Goal: Information Seeking & Learning: Learn about a topic

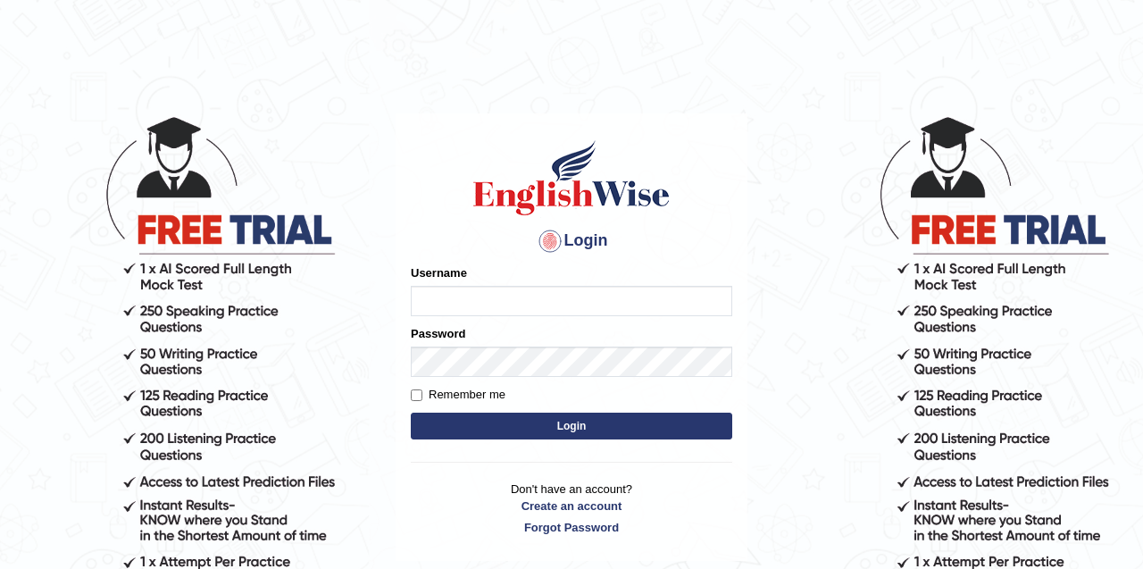
type input "Tandinchoden"
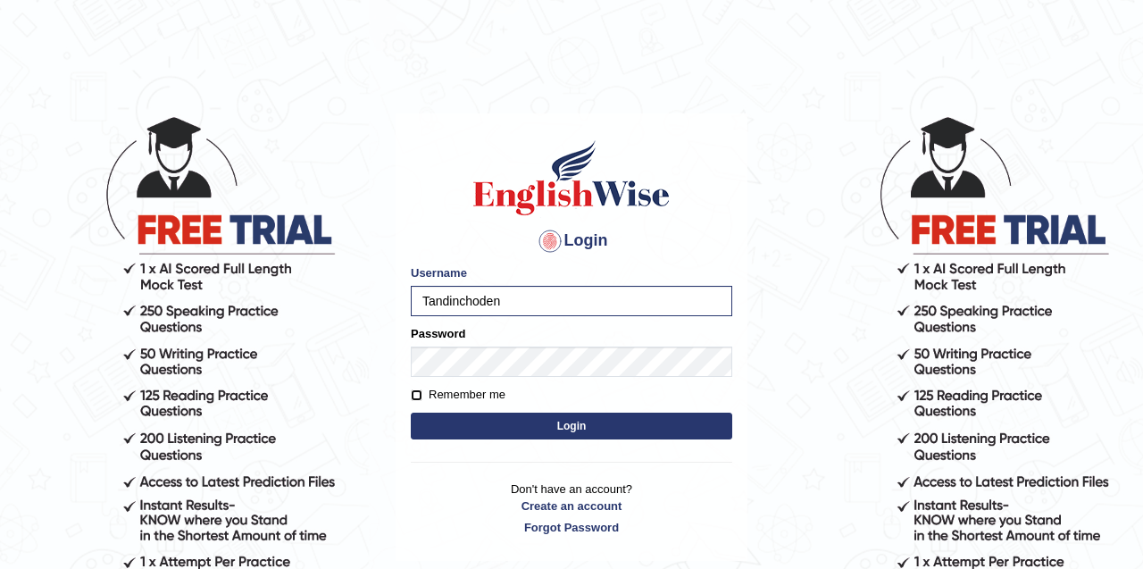
click at [414, 390] on input "Remember me" at bounding box center [417, 395] width 12 height 12
checkbox input "true"
click at [466, 417] on button "Login" at bounding box center [571, 426] width 321 height 27
click at [515, 428] on button "Login" at bounding box center [571, 426] width 321 height 27
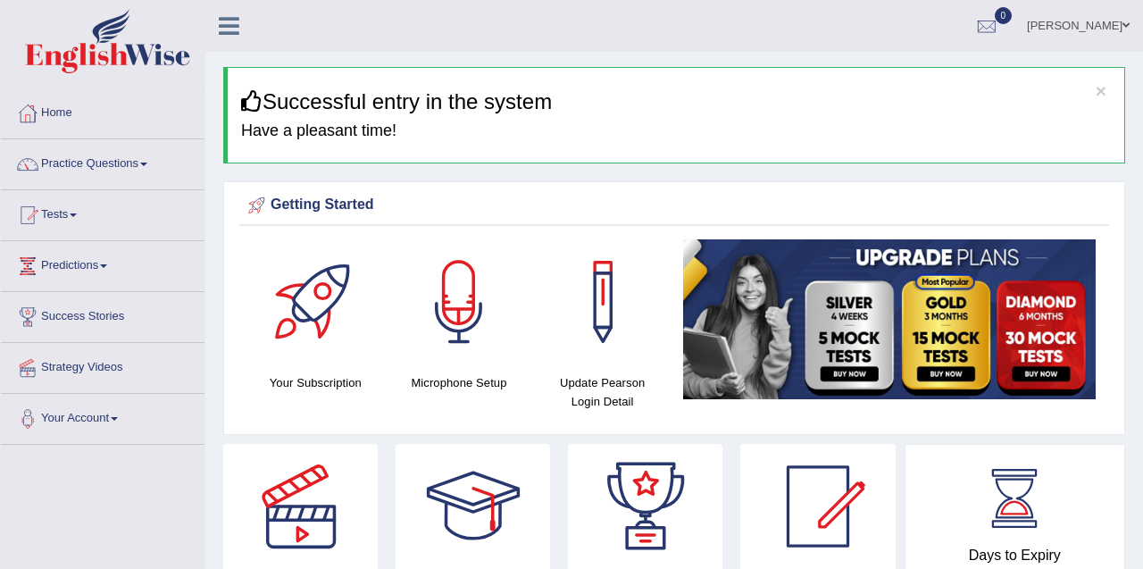
click at [76, 219] on link "Tests" at bounding box center [103, 212] width 204 height 45
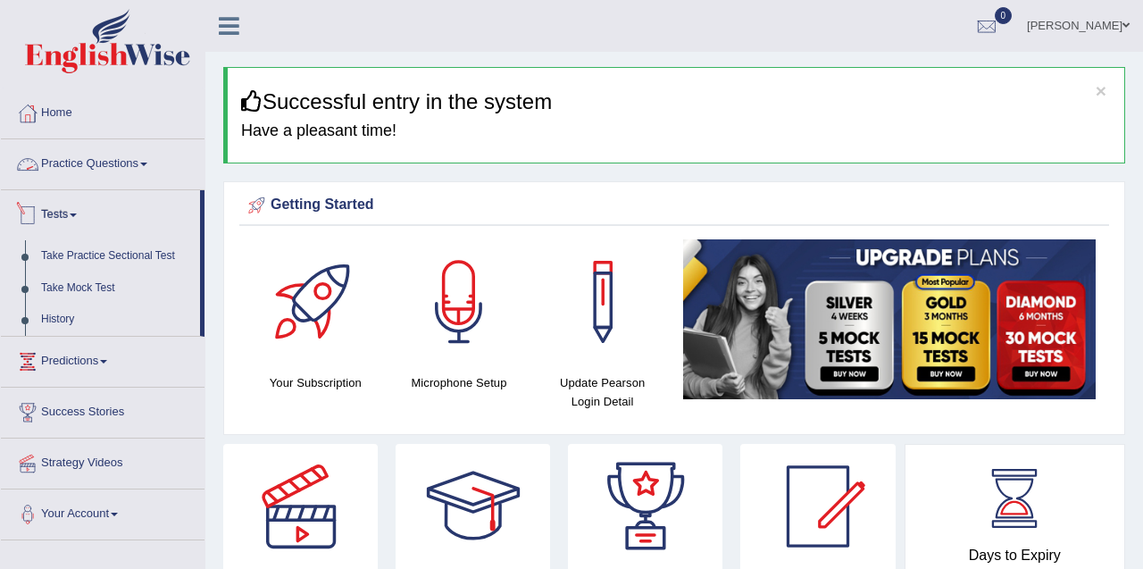
click at [92, 155] on link "Practice Questions" at bounding box center [103, 161] width 204 height 45
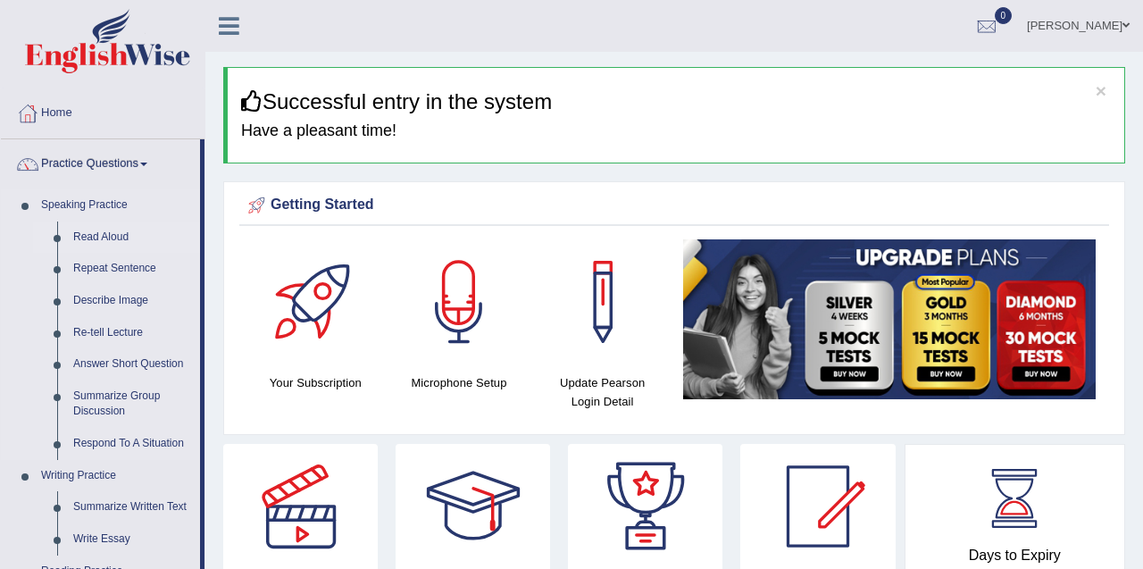
click at [96, 239] on link "Read Aloud" at bounding box center [132, 237] width 135 height 32
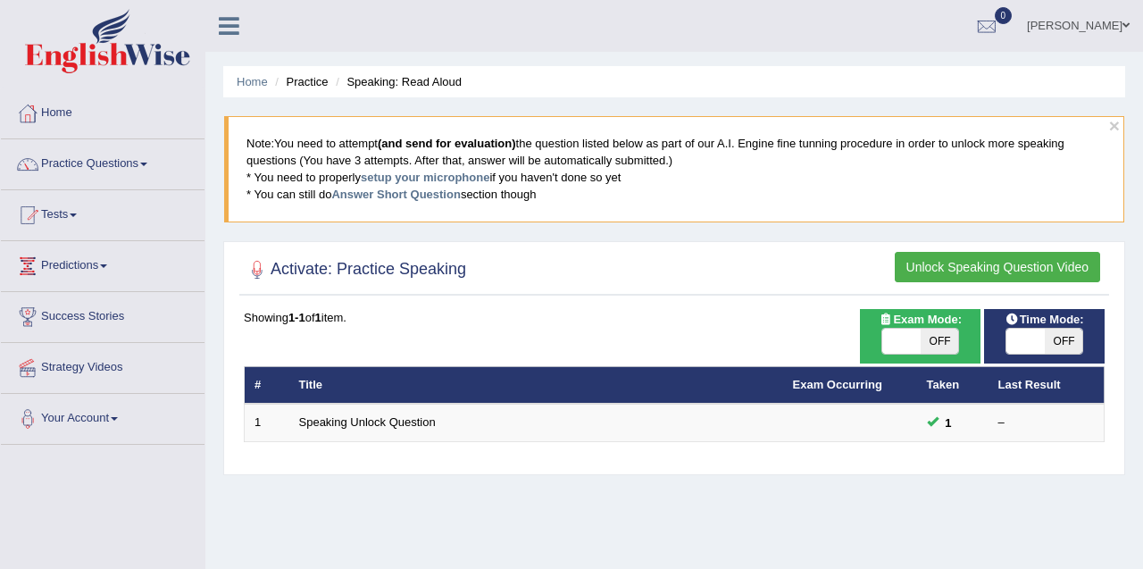
click at [916, 337] on span at bounding box center [901, 341] width 38 height 25
checkbox input "true"
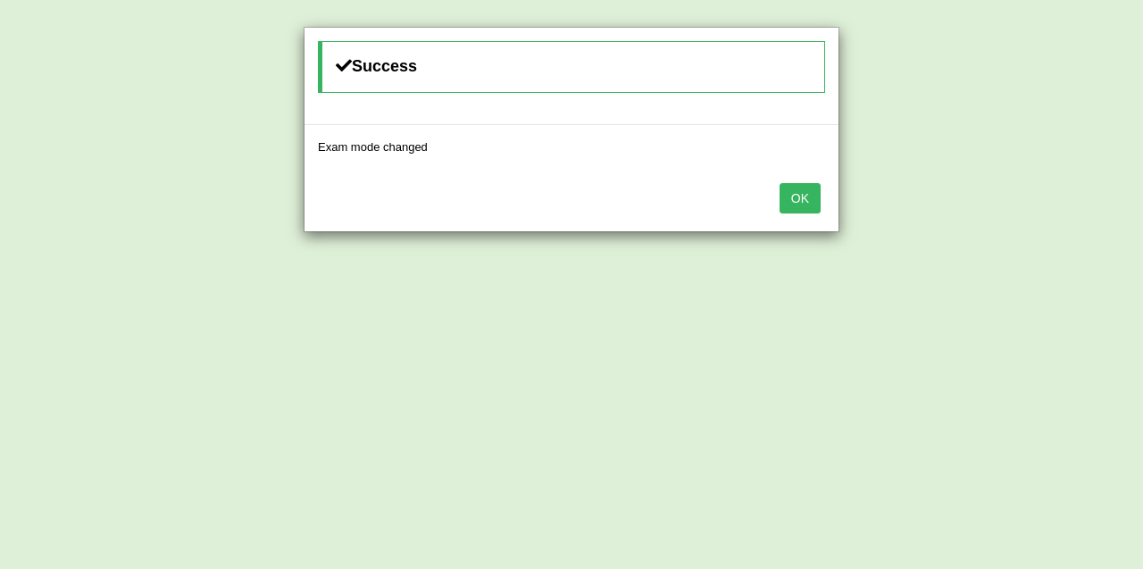
click at [805, 207] on button "OK" at bounding box center [800, 198] width 41 height 30
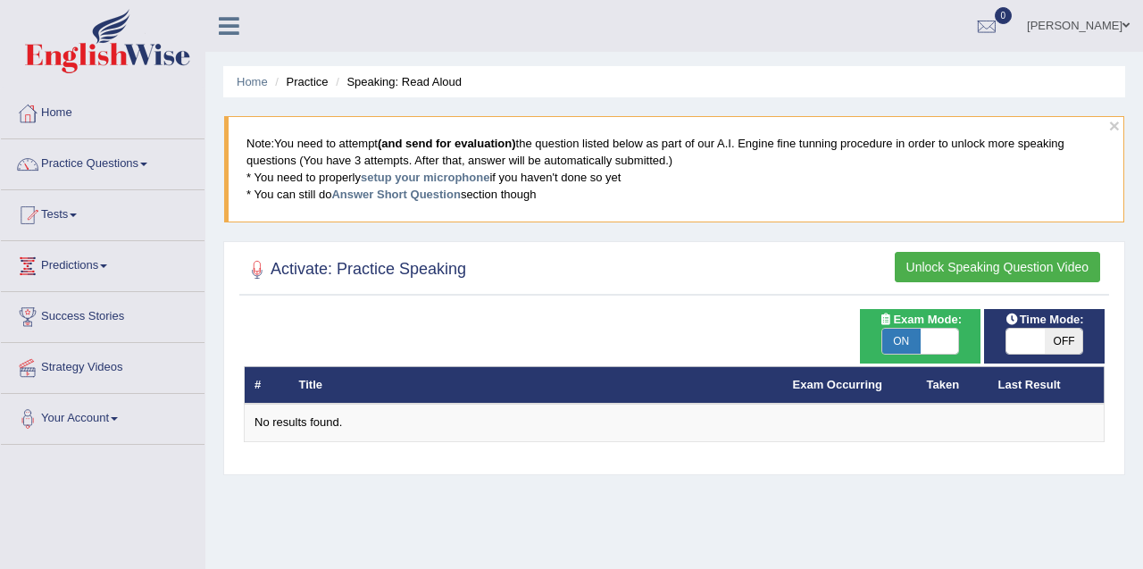
click at [1028, 338] on span at bounding box center [1025, 341] width 38 height 25
checkbox input "true"
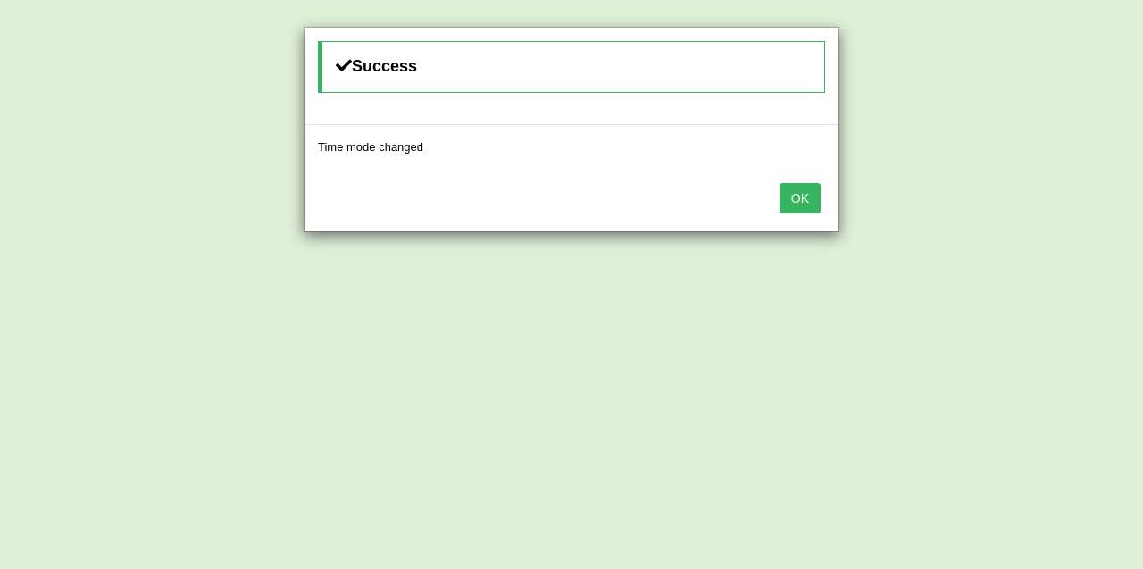
click at [805, 208] on button "OK" at bounding box center [800, 198] width 41 height 30
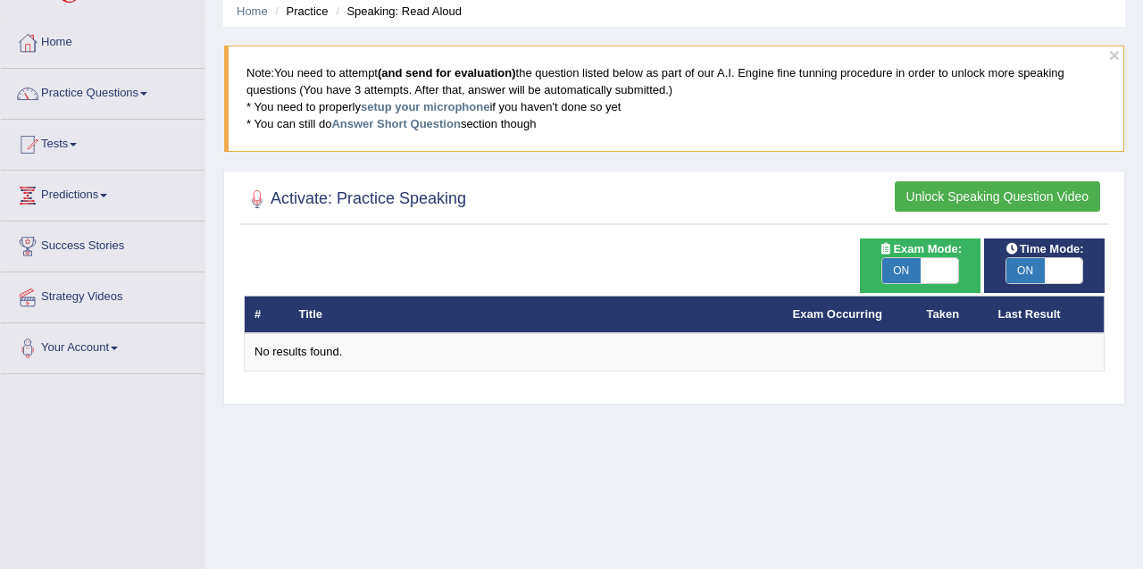
scroll to position [68, 0]
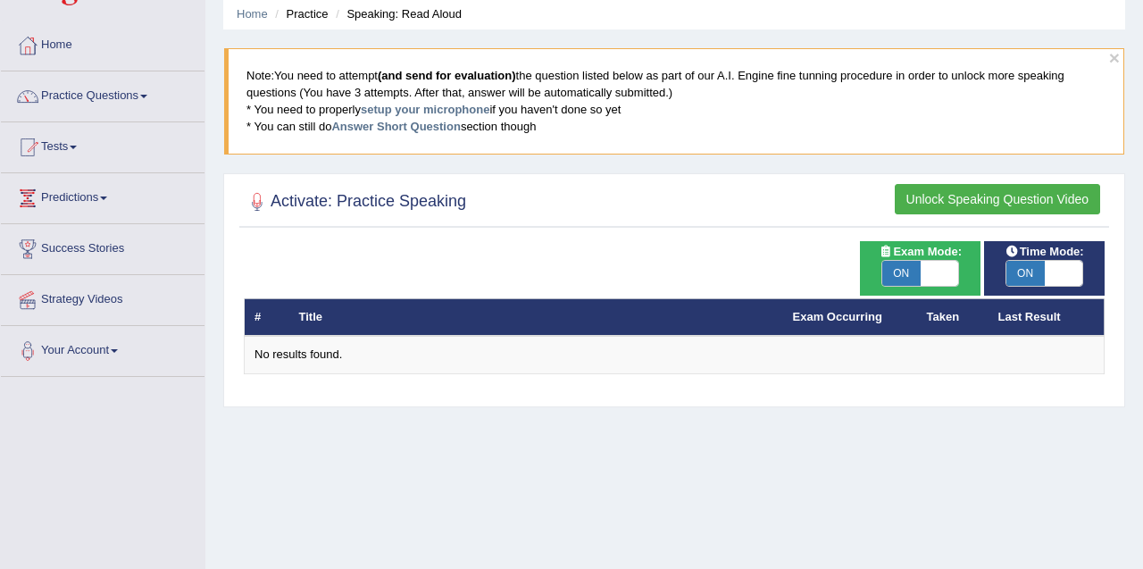
click at [159, 96] on link "Practice Questions" at bounding box center [103, 93] width 204 height 45
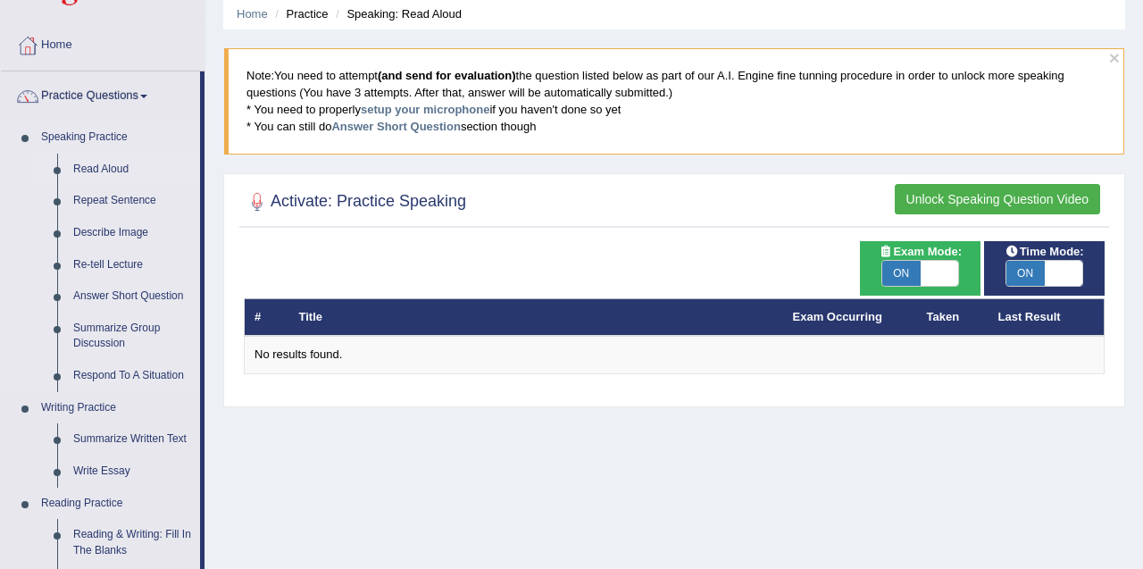
click at [115, 177] on link "Read Aloud" at bounding box center [132, 170] width 135 height 32
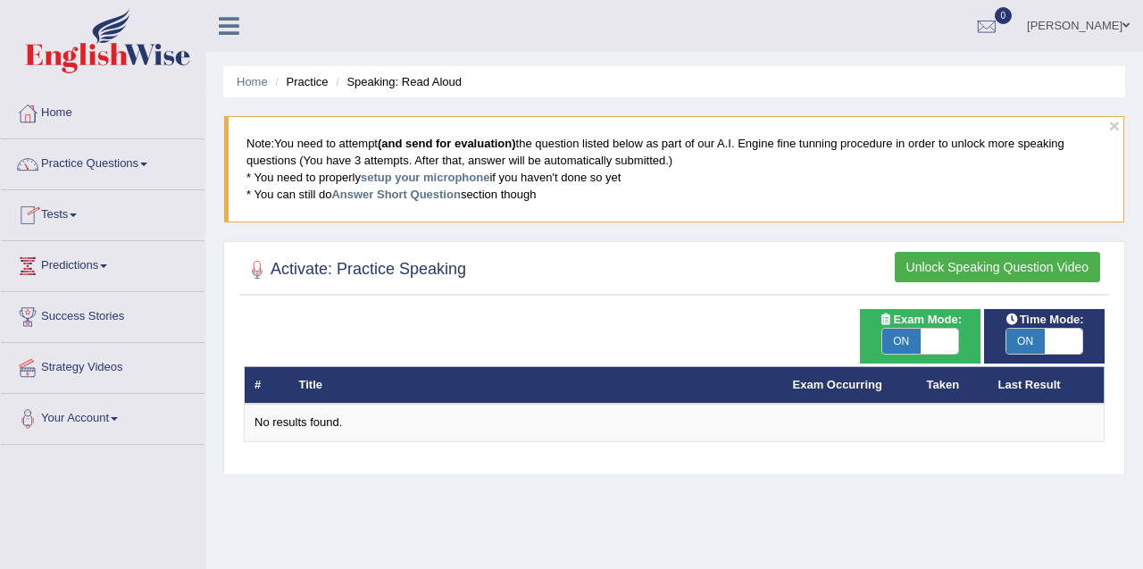
click at [986, 268] on button "Unlock Speaking Question Video" at bounding box center [997, 267] width 205 height 30
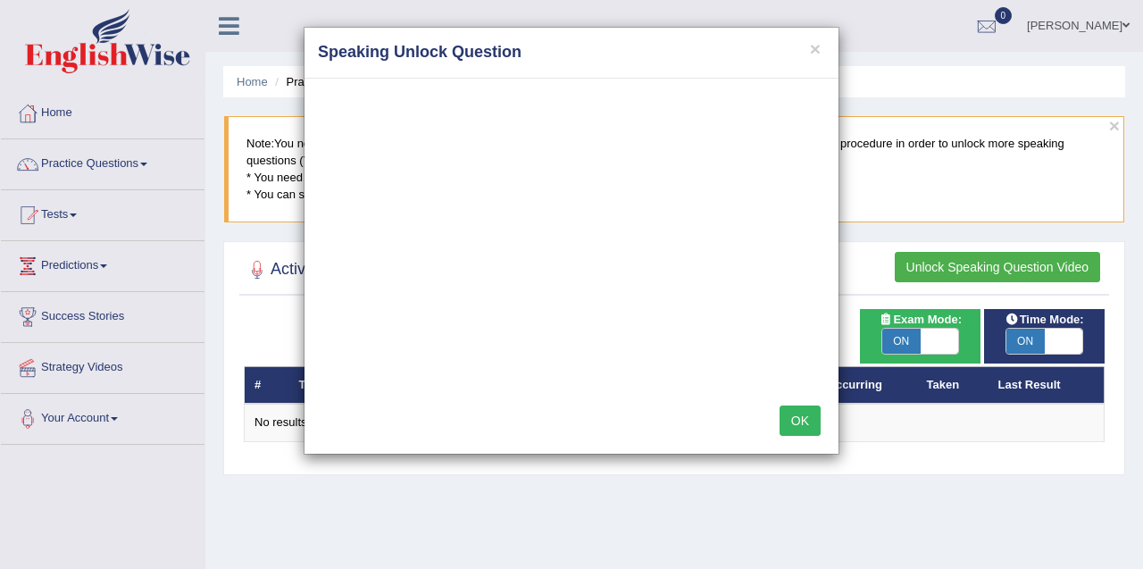
click at [801, 423] on button "OK" at bounding box center [800, 420] width 41 height 30
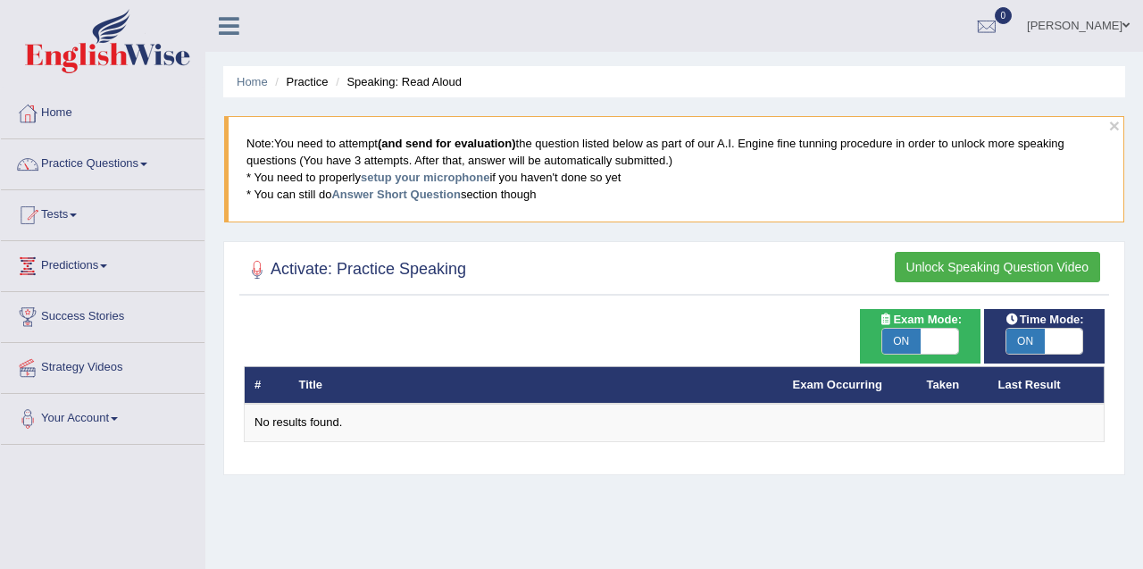
click at [1120, 129] on blockquote "Note: You need to attempt (and send for evaluation) the question listed below a…" at bounding box center [674, 168] width 900 height 105
click at [1114, 131] on button "×" at bounding box center [1114, 125] width 11 height 19
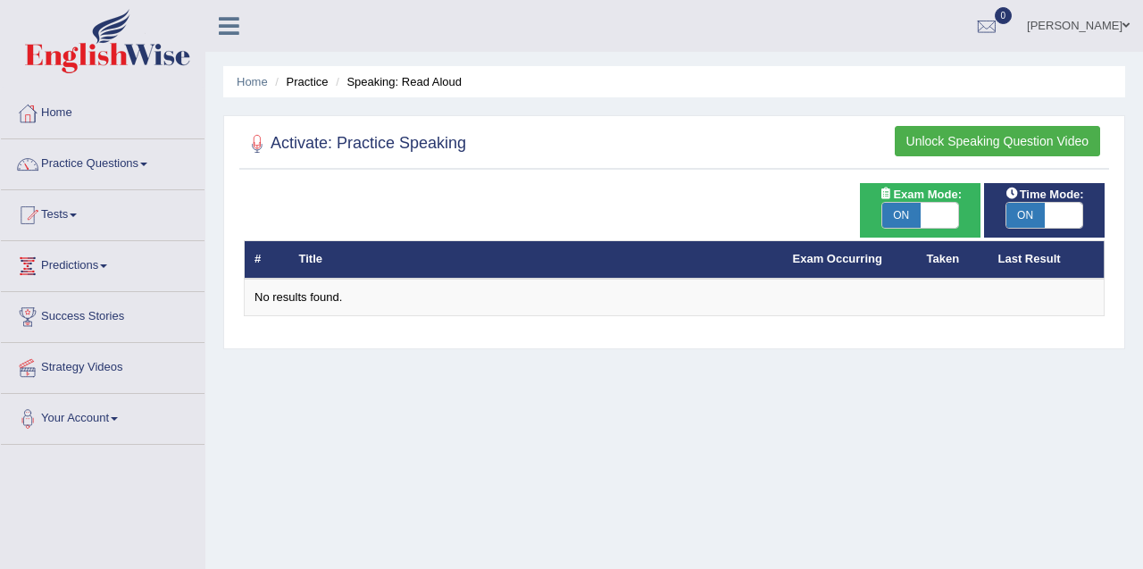
click at [812, 369] on div "Home Practice Speaking: Read Aloud Activate: Practice Speaking Unlock Speaking …" at bounding box center [674, 446] width 938 height 893
click at [109, 168] on link "Practice Questions" at bounding box center [103, 161] width 204 height 45
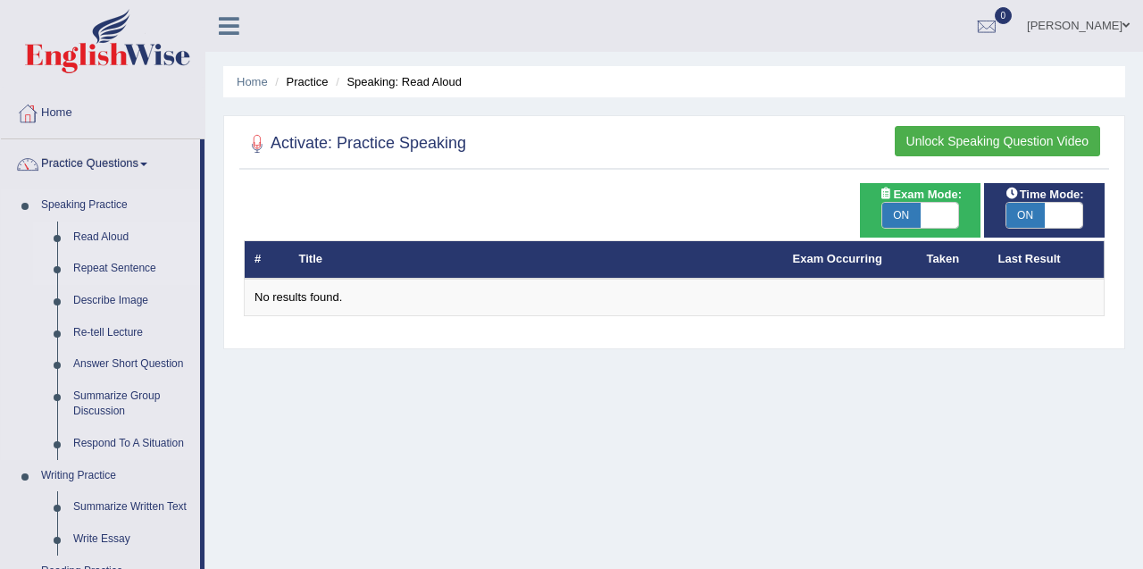
click at [98, 270] on link "Repeat Sentence" at bounding box center [132, 269] width 135 height 32
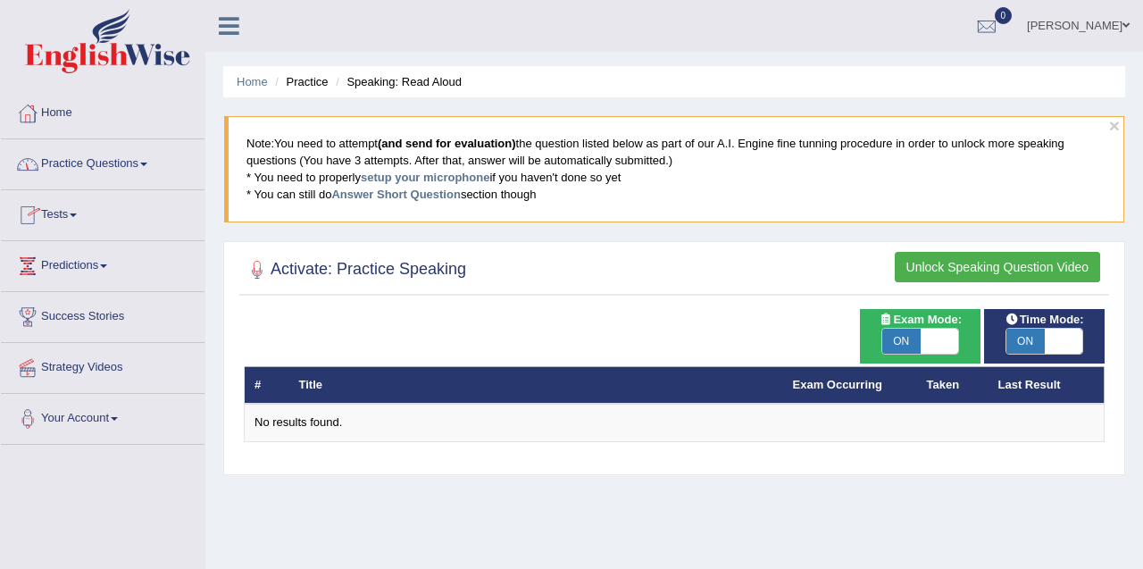
click at [355, 167] on blockquote "Note: You need to attempt (and send for evaluation) the question listed below a…" at bounding box center [674, 168] width 900 height 105
click at [61, 114] on link "Home" at bounding box center [103, 110] width 204 height 45
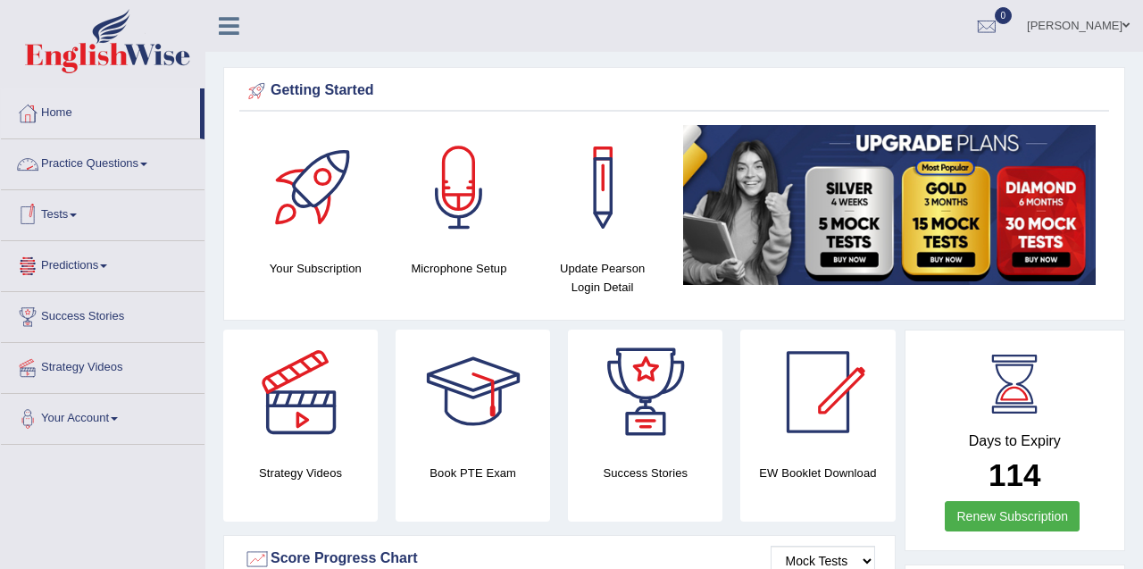
click at [71, 219] on link "Tests" at bounding box center [103, 212] width 204 height 45
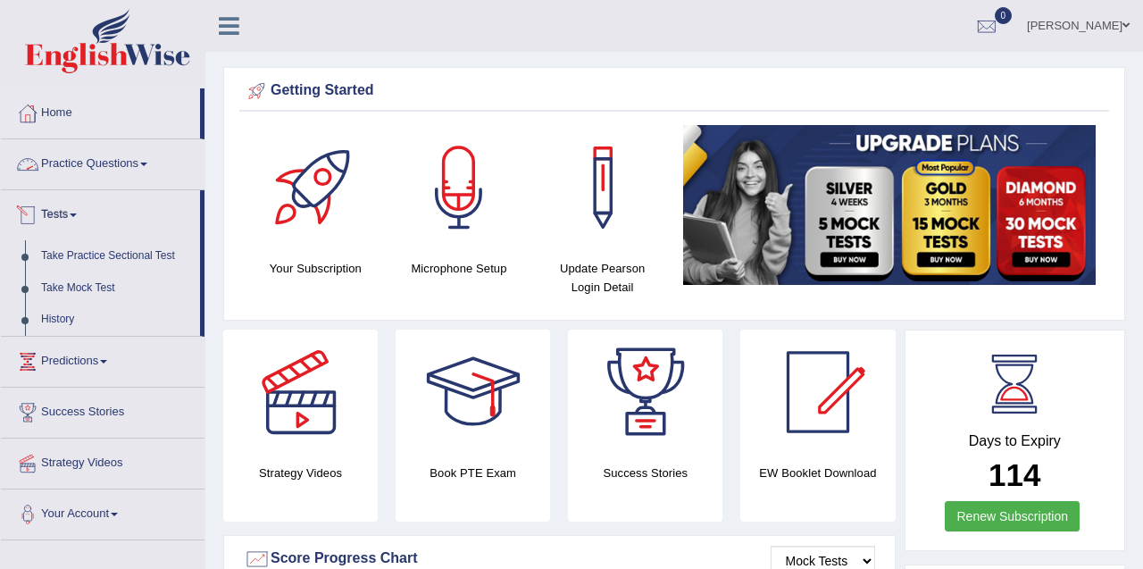
click at [81, 169] on link "Practice Questions" at bounding box center [103, 161] width 204 height 45
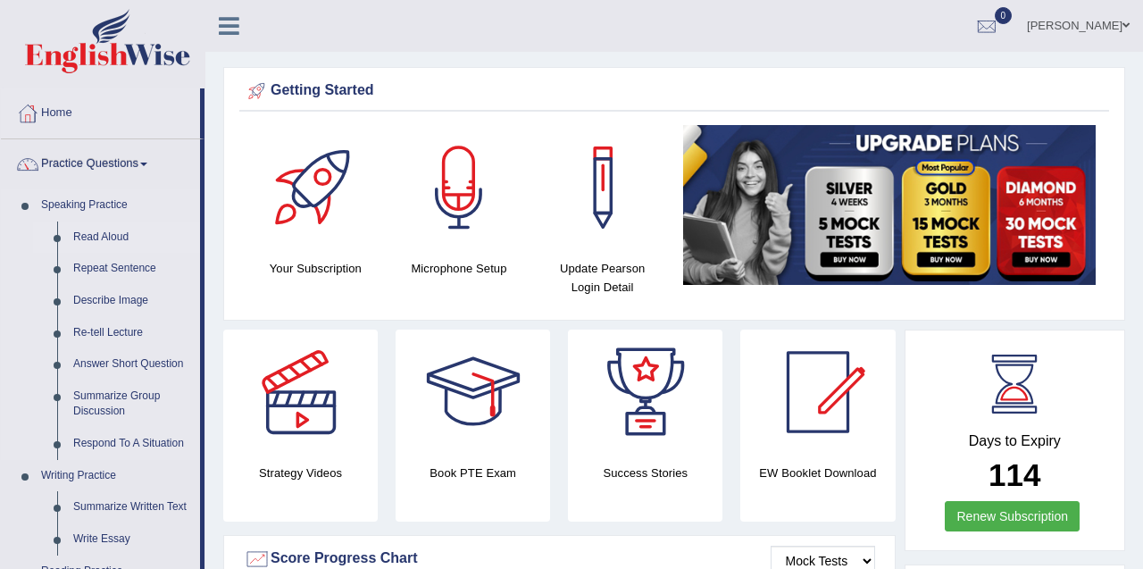
click at [85, 231] on link "Read Aloud" at bounding box center [132, 237] width 135 height 32
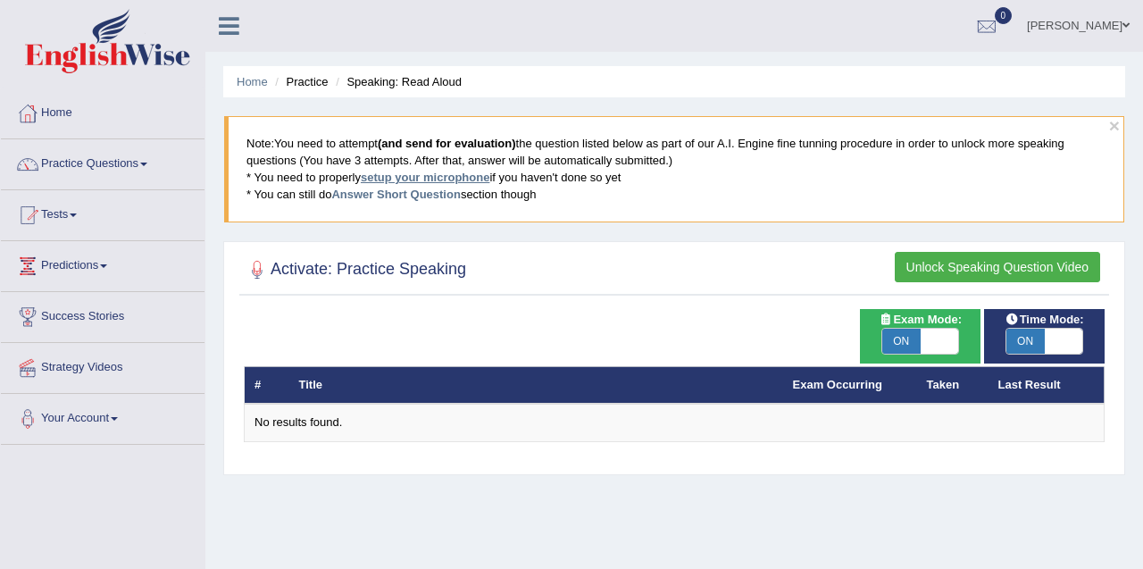
click at [452, 179] on link "setup your microphone" at bounding box center [425, 177] width 129 height 13
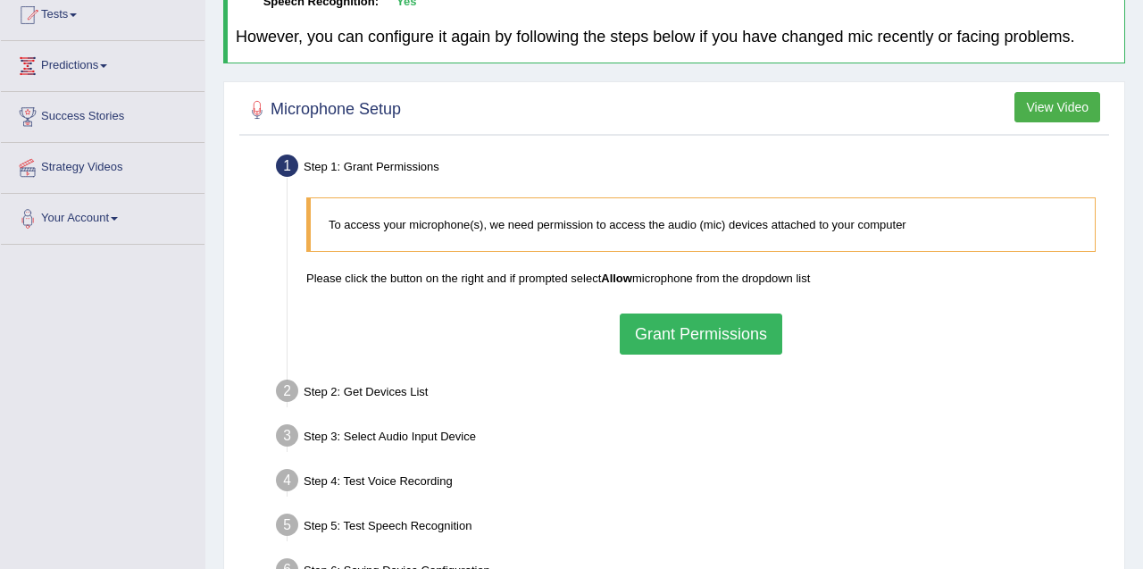
scroll to position [232, 0]
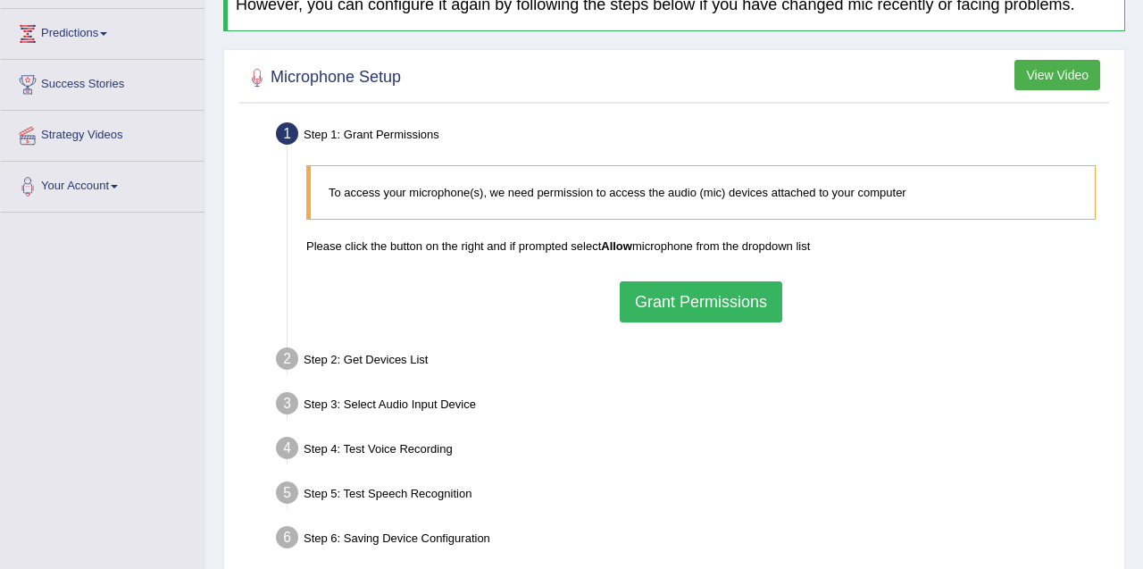
click at [714, 317] on button "Grant Permissions" at bounding box center [701, 301] width 163 height 41
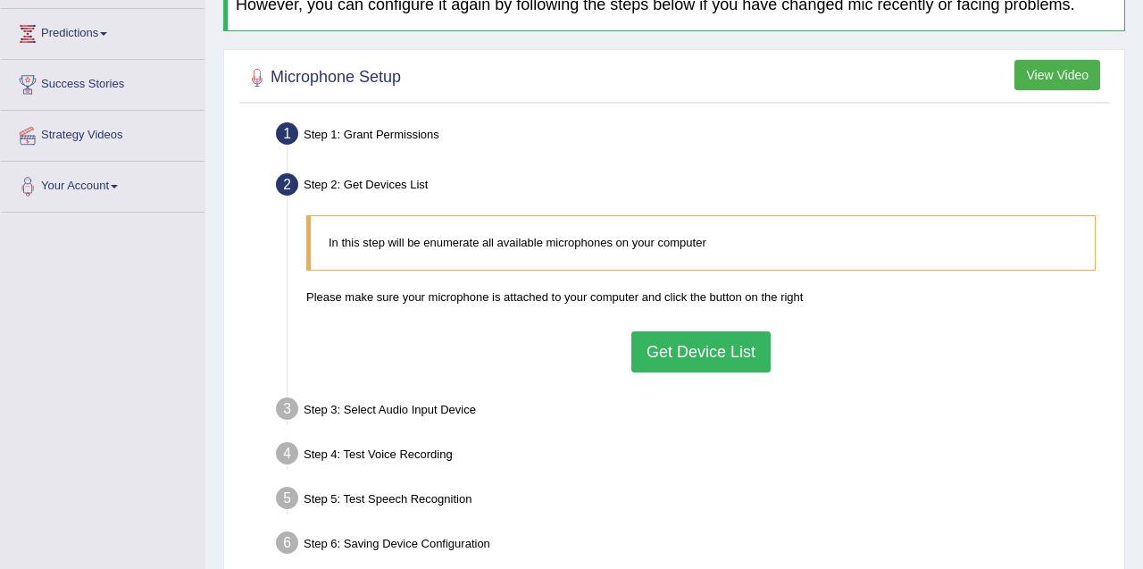
click at [701, 345] on button "Get Device List" at bounding box center [700, 351] width 139 height 41
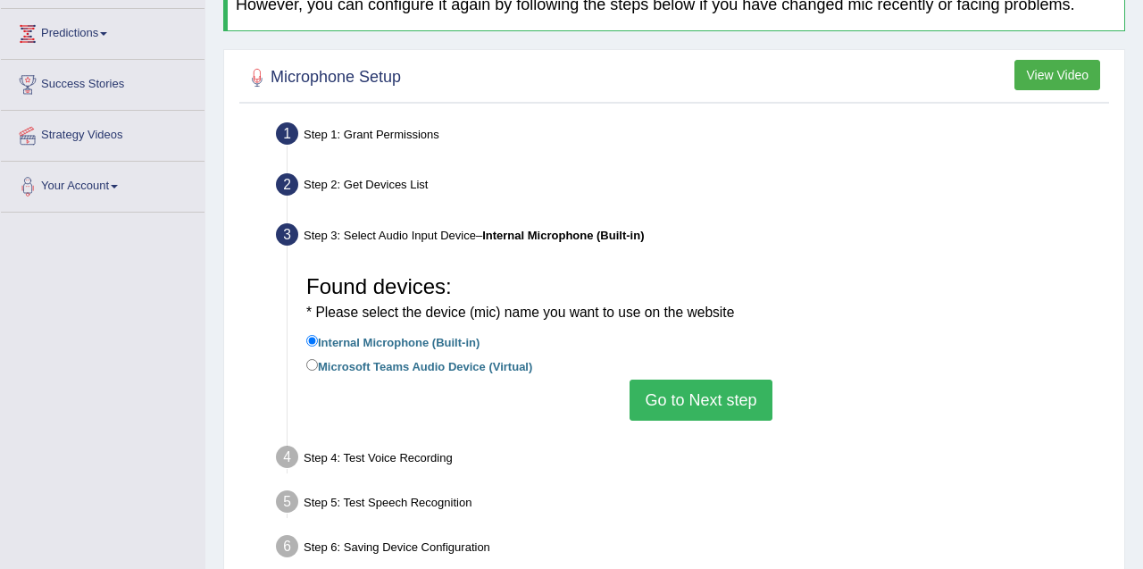
click at [698, 396] on button "Go to Next step" at bounding box center [701, 400] width 142 height 41
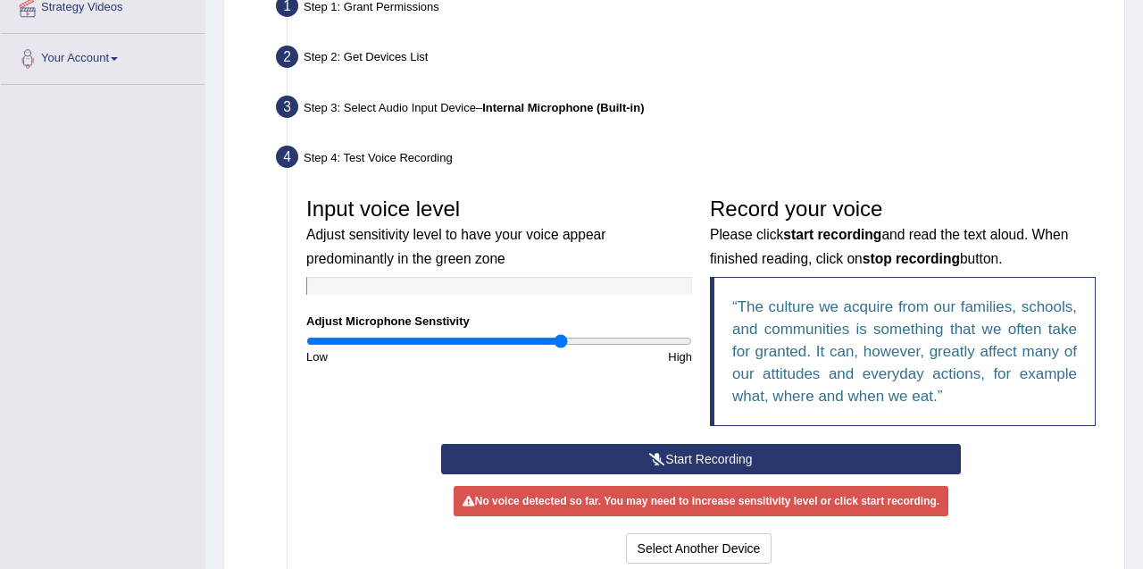
scroll to position [371, 0]
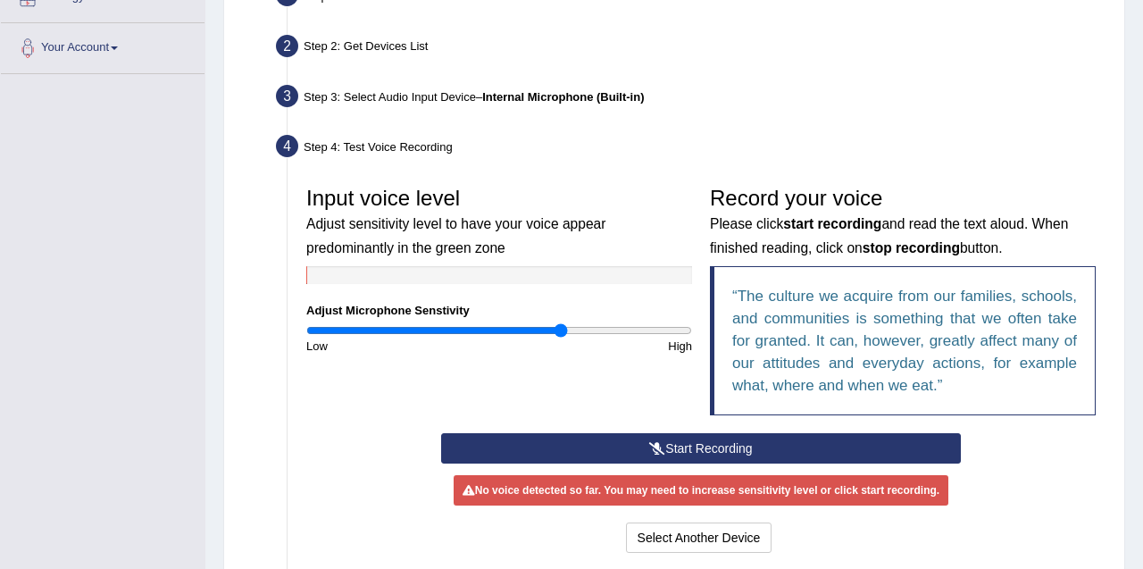
click at [884, 449] on button "Start Recording" at bounding box center [701, 448] width 521 height 30
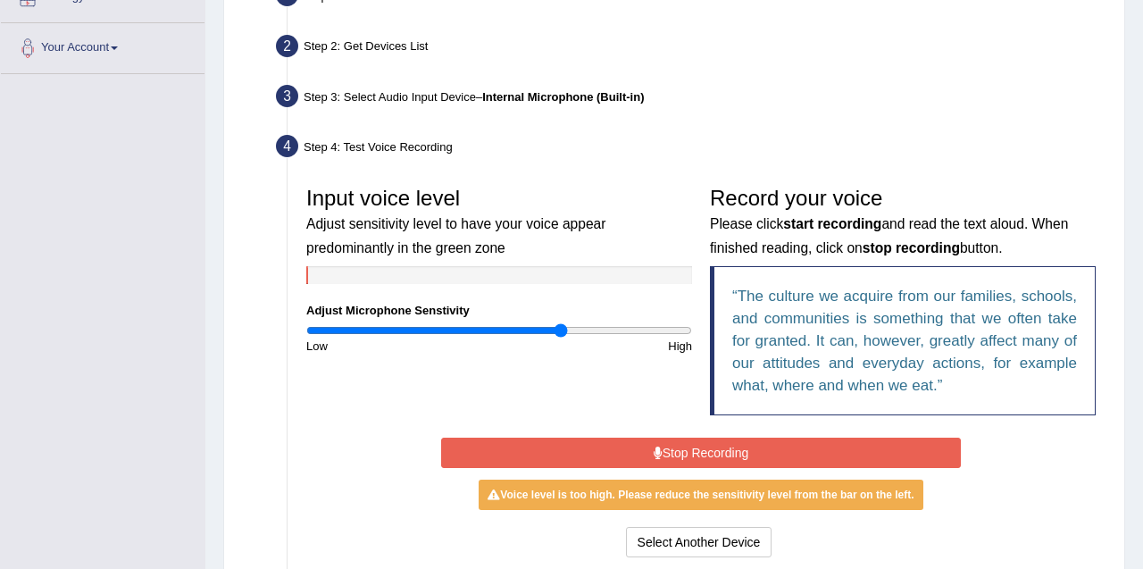
click at [897, 455] on button "Stop Recording" at bounding box center [701, 453] width 521 height 30
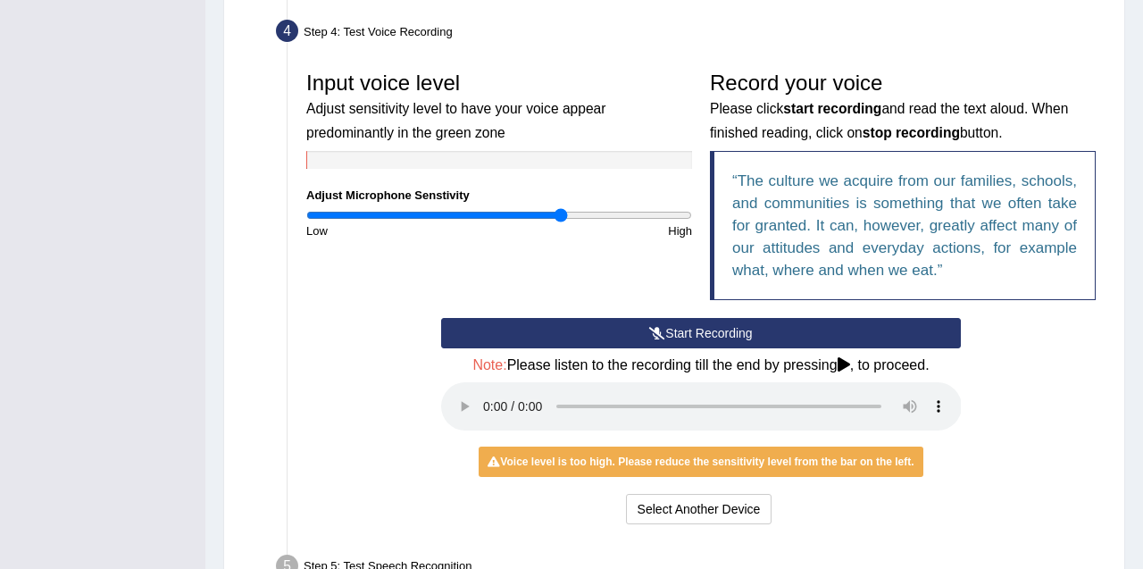
scroll to position [489, 0]
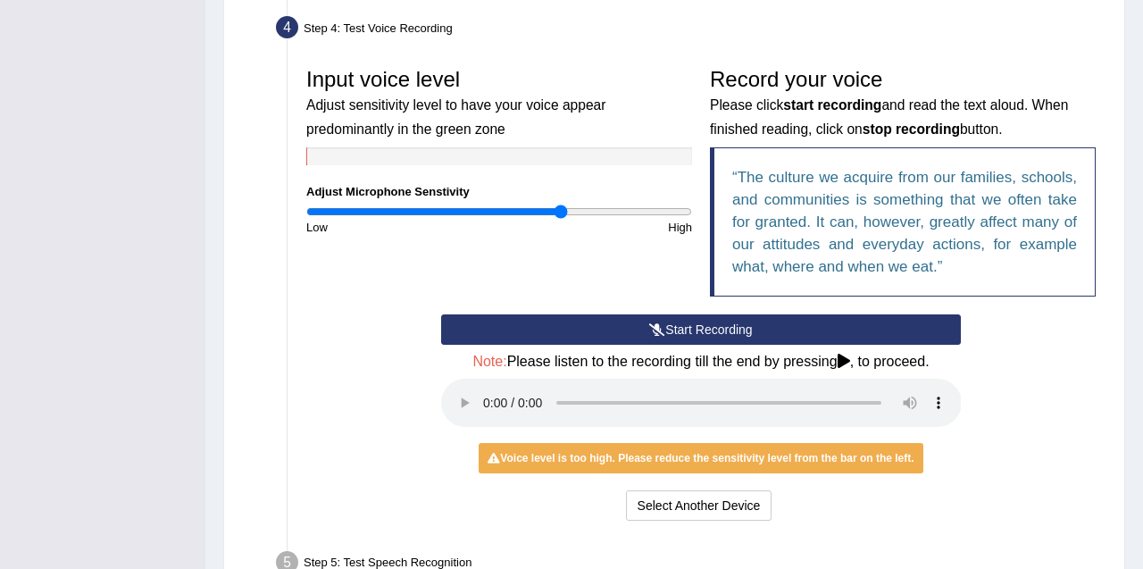
type input "1.12"
click at [520, 209] on input "range" at bounding box center [499, 211] width 386 height 14
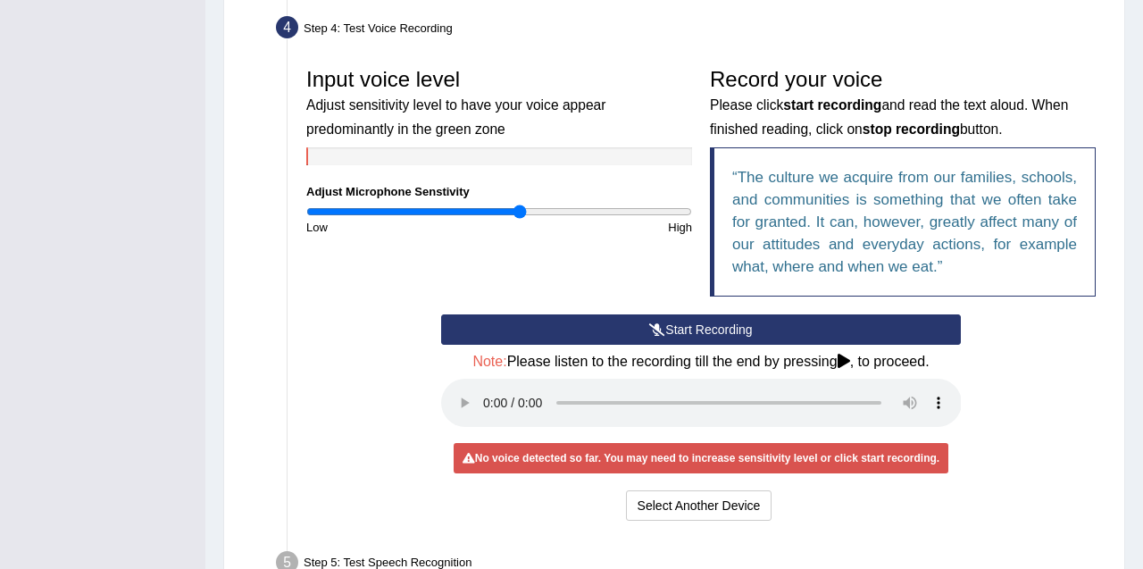
click at [743, 322] on button "Start Recording" at bounding box center [701, 329] width 521 height 30
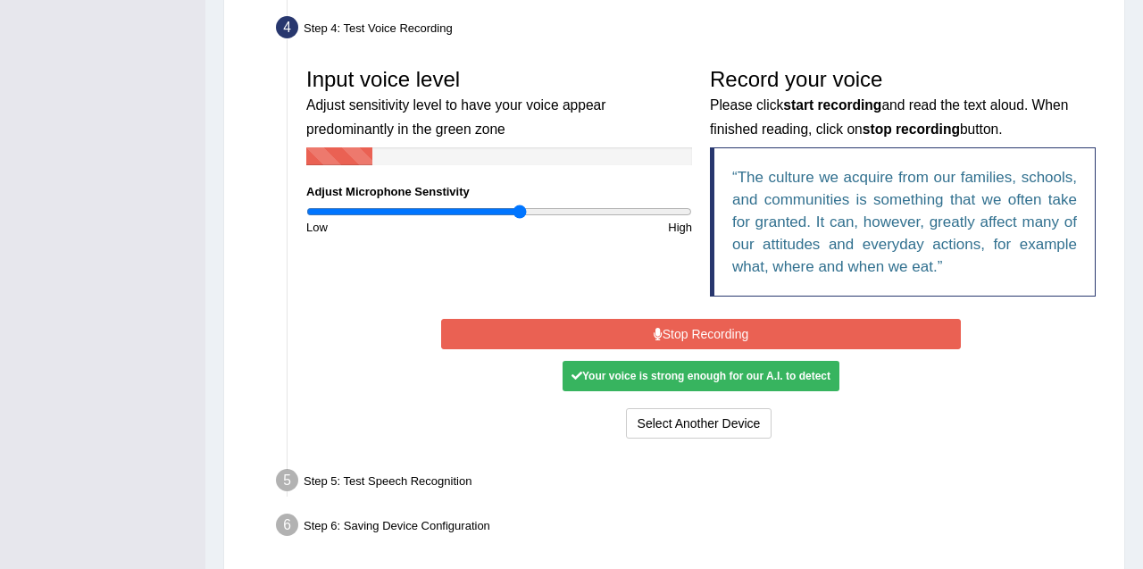
click at [876, 331] on button "Stop Recording" at bounding box center [701, 334] width 521 height 30
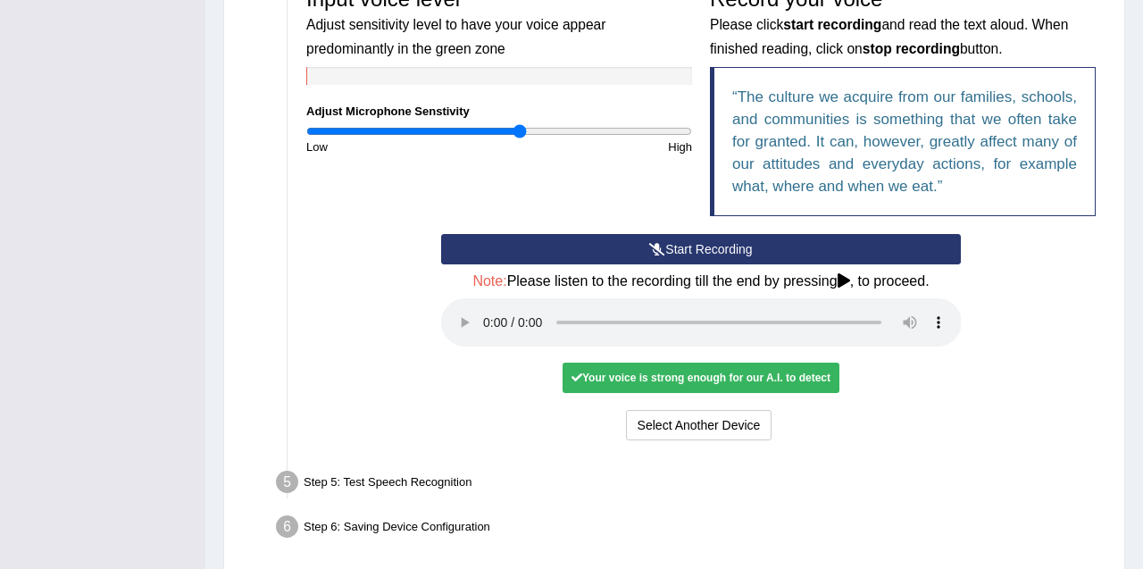
scroll to position [641, 0]
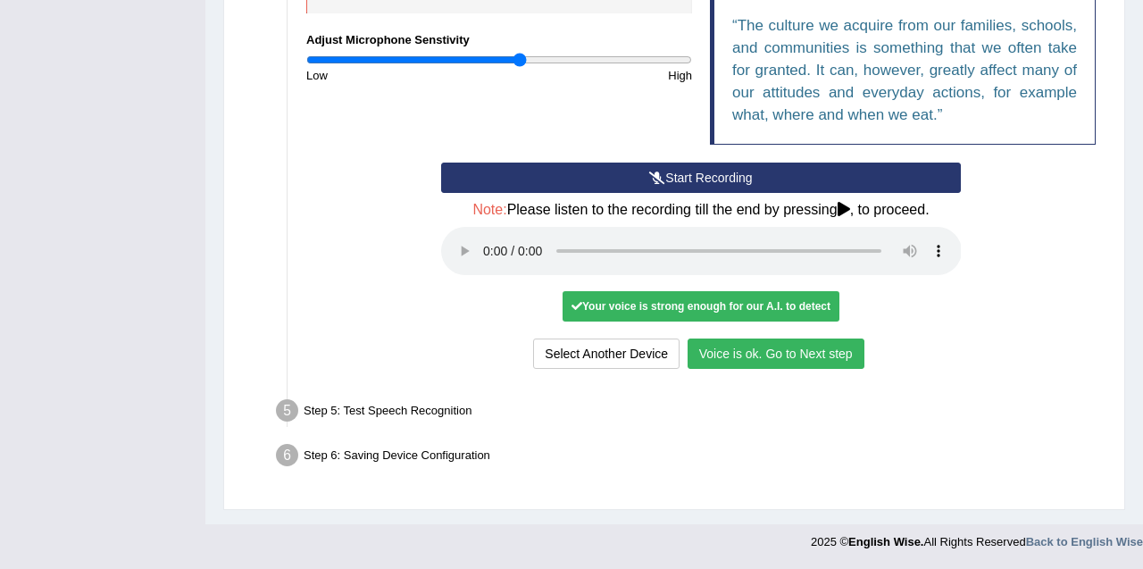
click at [816, 366] on button "Voice is ok. Go to Next step" at bounding box center [776, 353] width 177 height 30
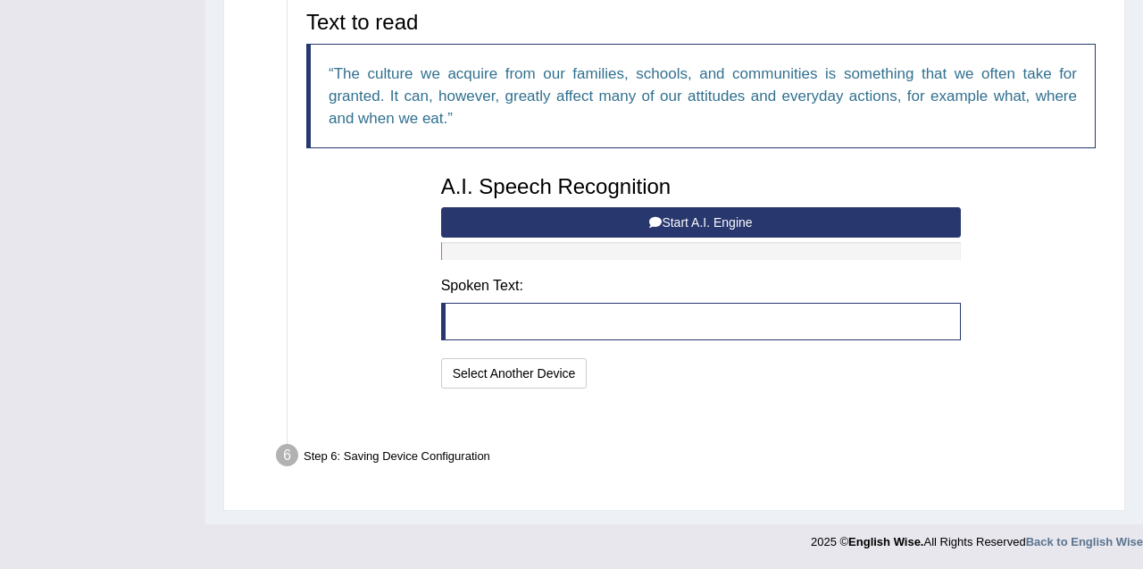
scroll to position [571, 0]
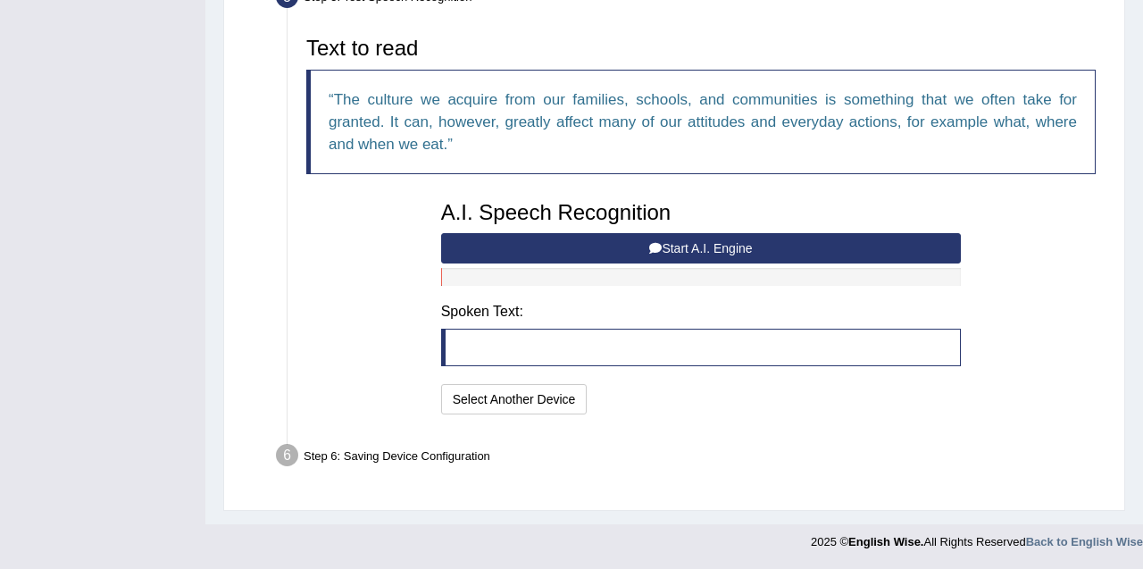
click at [672, 246] on button "Start A.I. Engine" at bounding box center [701, 248] width 521 height 30
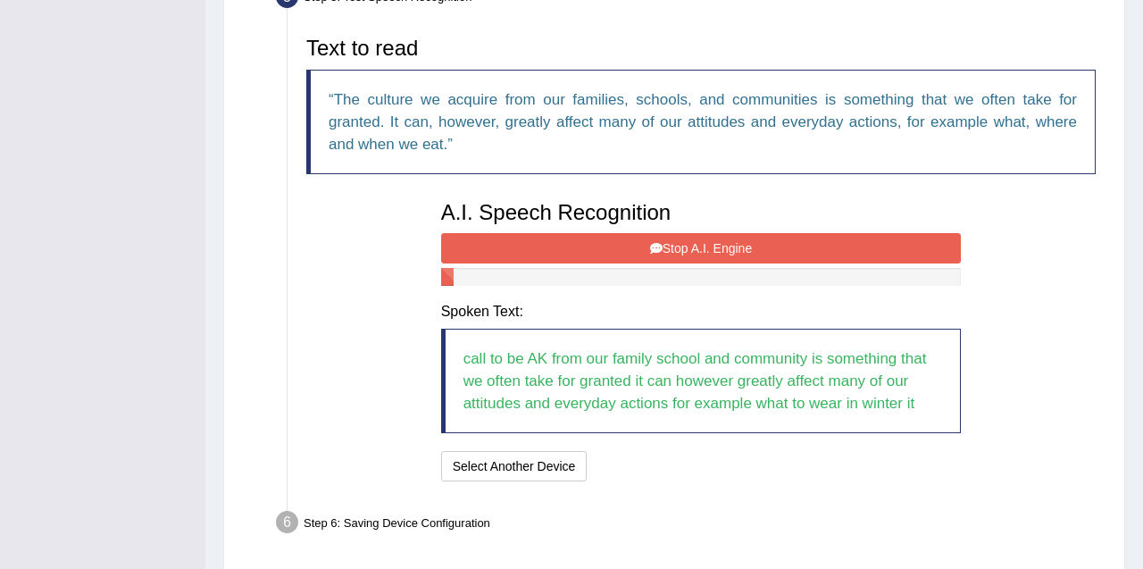
click at [672, 246] on button "Stop A.I. Engine" at bounding box center [701, 248] width 521 height 30
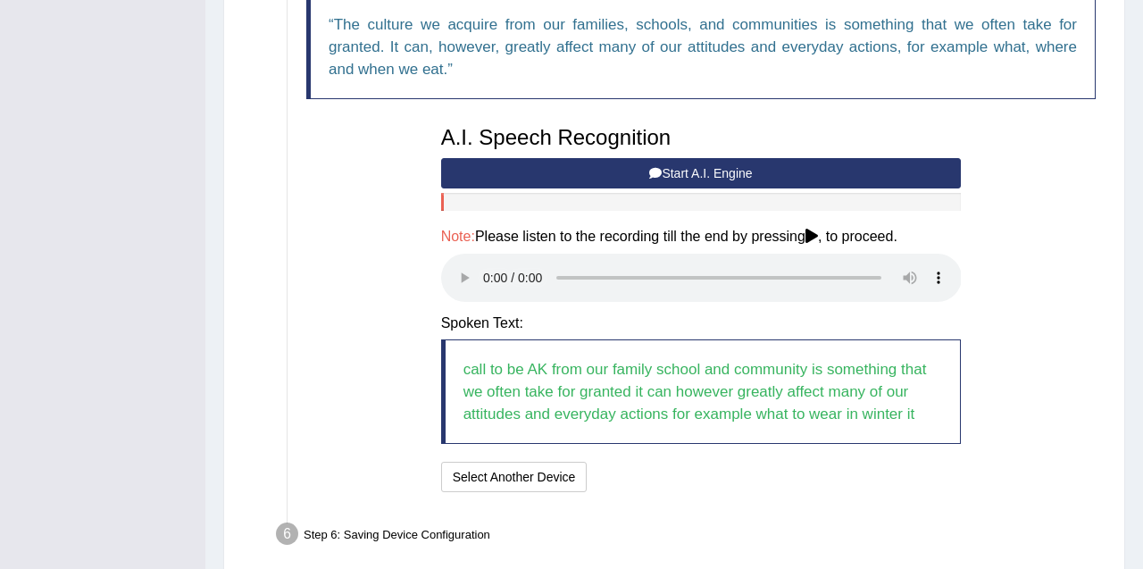
scroll to position [697, 0]
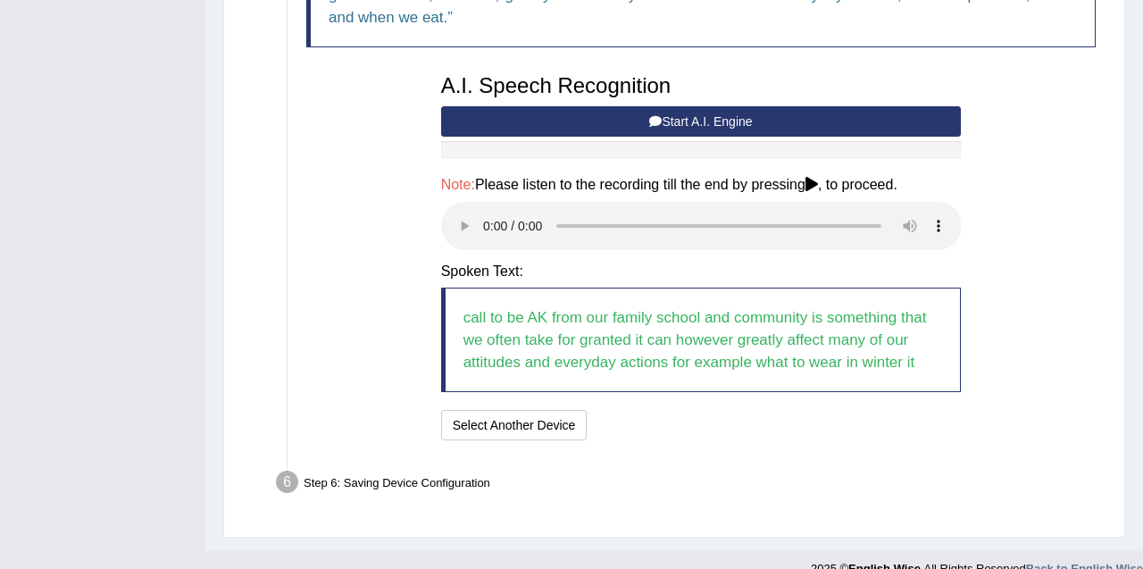
click at [512, 334] on blockquote "call to be AK from our family school and community is something that we often t…" at bounding box center [701, 340] width 521 height 104
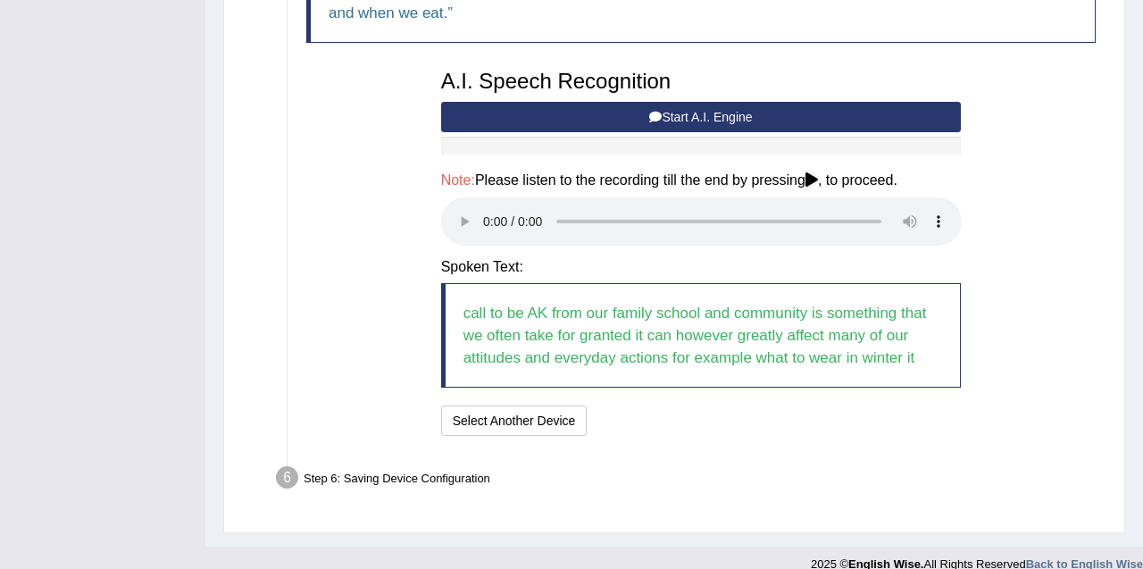
scroll to position [724, 0]
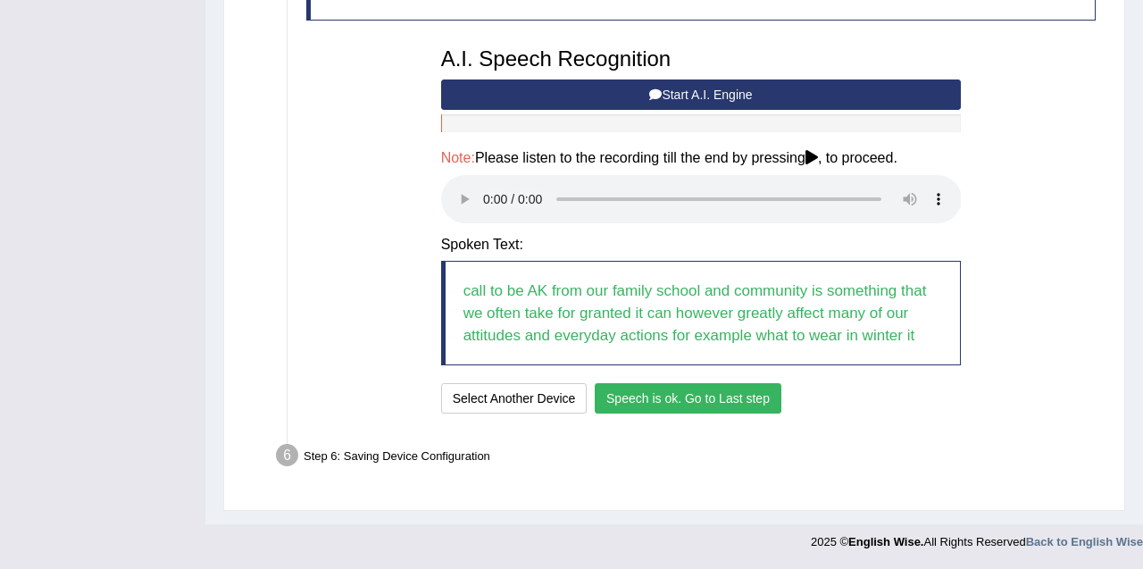
click at [647, 392] on button "Speech is ok. Go to Last step" at bounding box center [688, 398] width 187 height 30
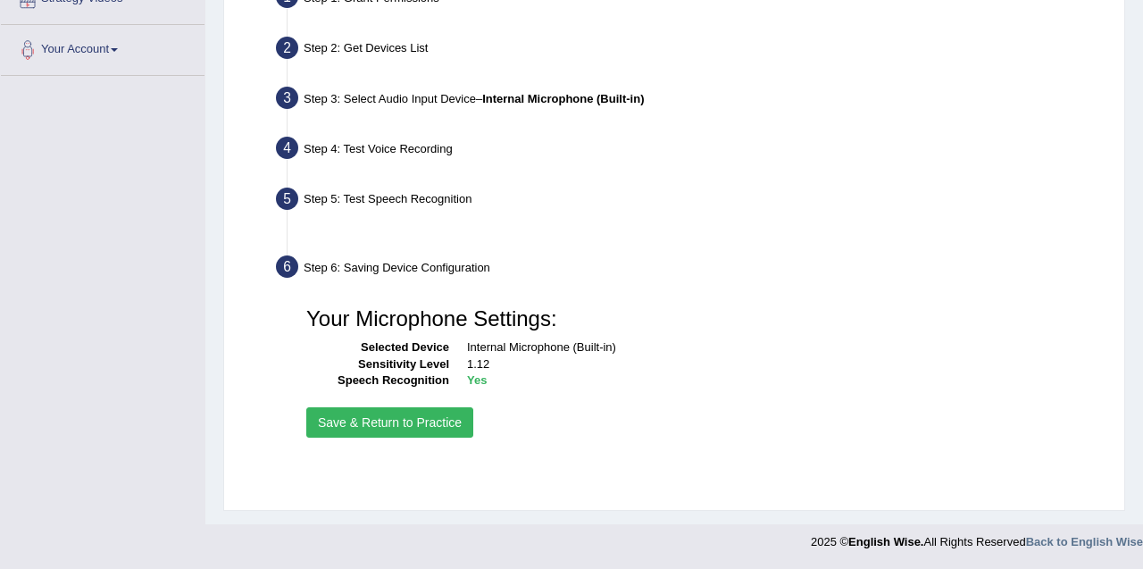
scroll to position [369, 0]
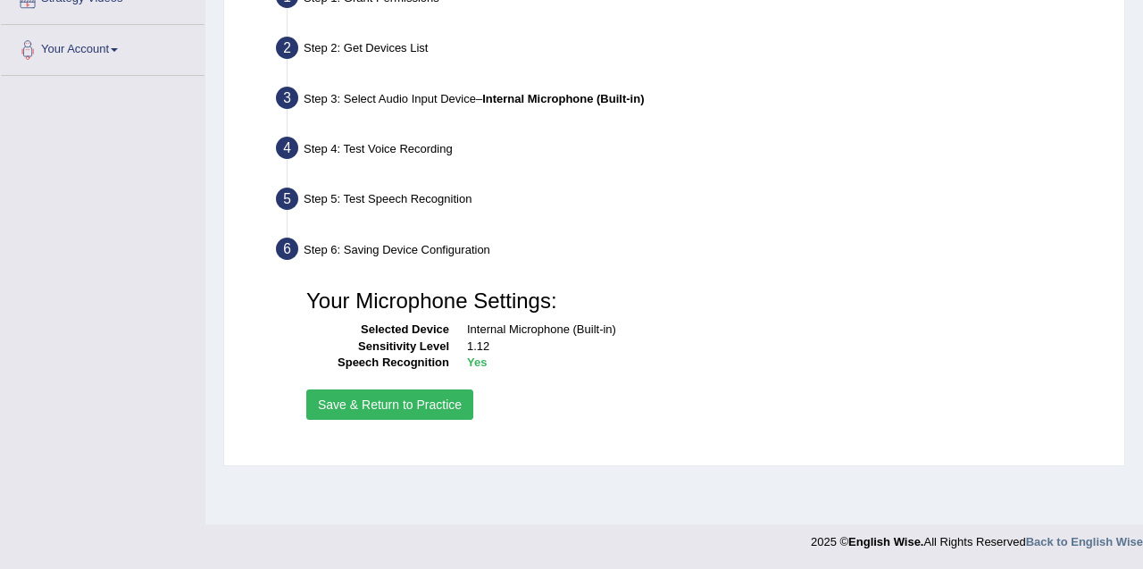
click at [408, 407] on button "Save & Return to Practice" at bounding box center [389, 404] width 167 height 30
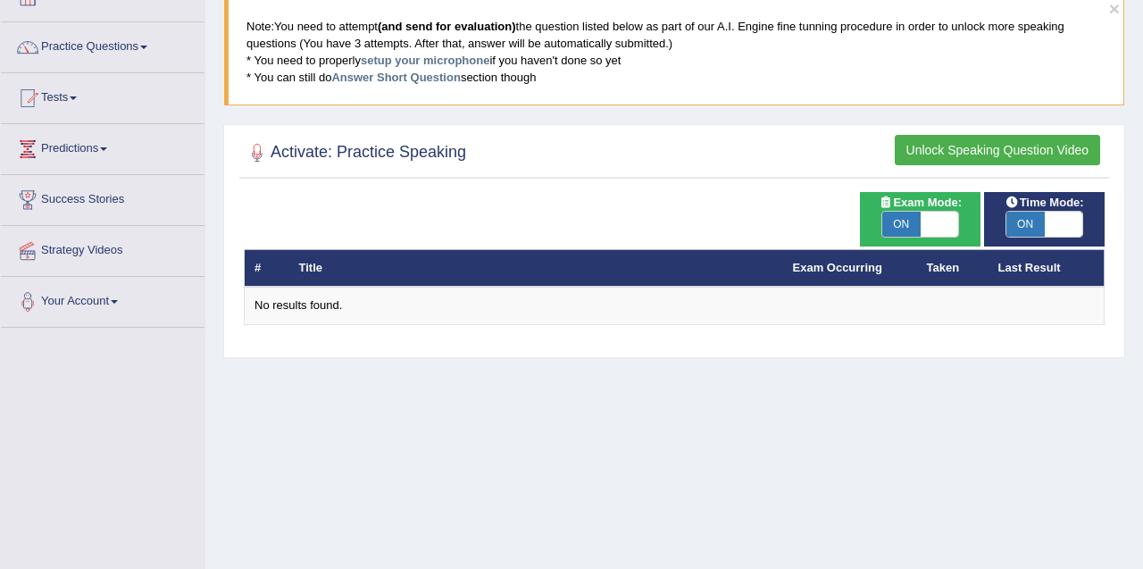
scroll to position [118, 0]
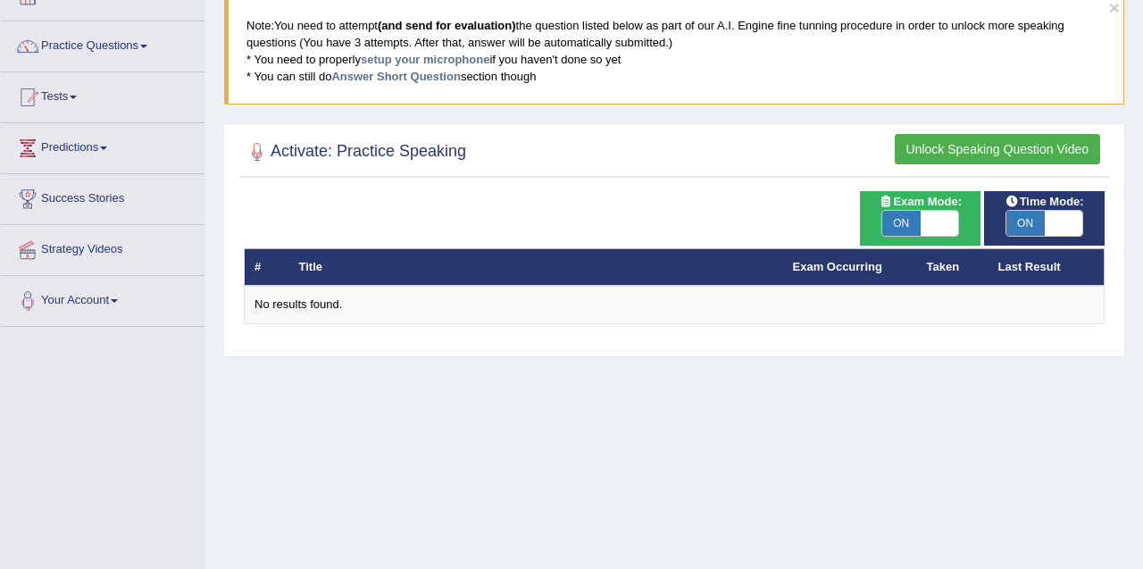
click at [839, 326] on div "Time Mode: ON OFF Exam Mode: ON OFF # Title Exam Occurring Taken Last Result No…" at bounding box center [674, 269] width 870 height 156
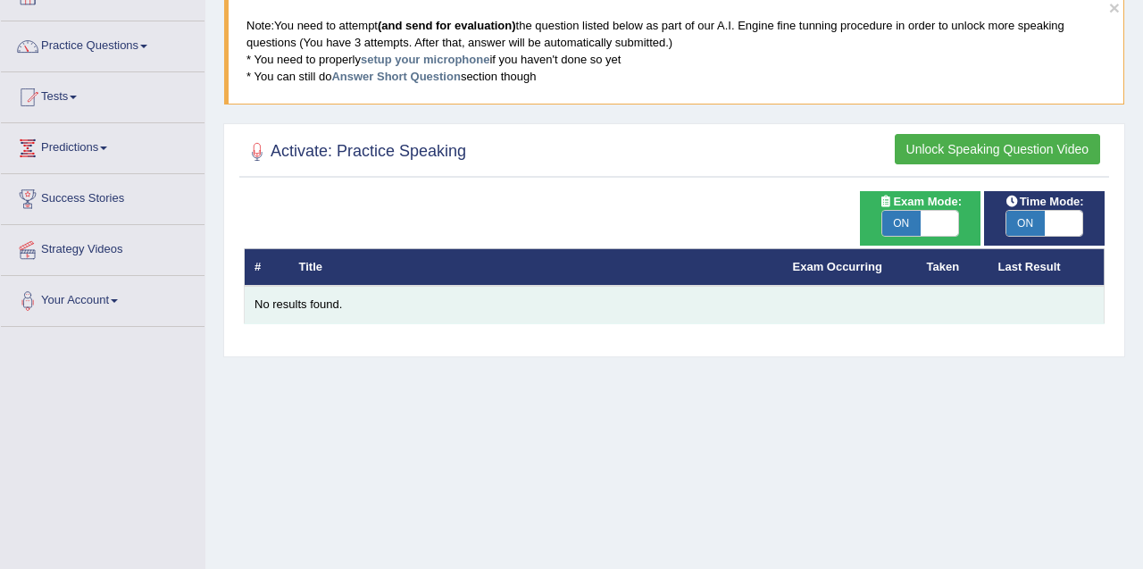
click at [839, 291] on td "No results found." at bounding box center [675, 305] width 860 height 38
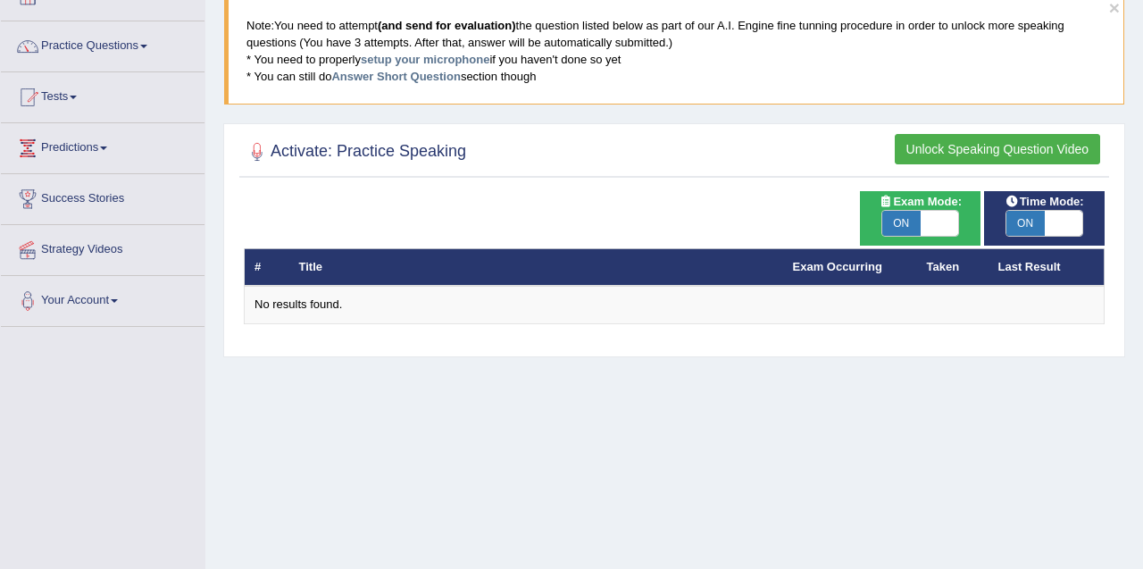
click at [943, 153] on button "Unlock Speaking Question Video" at bounding box center [997, 149] width 205 height 30
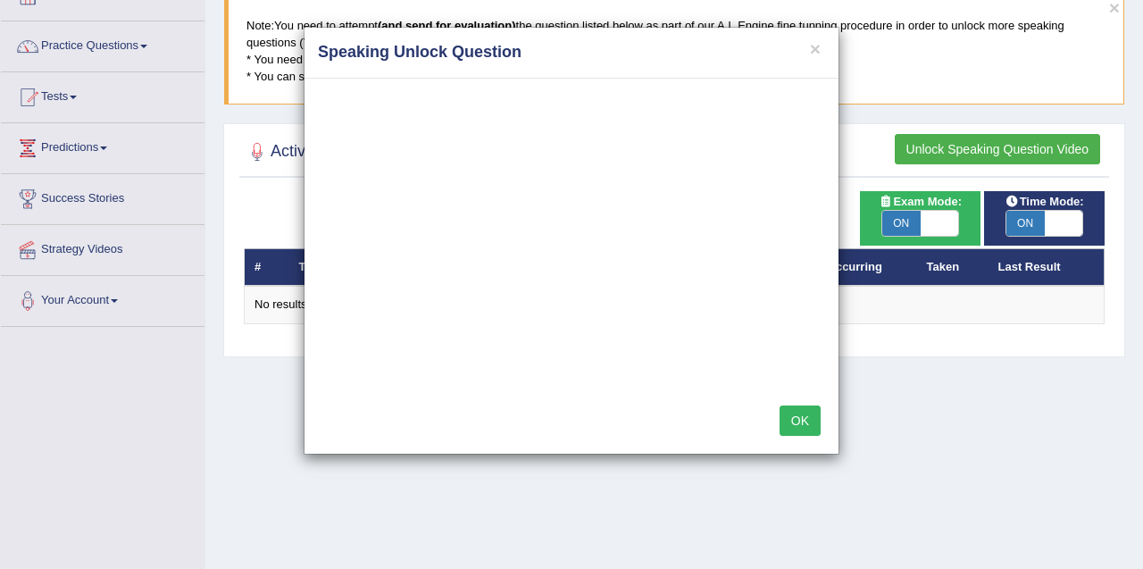
click at [886, 374] on div "× Speaking Unlock Question OK" at bounding box center [571, 284] width 1143 height 569
click at [794, 426] on button "OK" at bounding box center [800, 420] width 41 height 30
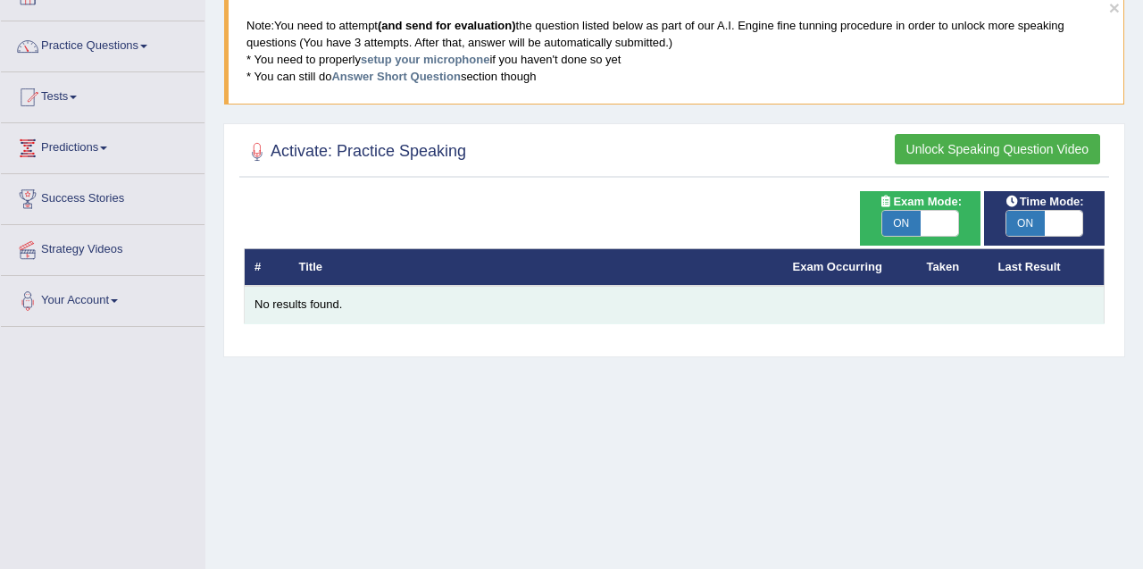
click at [296, 304] on div "No results found." at bounding box center [674, 304] width 839 height 17
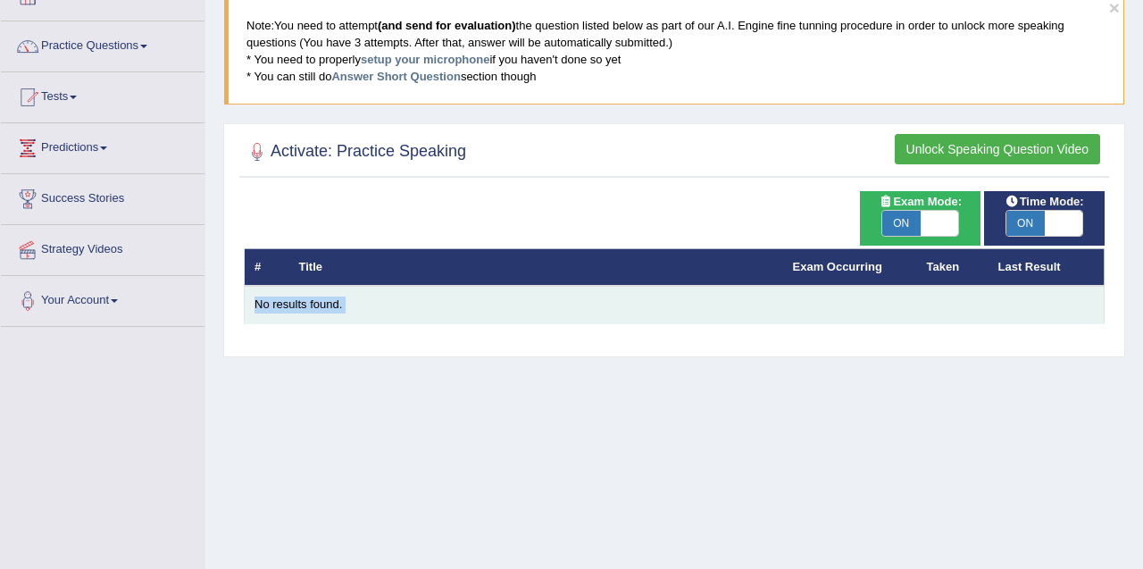
click at [296, 304] on div "No results found." at bounding box center [674, 304] width 839 height 17
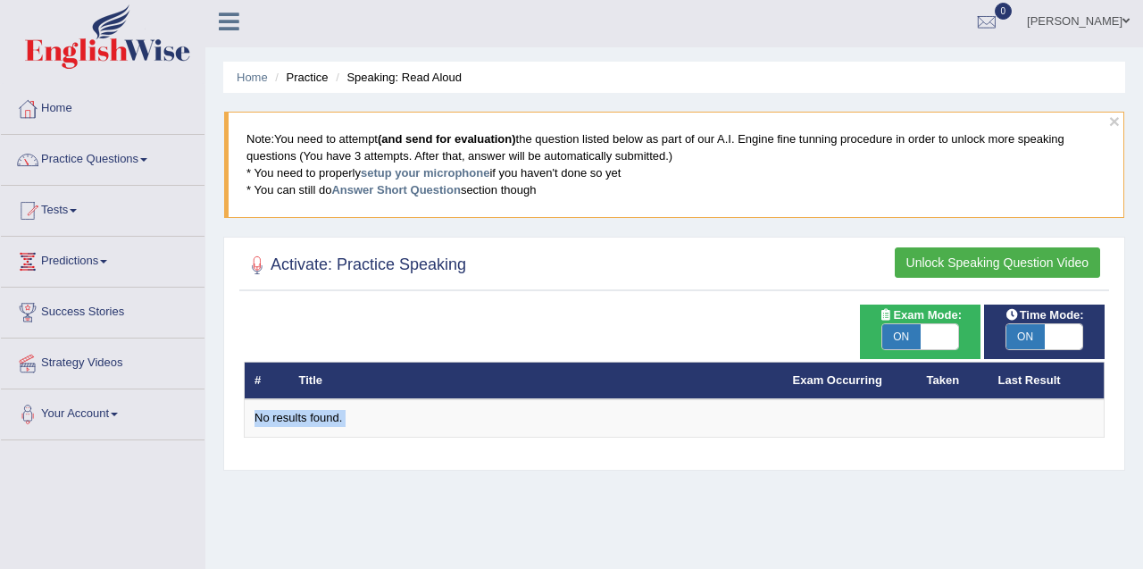
scroll to position [1, 0]
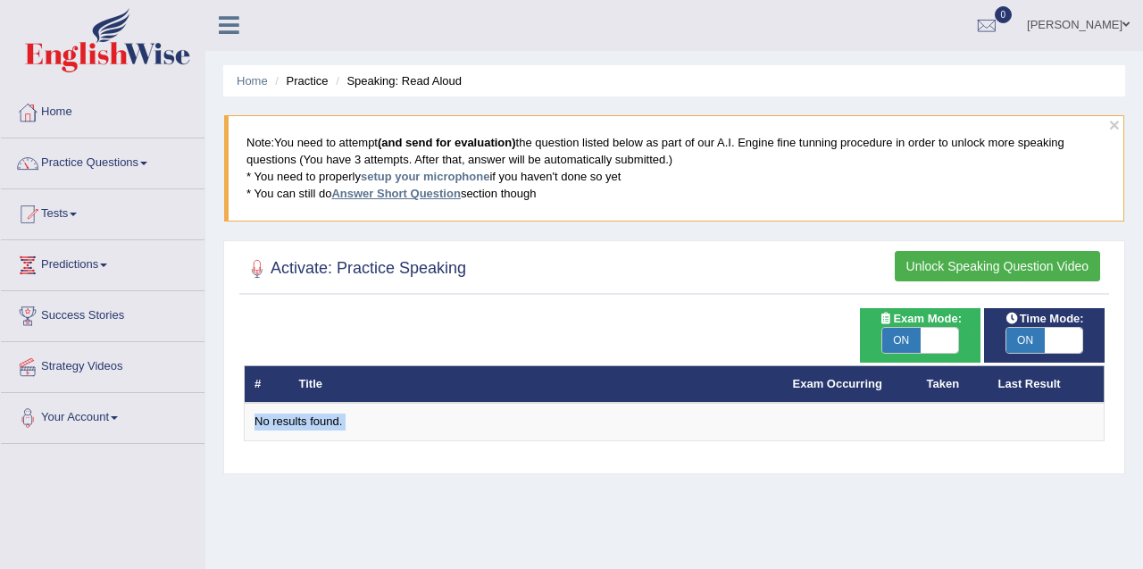
click at [405, 192] on link "Answer Short Question" at bounding box center [395, 193] width 129 height 13
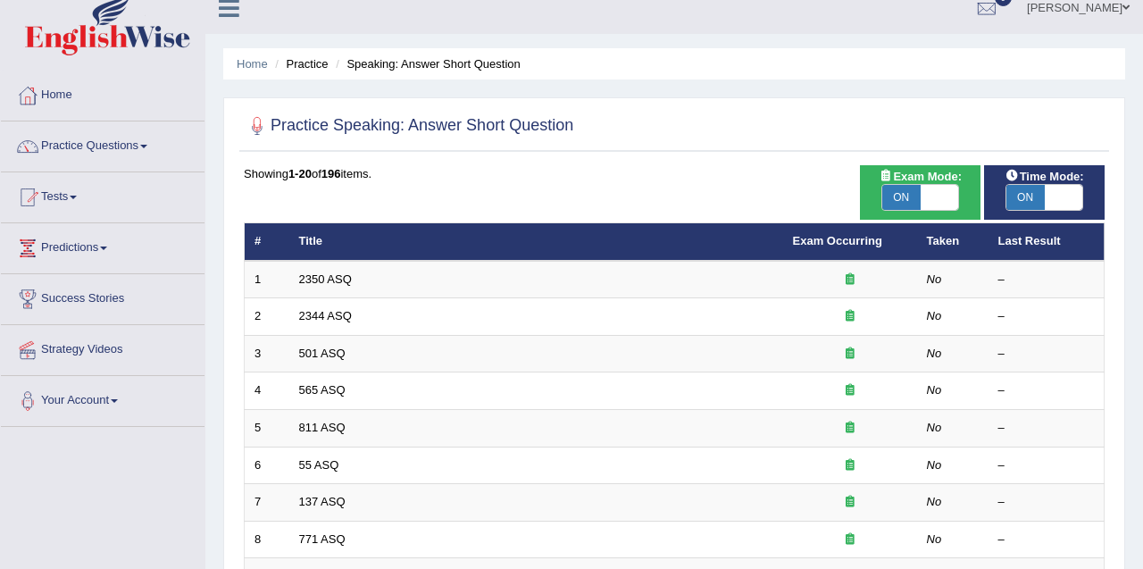
scroll to position [19, 0]
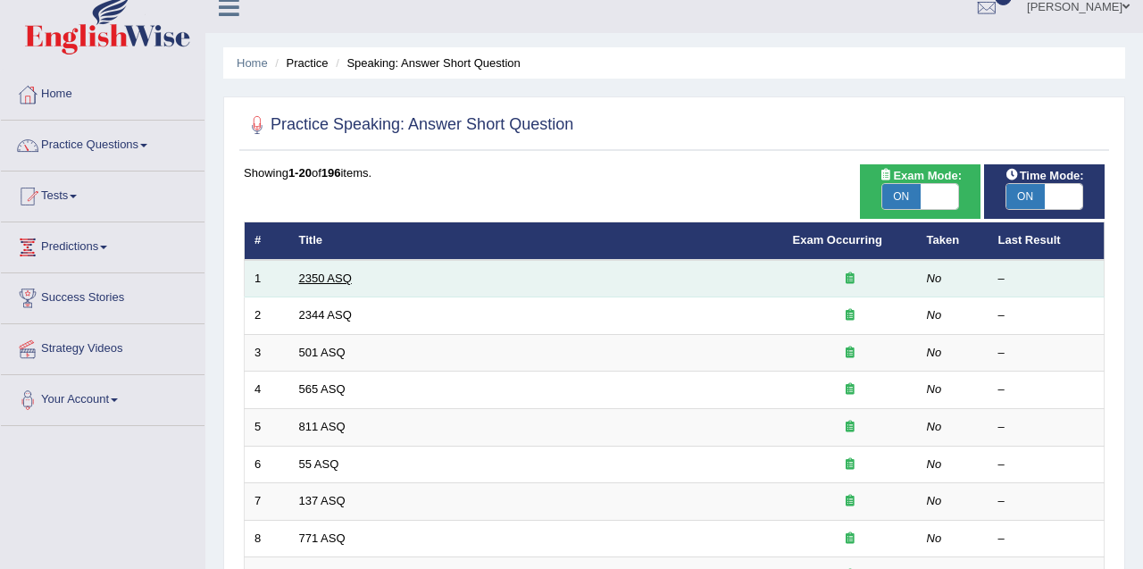
click at [315, 273] on link "2350 ASQ" at bounding box center [325, 277] width 53 height 13
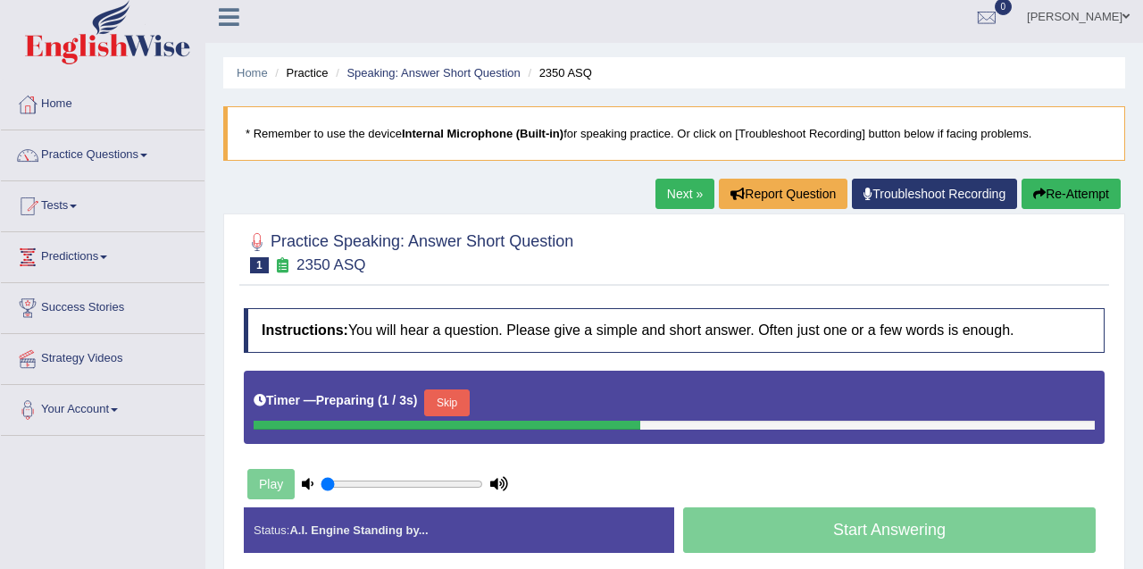
scroll to position [29, 0]
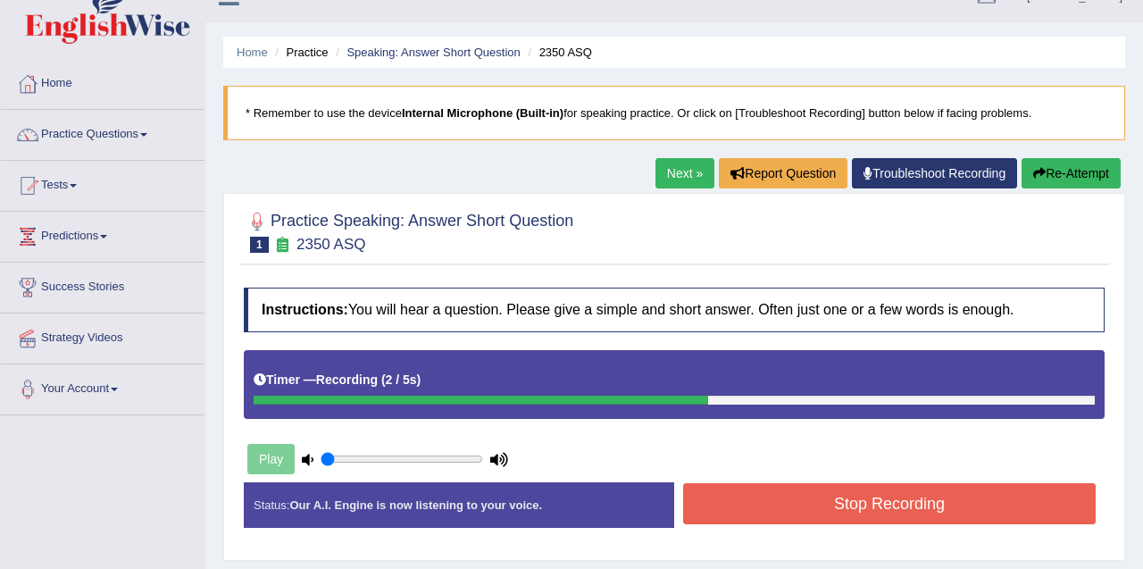
click at [831, 505] on button "Stop Recording" at bounding box center [889, 503] width 413 height 41
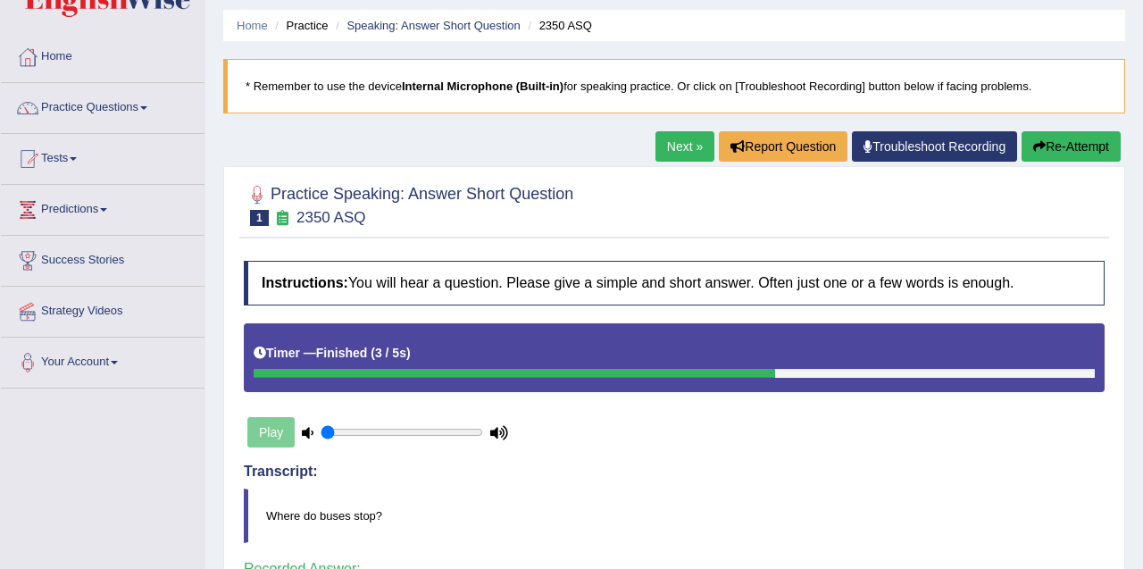
scroll to position [7, 0]
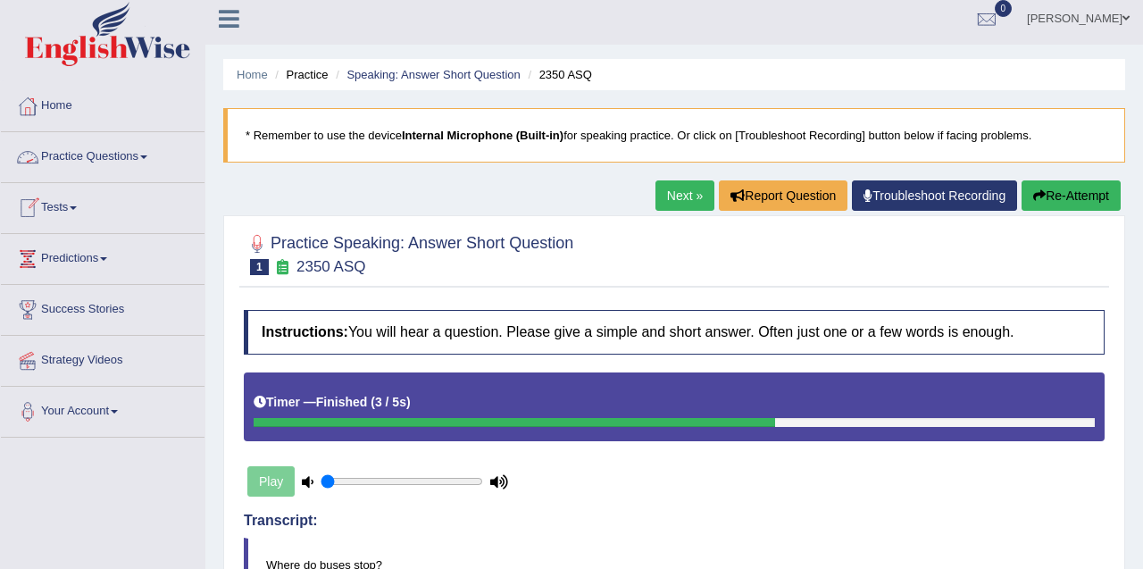
click at [111, 163] on link "Practice Questions" at bounding box center [103, 154] width 204 height 45
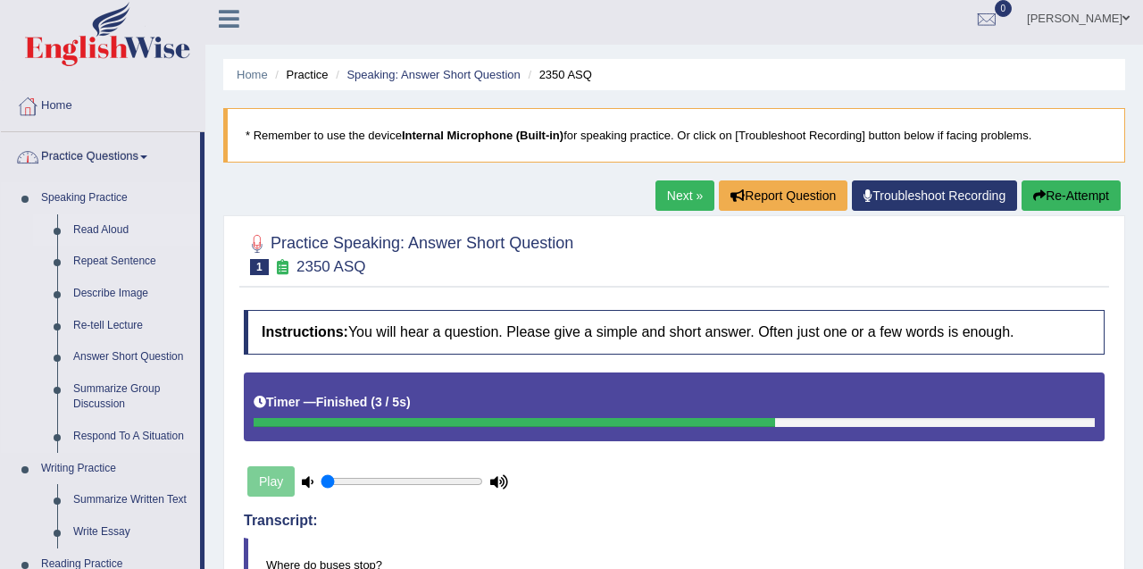
click at [116, 235] on link "Read Aloud" at bounding box center [132, 230] width 135 height 32
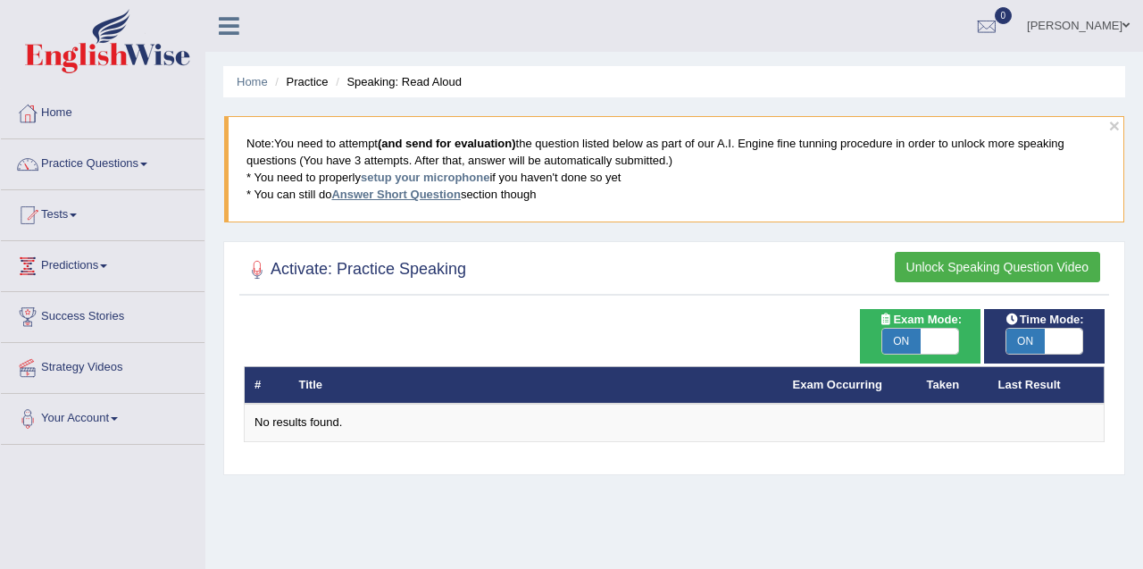
click at [405, 195] on link "Answer Short Question" at bounding box center [395, 194] width 129 height 13
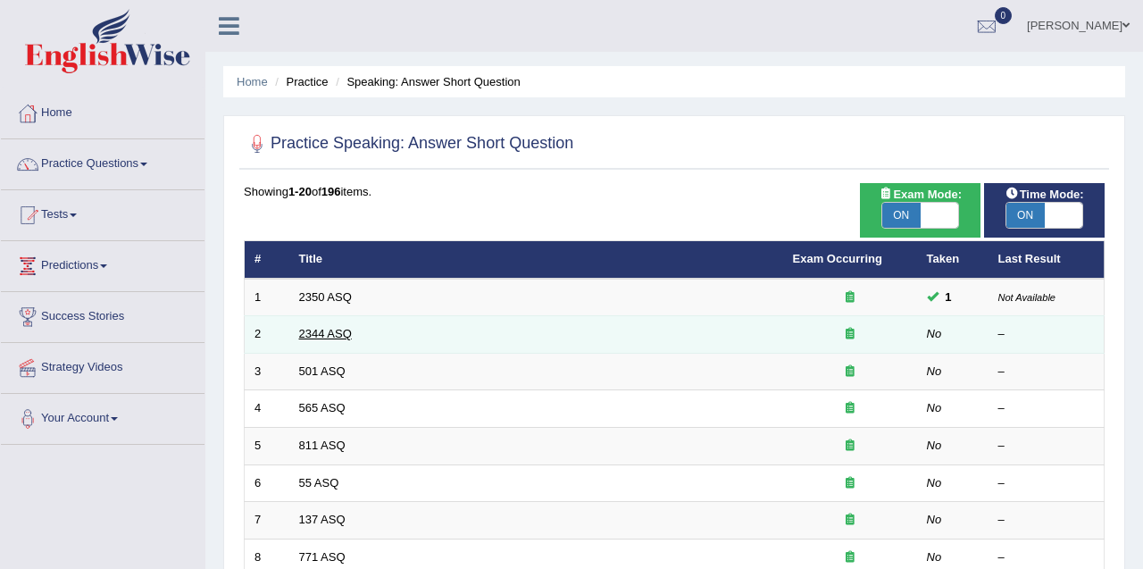
click at [320, 336] on link "2344 ASQ" at bounding box center [325, 333] width 53 height 13
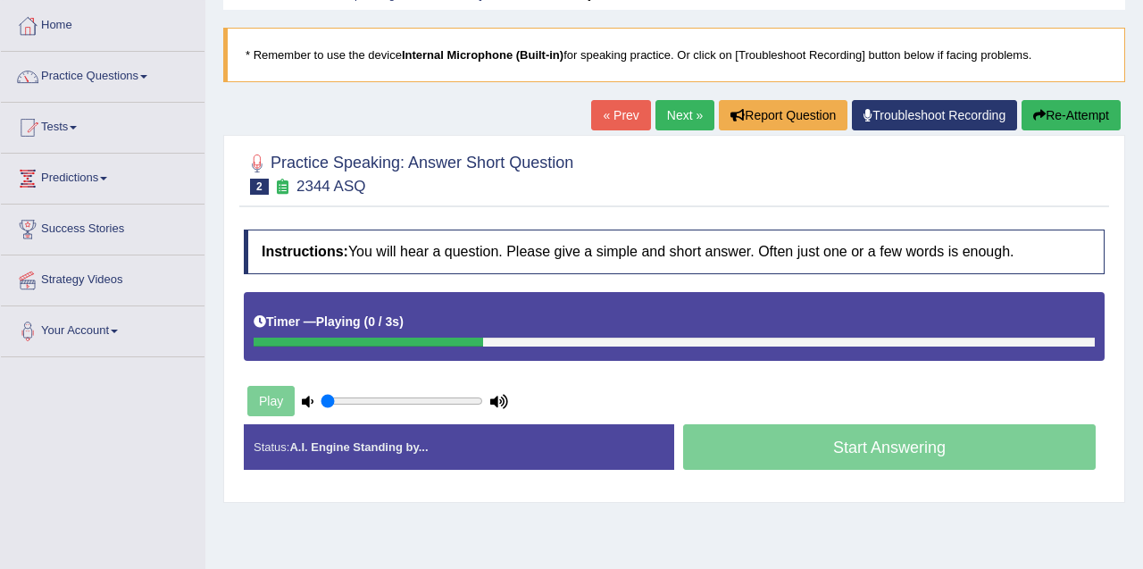
scroll to position [91, 0]
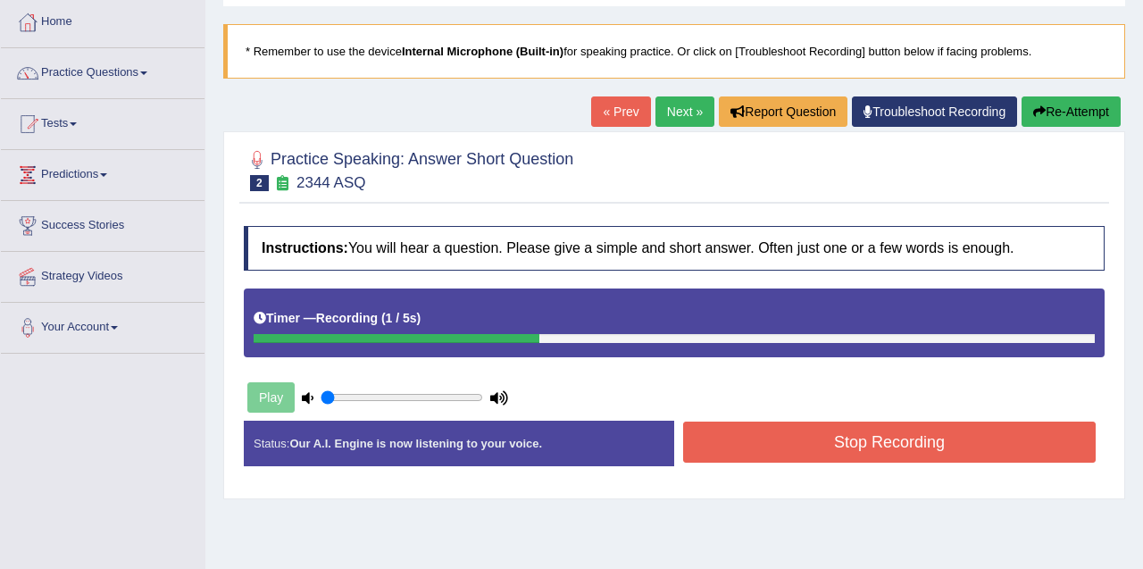
click at [784, 450] on button "Stop Recording" at bounding box center [889, 441] width 413 height 41
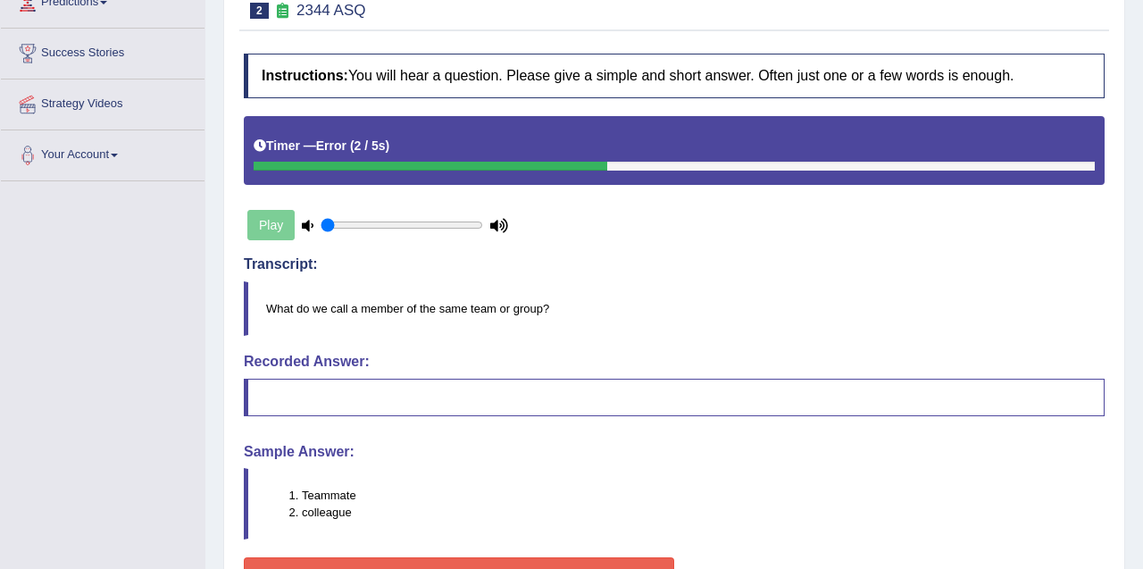
scroll to position [0, 0]
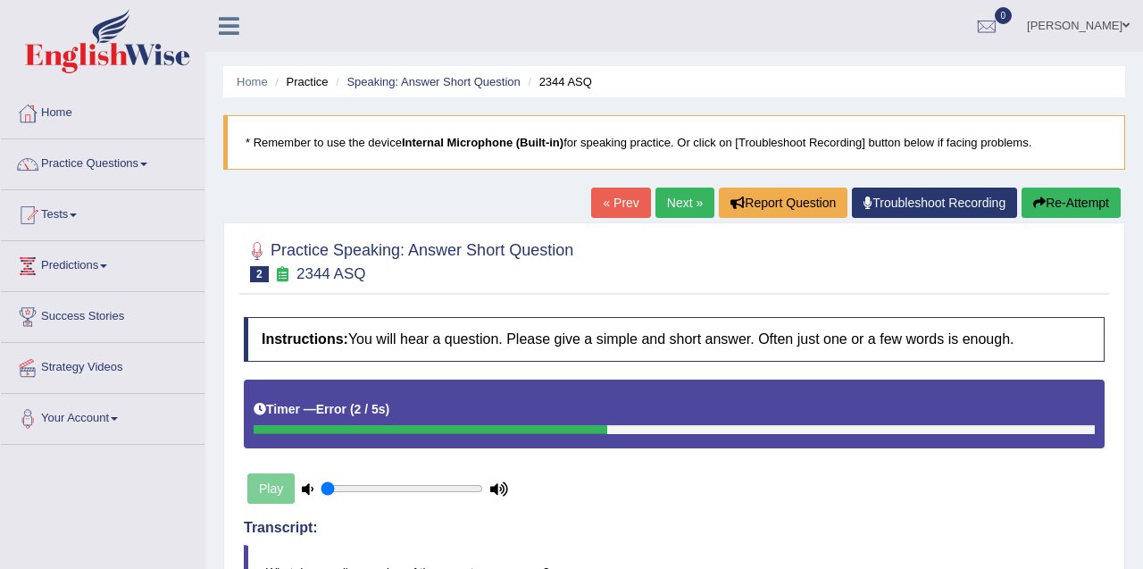
click at [658, 204] on link "Next »" at bounding box center [684, 203] width 59 height 30
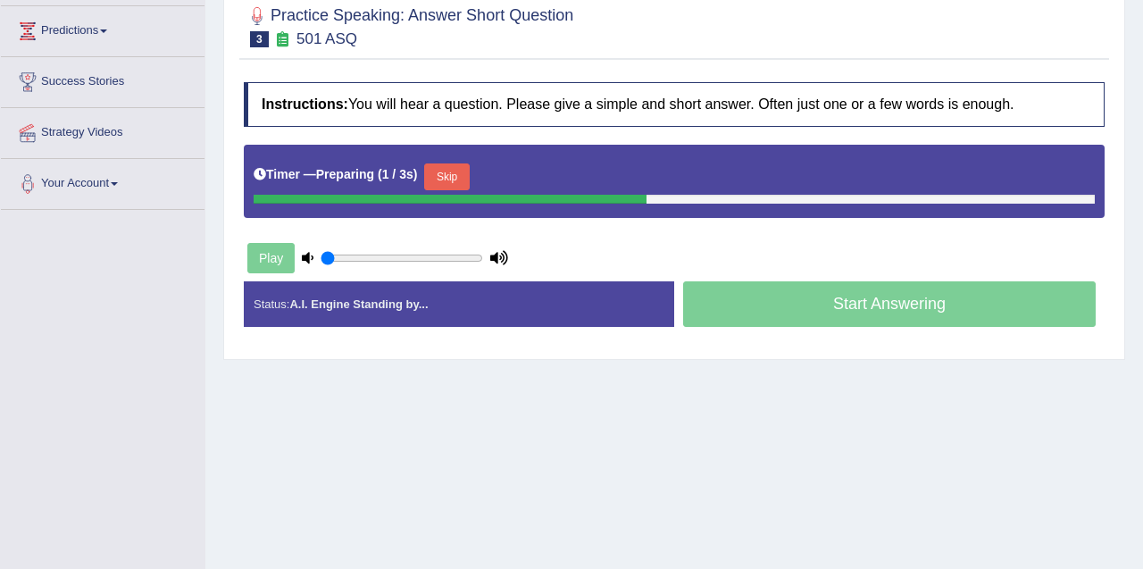
scroll to position [238, 0]
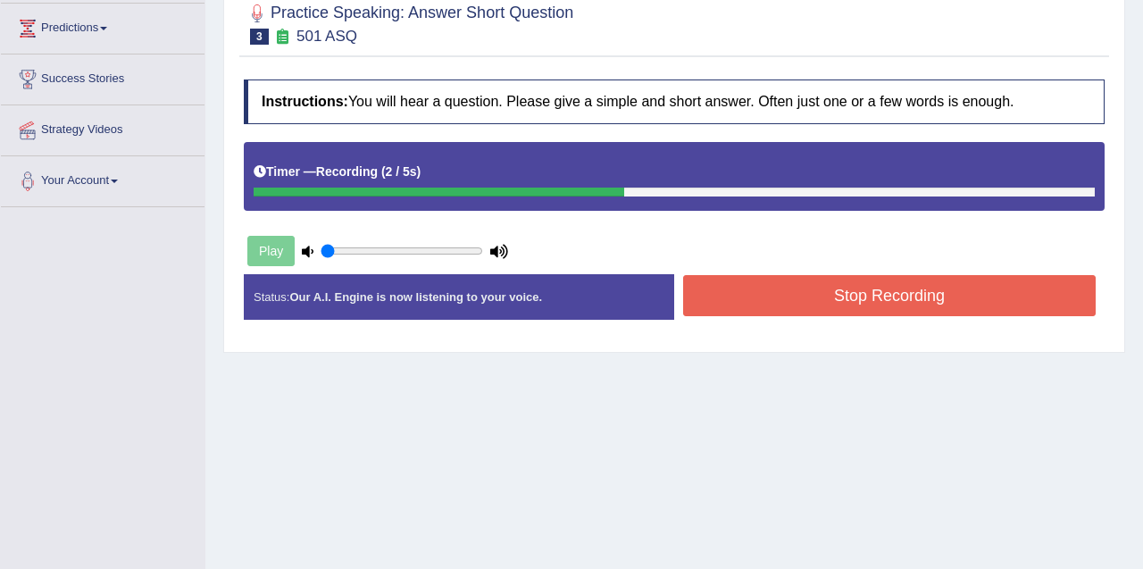
click at [837, 300] on button "Stop Recording" at bounding box center [889, 295] width 413 height 41
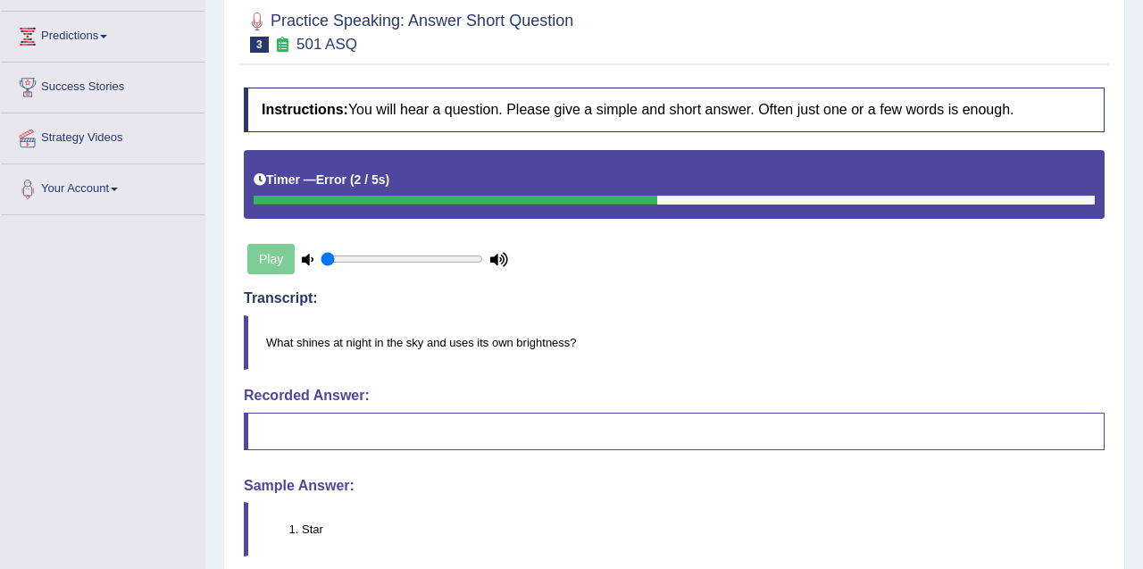
scroll to position [164, 0]
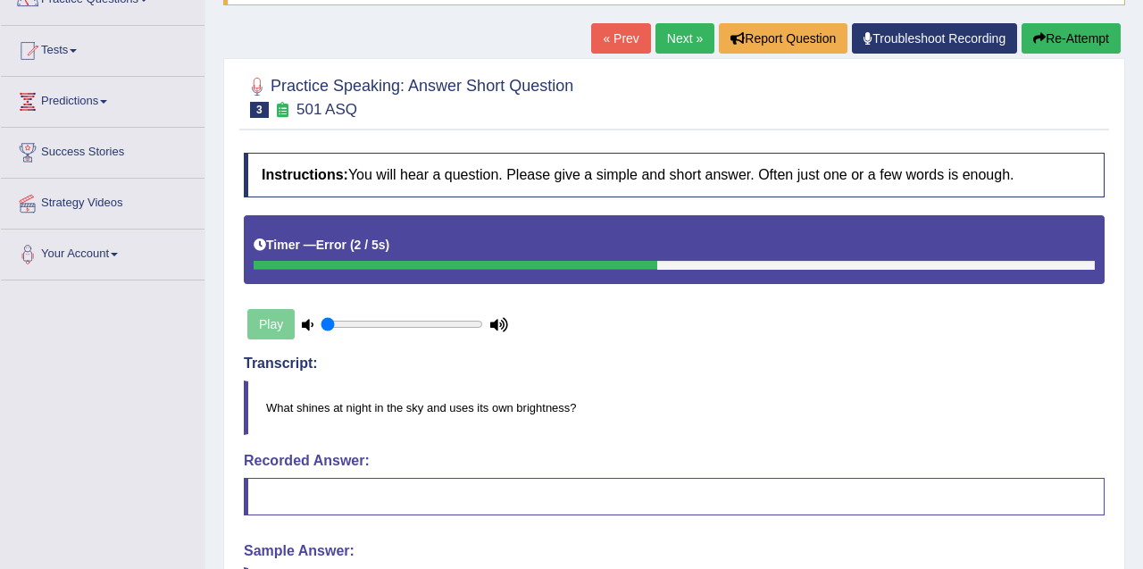
click at [1072, 46] on button "Re-Attempt" at bounding box center [1071, 38] width 99 height 30
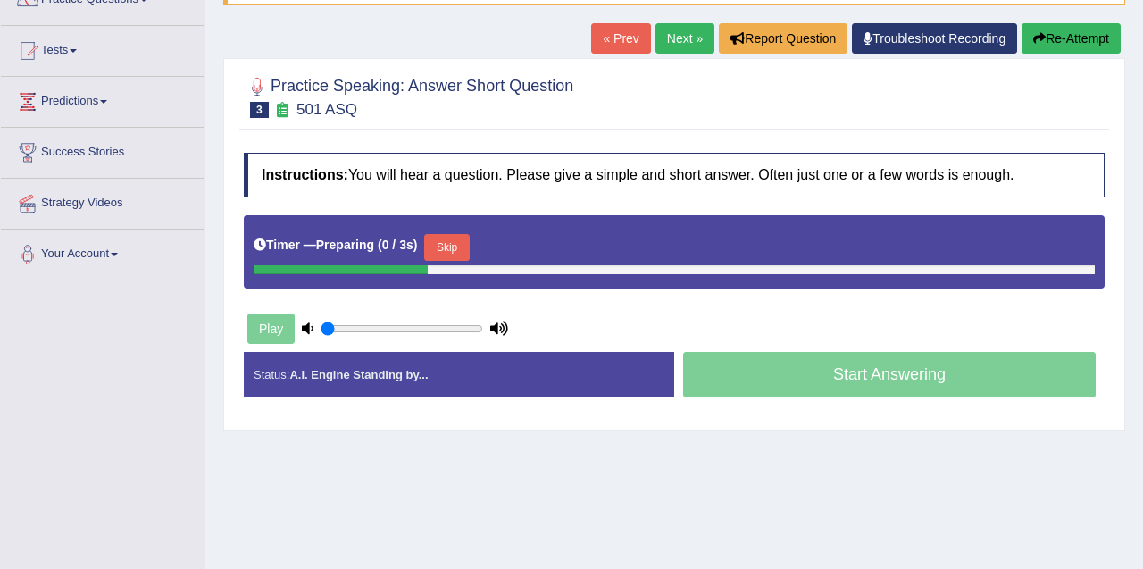
scroll to position [164, 0]
click at [449, 253] on button "Skip" at bounding box center [446, 247] width 45 height 27
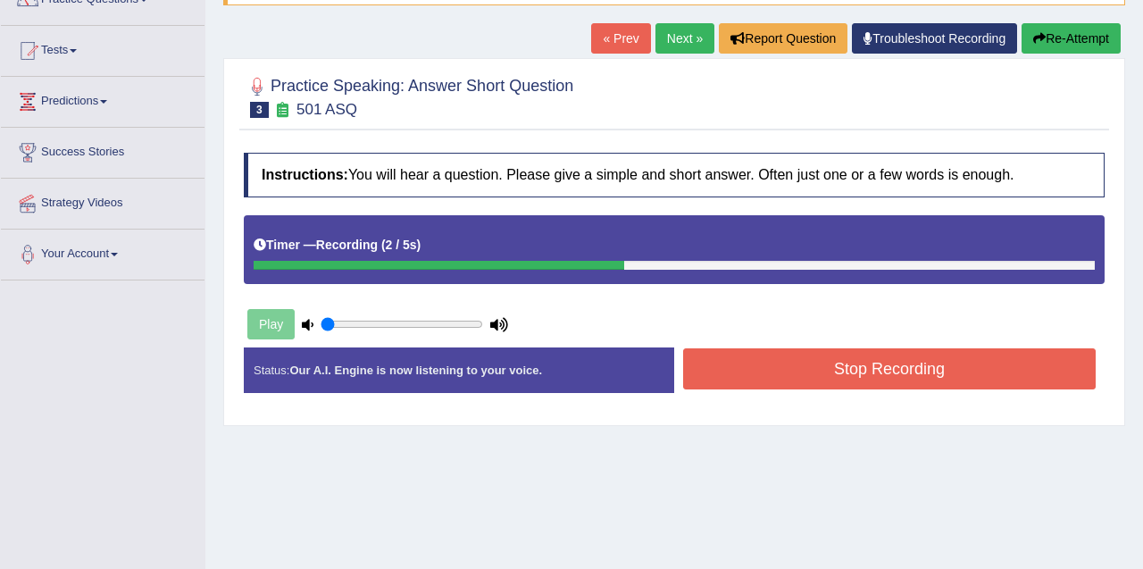
click at [854, 384] on button "Stop Recording" at bounding box center [889, 368] width 413 height 41
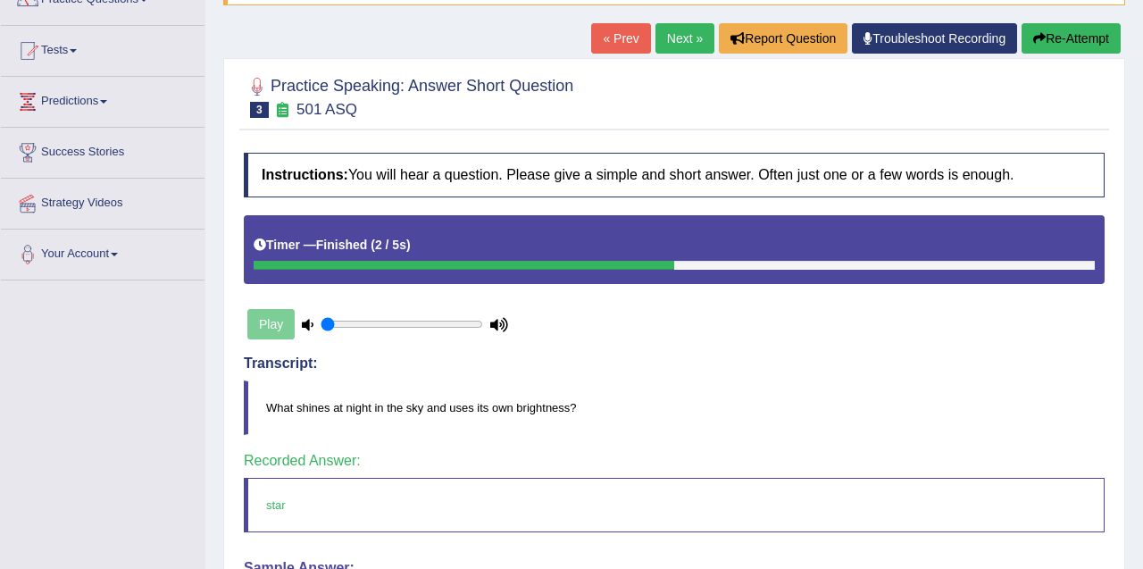
click at [730, 165] on h4 "Instructions: You will hear a question. Please give a simple and short answer. …" at bounding box center [674, 175] width 861 height 45
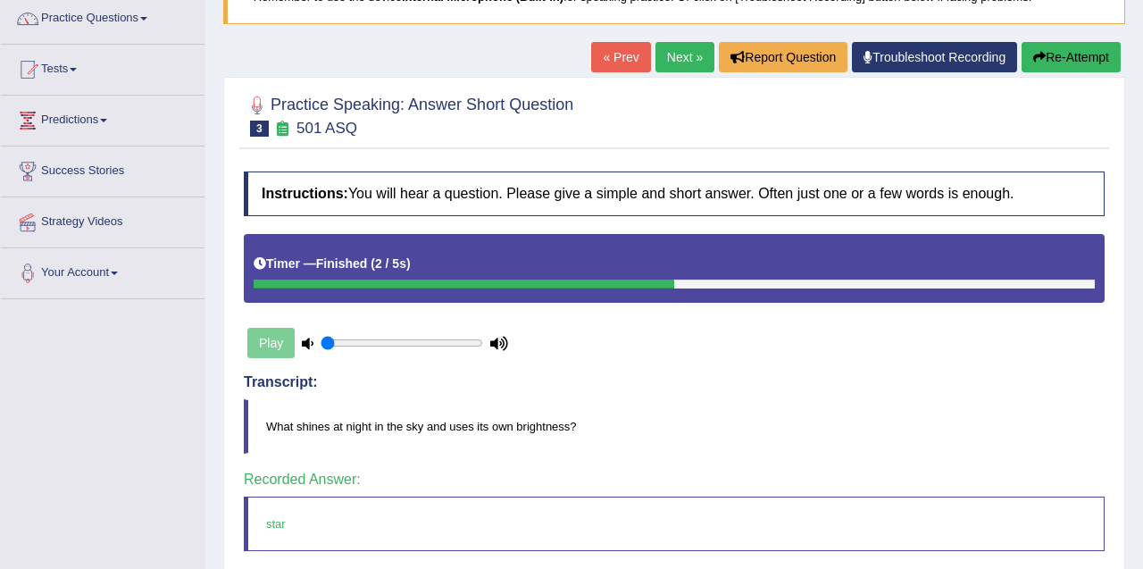
scroll to position [0, 0]
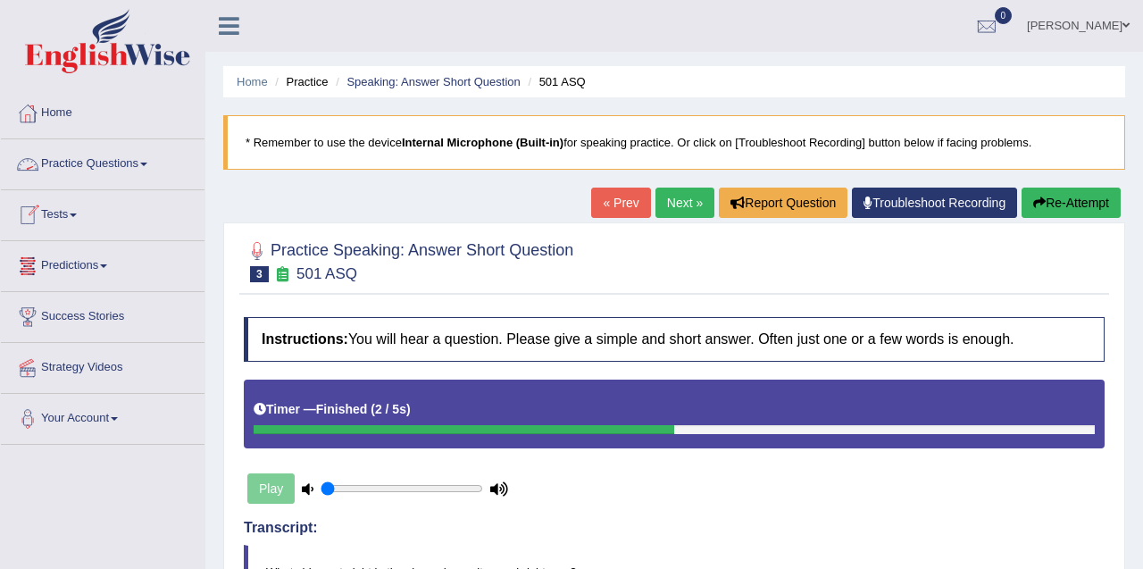
click at [77, 213] on span at bounding box center [73, 215] width 7 height 4
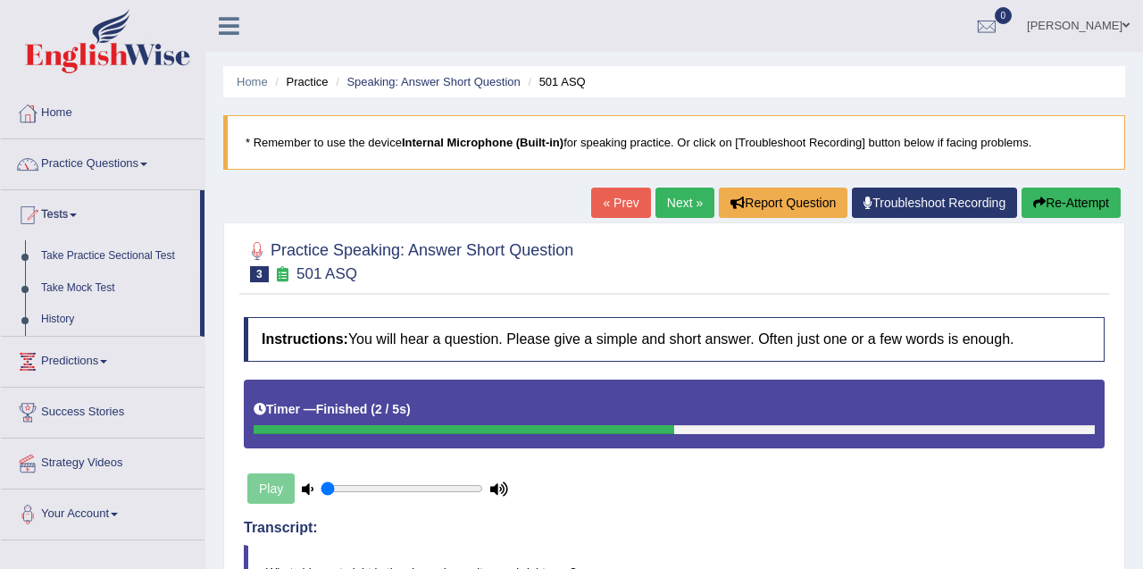
click at [88, 248] on link "Take Practice Sectional Test" at bounding box center [116, 256] width 167 height 32
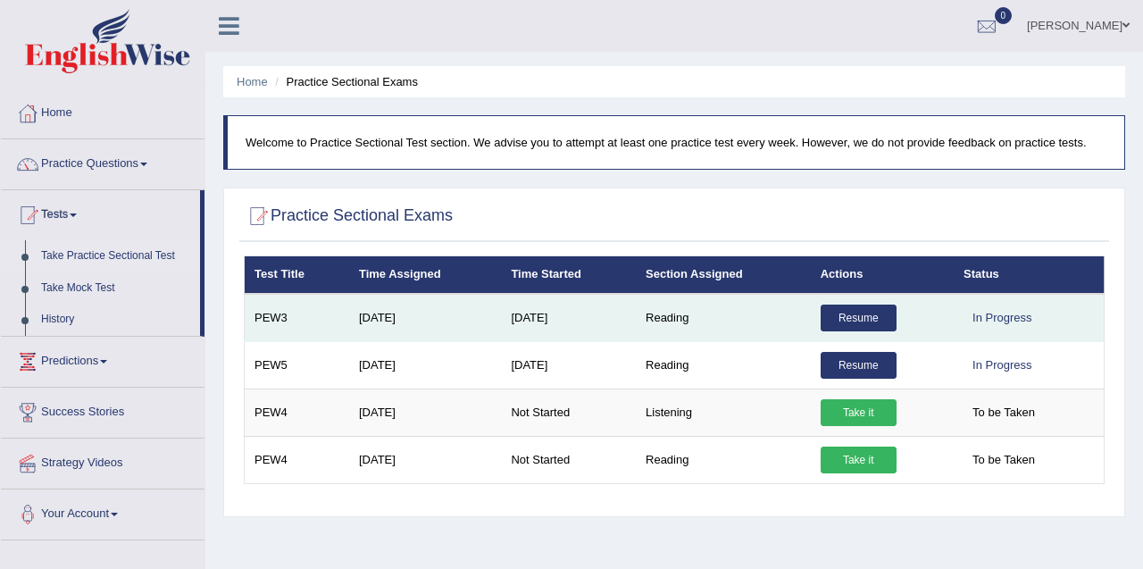
click at [854, 324] on link "Resume" at bounding box center [859, 318] width 76 height 27
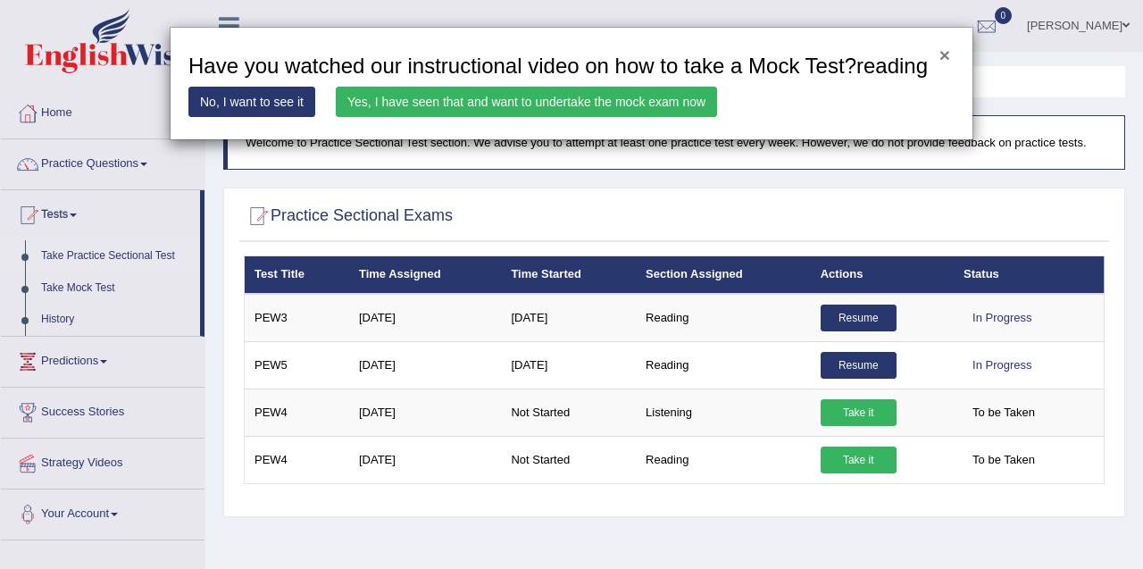
click at [947, 60] on button "×" at bounding box center [944, 55] width 11 height 19
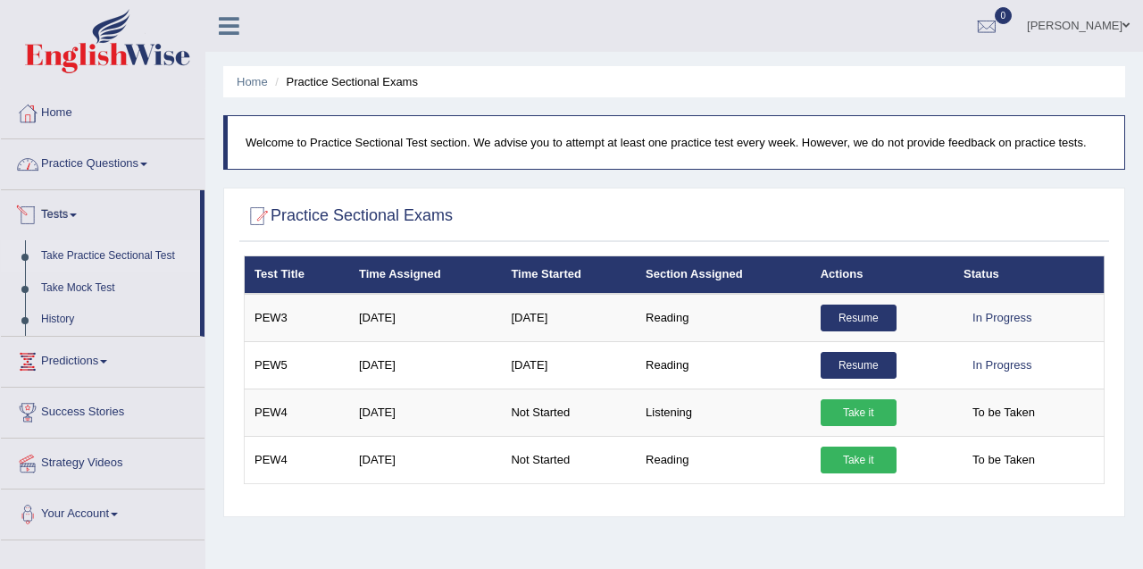
click at [70, 178] on link "Practice Questions" at bounding box center [103, 161] width 204 height 45
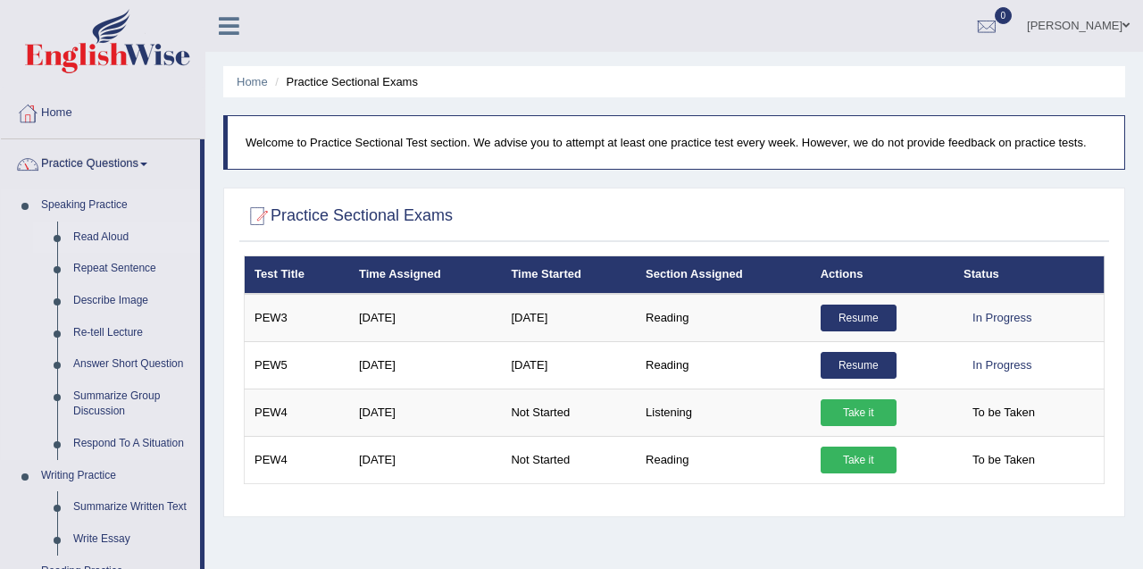
click at [79, 243] on link "Read Aloud" at bounding box center [132, 237] width 135 height 32
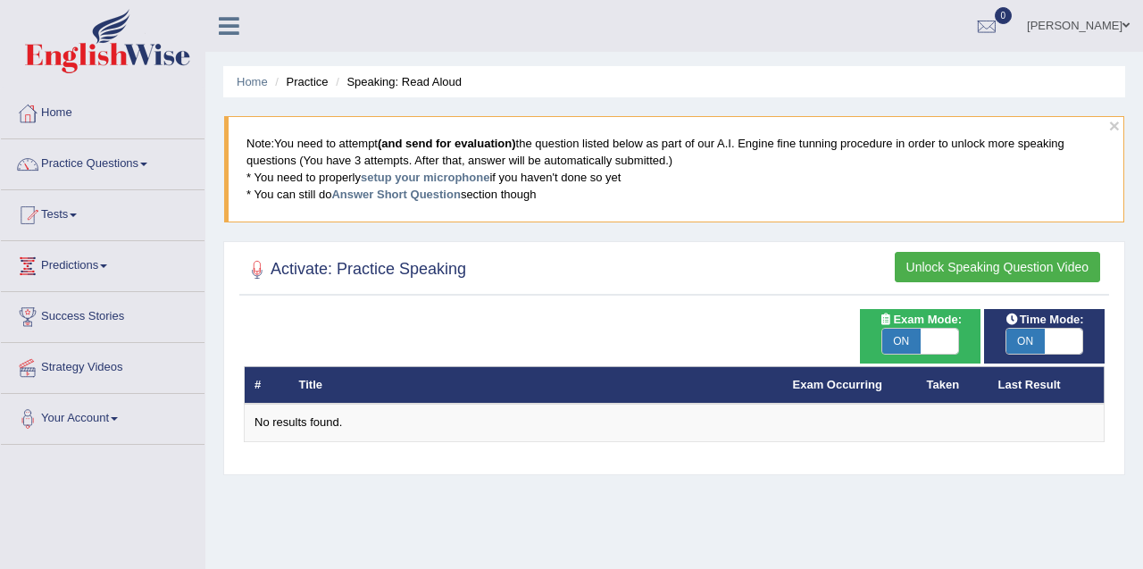
click at [55, 118] on link "Home" at bounding box center [103, 110] width 204 height 45
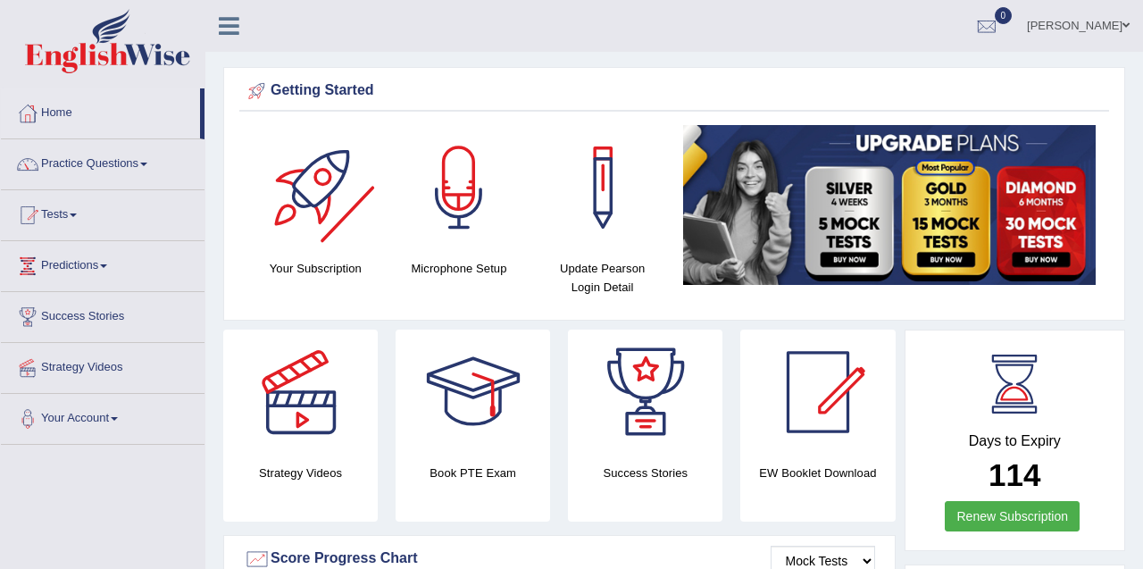
click at [312, 227] on div at bounding box center [315, 187] width 125 height 125
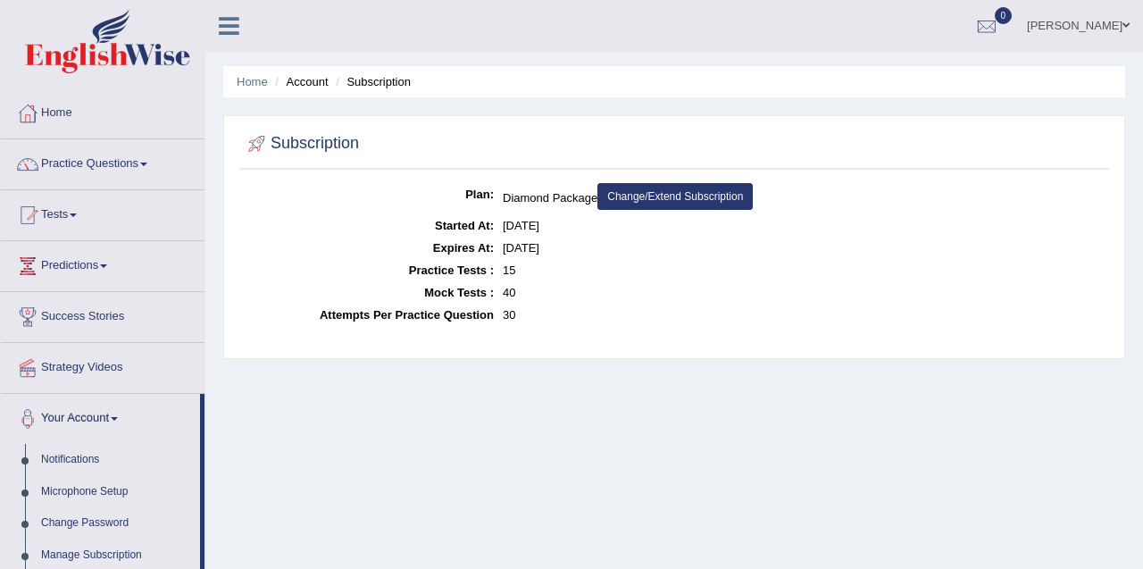
click at [63, 219] on link "Tests" at bounding box center [103, 212] width 204 height 45
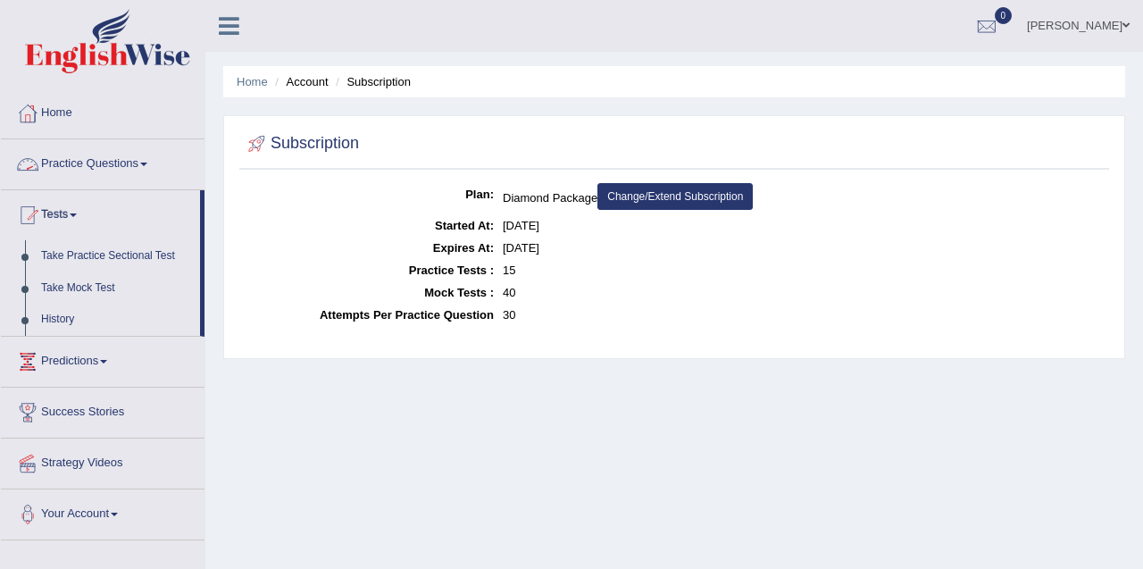
click at [88, 170] on link "Practice Questions" at bounding box center [103, 161] width 204 height 45
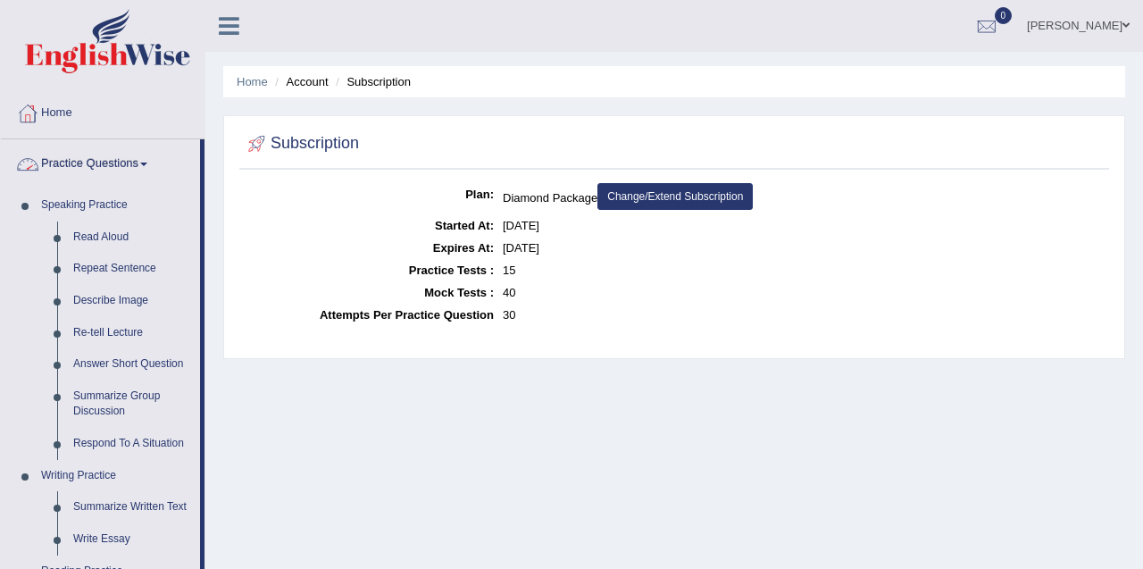
click at [64, 136] on li "Home" at bounding box center [103, 113] width 204 height 51
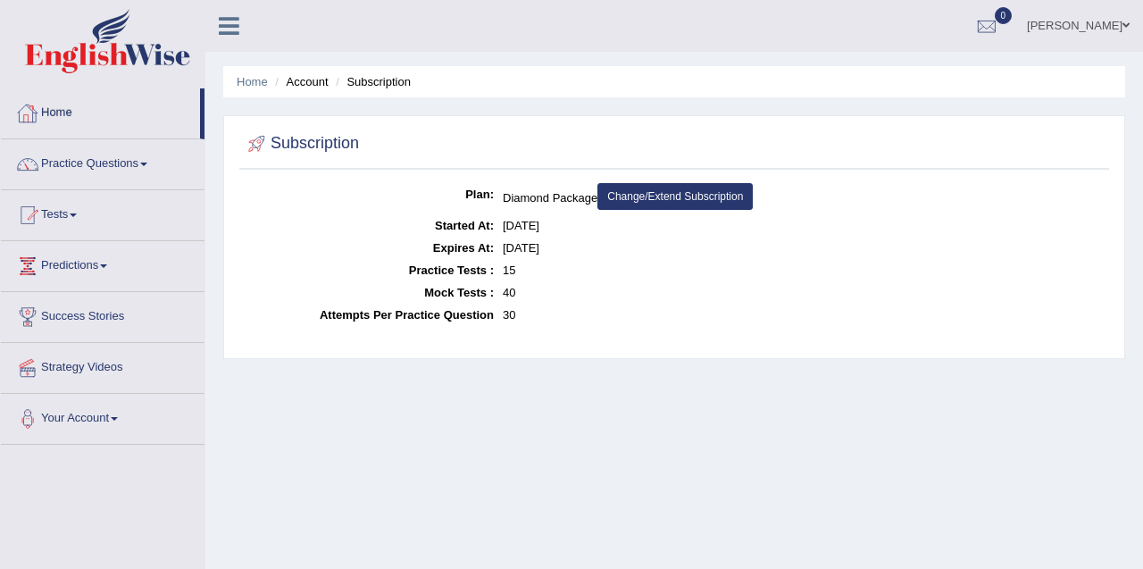
click at [55, 129] on link "Home" at bounding box center [100, 110] width 199 height 45
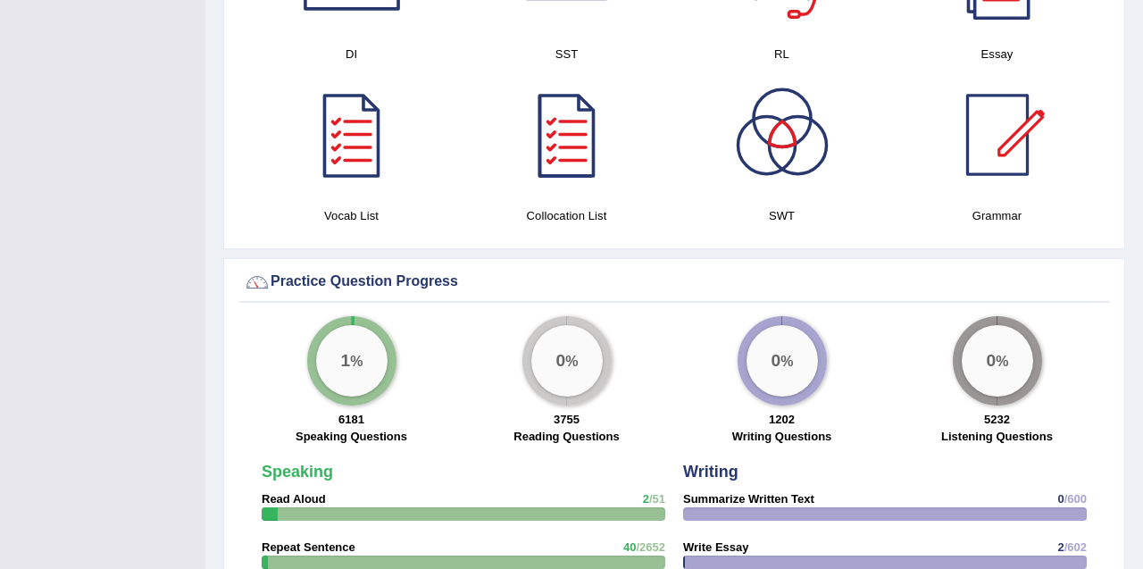
scroll to position [1050, 0]
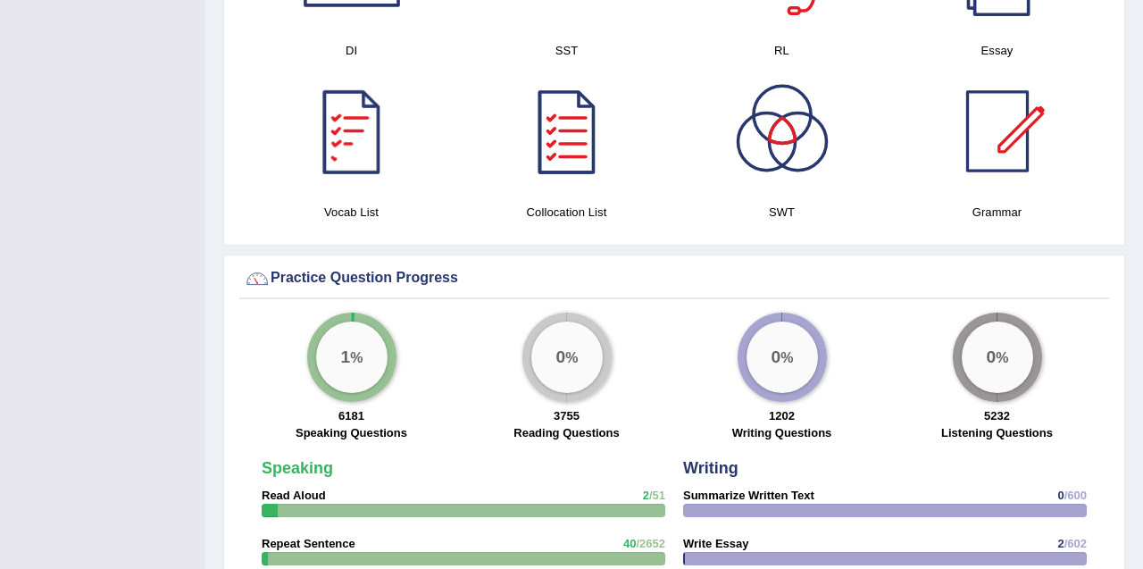
click at [366, 360] on div "1 %" at bounding box center [351, 356] width 71 height 71
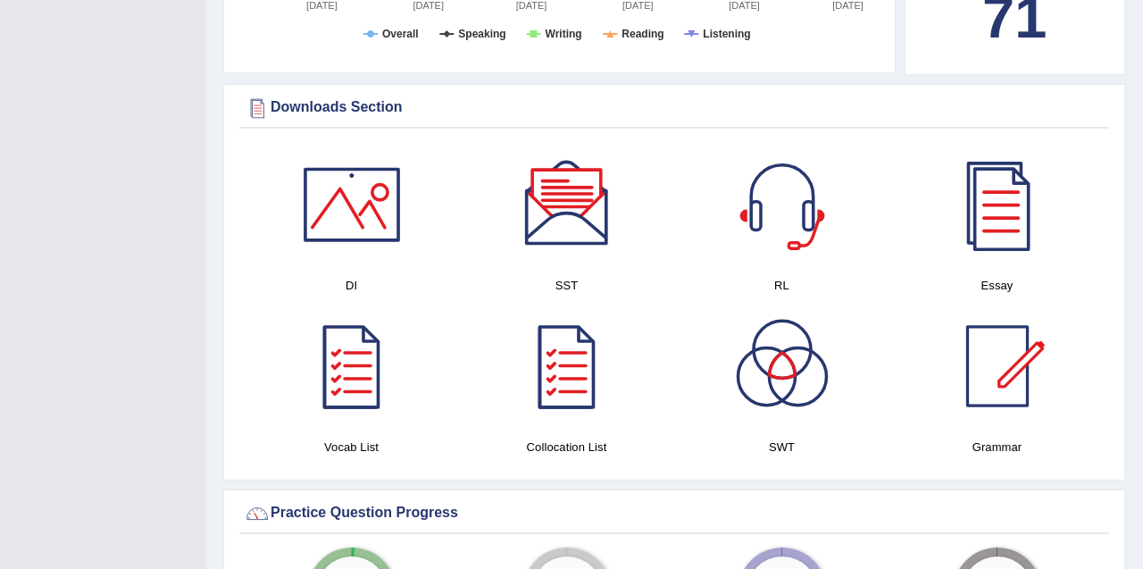
scroll to position [809, 0]
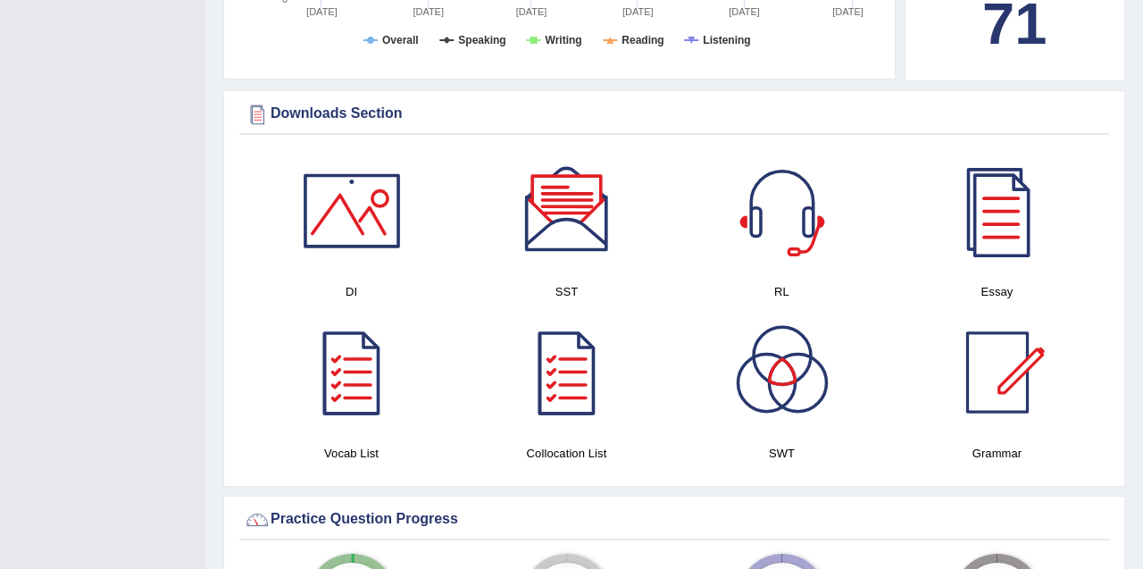
click at [350, 200] on div at bounding box center [351, 210] width 125 height 125
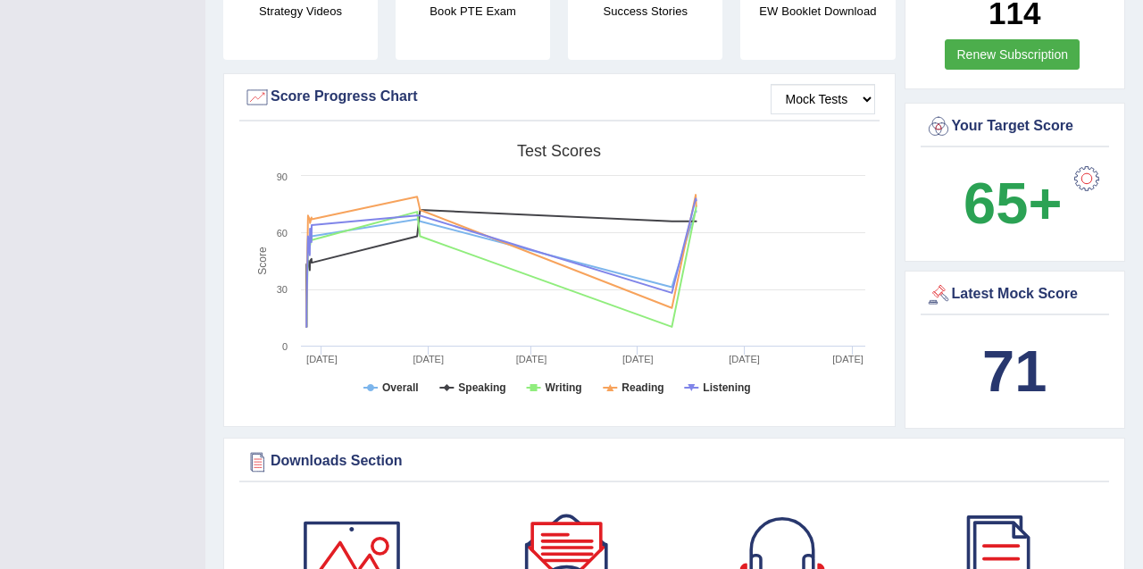
scroll to position [0, 0]
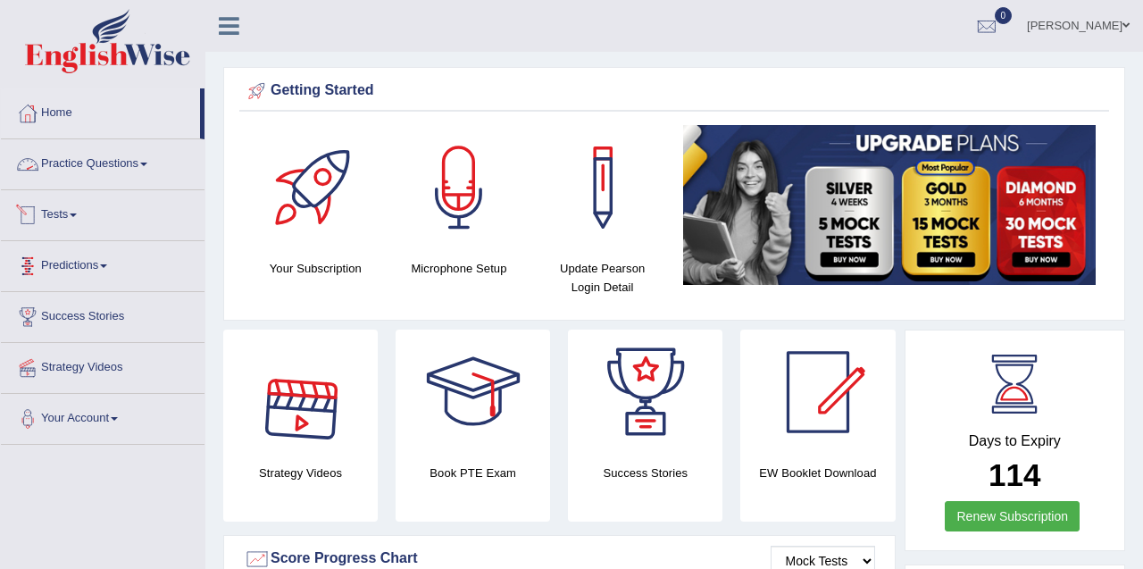
click at [82, 168] on link "Practice Questions" at bounding box center [103, 161] width 204 height 45
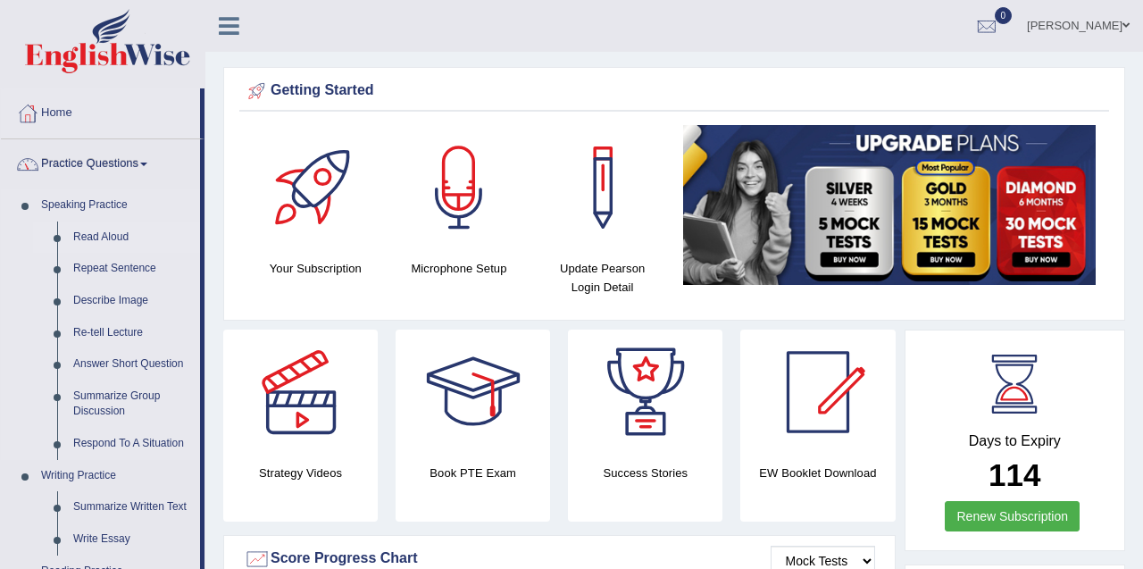
click at [80, 238] on link "Read Aloud" at bounding box center [132, 237] width 135 height 32
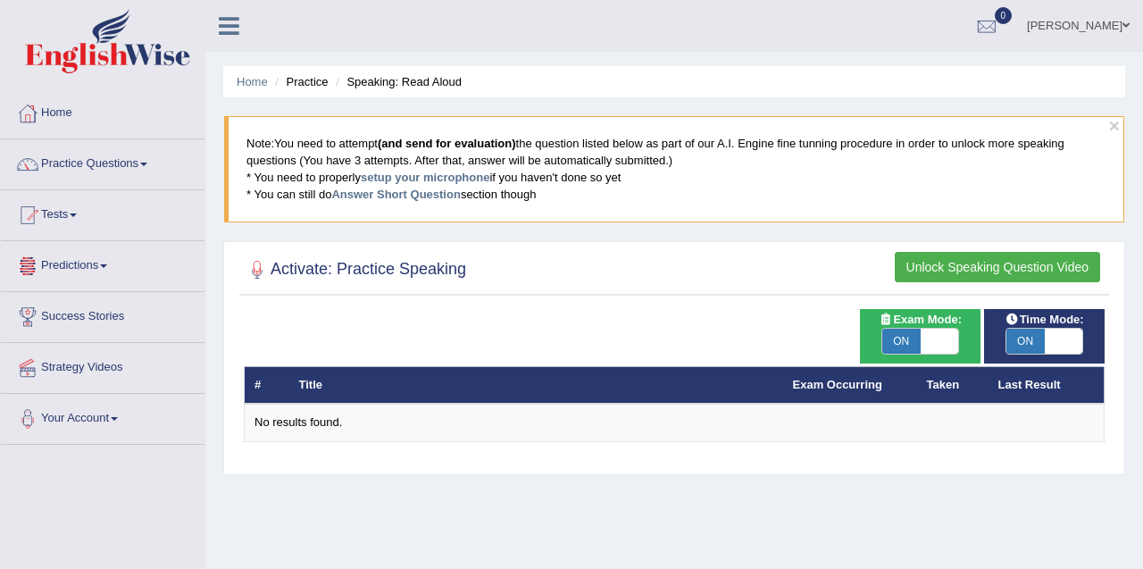
click at [935, 346] on span at bounding box center [940, 341] width 38 height 25
checkbox input "false"
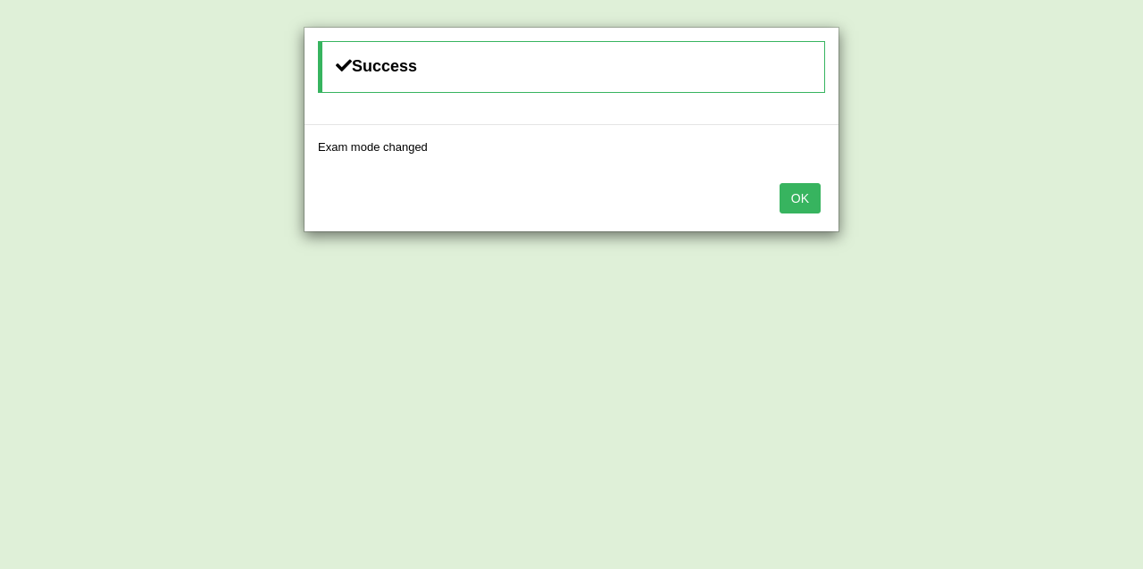
click at [816, 192] on button "OK" at bounding box center [800, 198] width 41 height 30
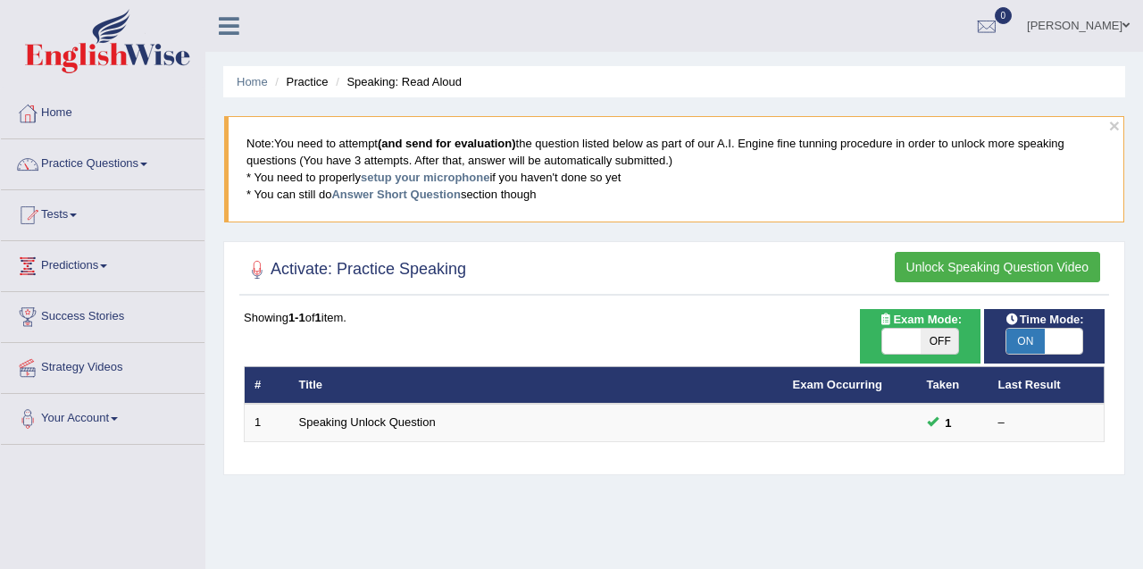
click at [1047, 343] on span at bounding box center [1064, 341] width 38 height 25
checkbox input "false"
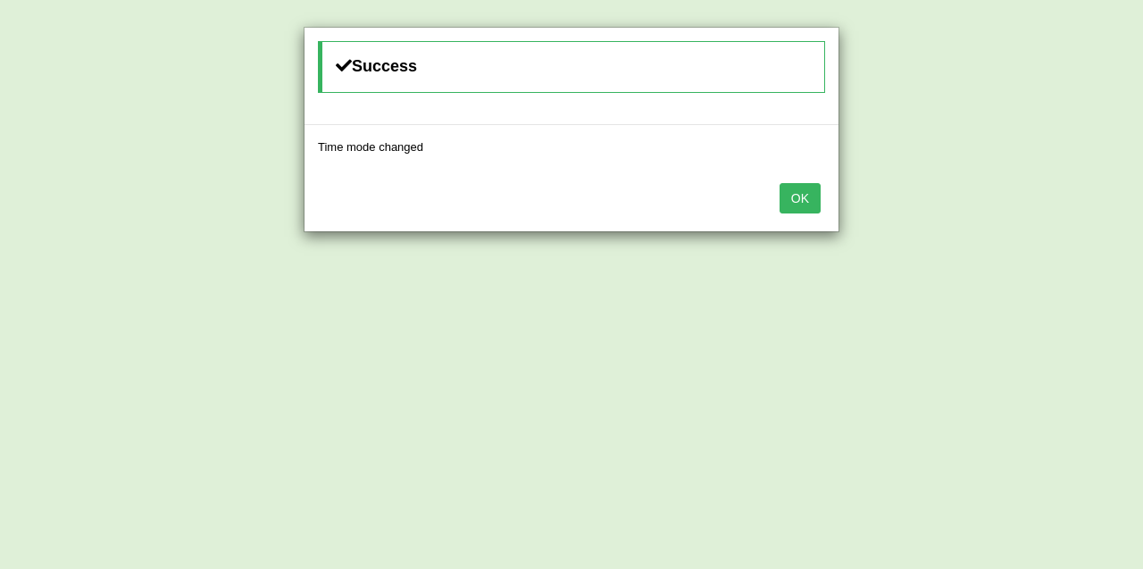
click at [798, 198] on button "OK" at bounding box center [800, 198] width 41 height 30
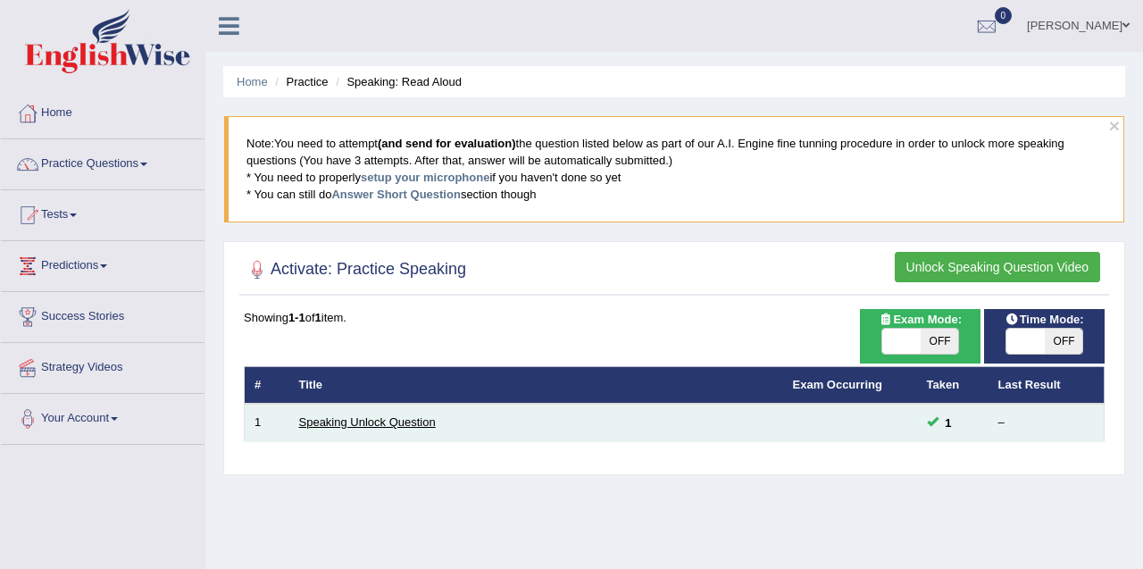
click at [380, 419] on link "Speaking Unlock Question" at bounding box center [367, 421] width 137 height 13
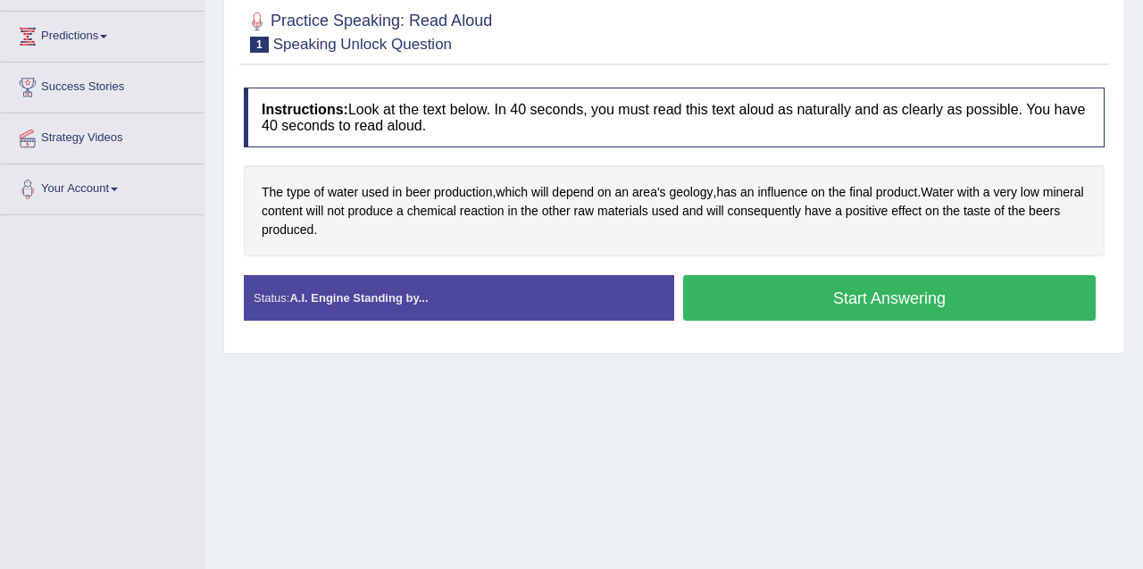
click at [840, 299] on button "Start Answering" at bounding box center [889, 298] width 413 height 46
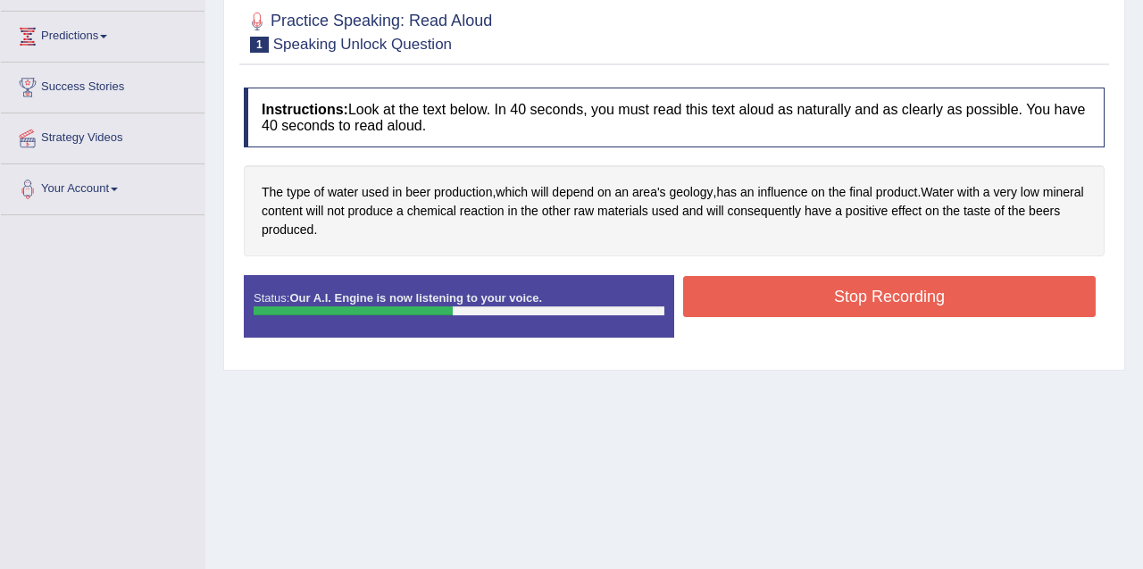
click at [961, 293] on button "Stop Recording" at bounding box center [889, 296] width 413 height 41
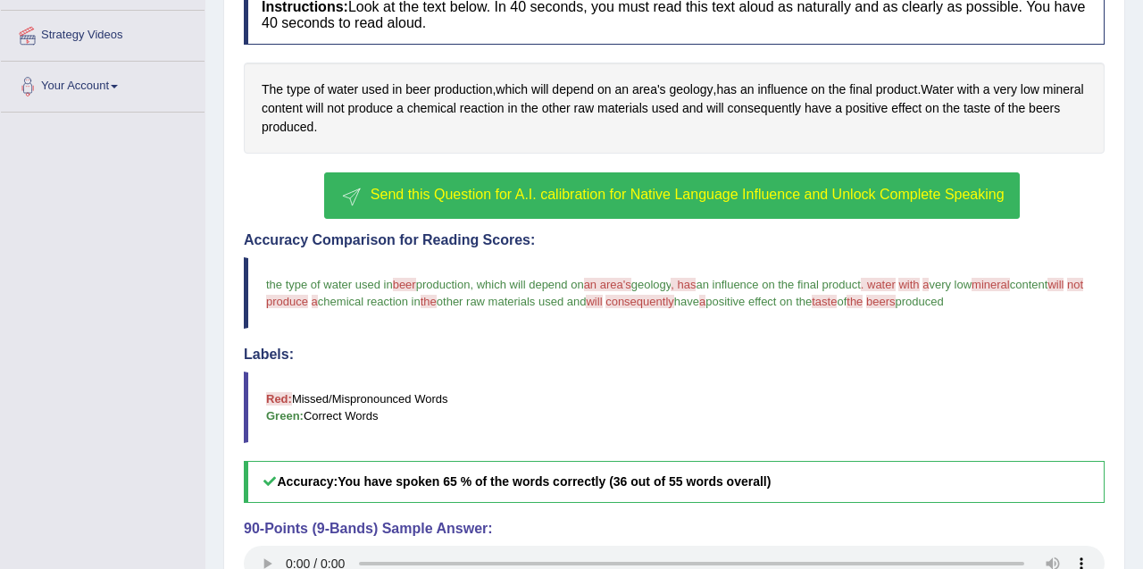
scroll to position [322, 0]
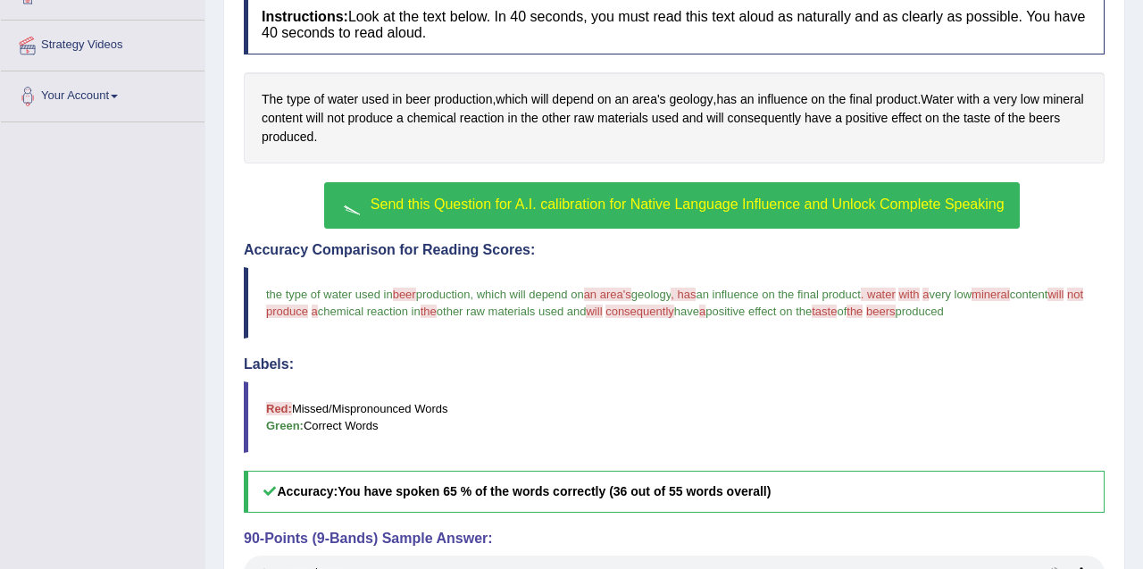
click at [798, 201] on span "Send this Question for A.I. calibration for Native Language Influence and Unloc…" at bounding box center [688, 203] width 634 height 15
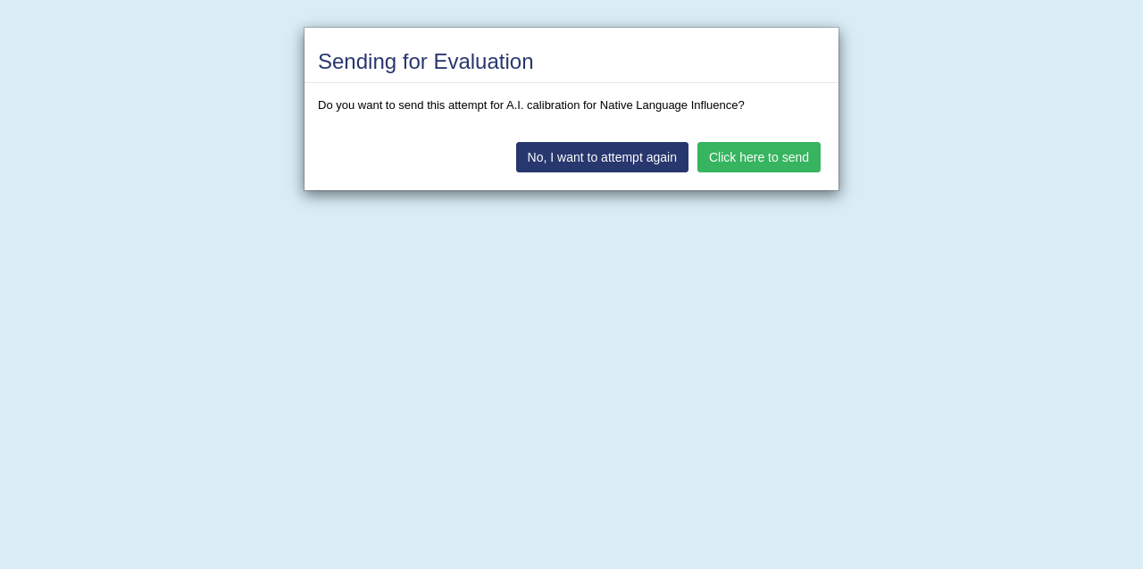
click at [733, 146] on button "Click here to send" at bounding box center [758, 157] width 123 height 30
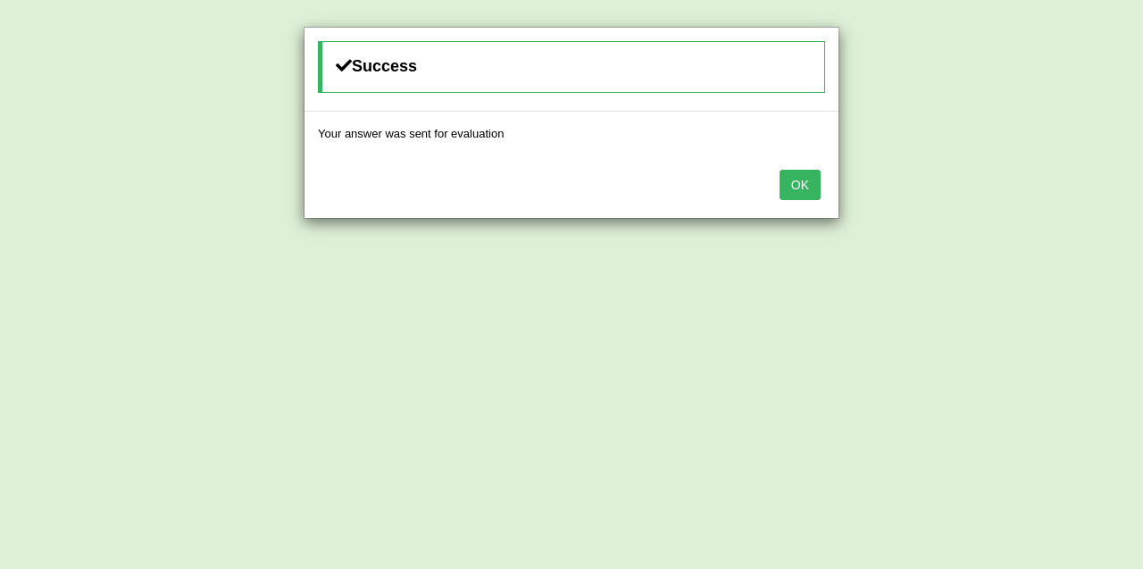
click at [799, 191] on button "OK" at bounding box center [800, 185] width 41 height 30
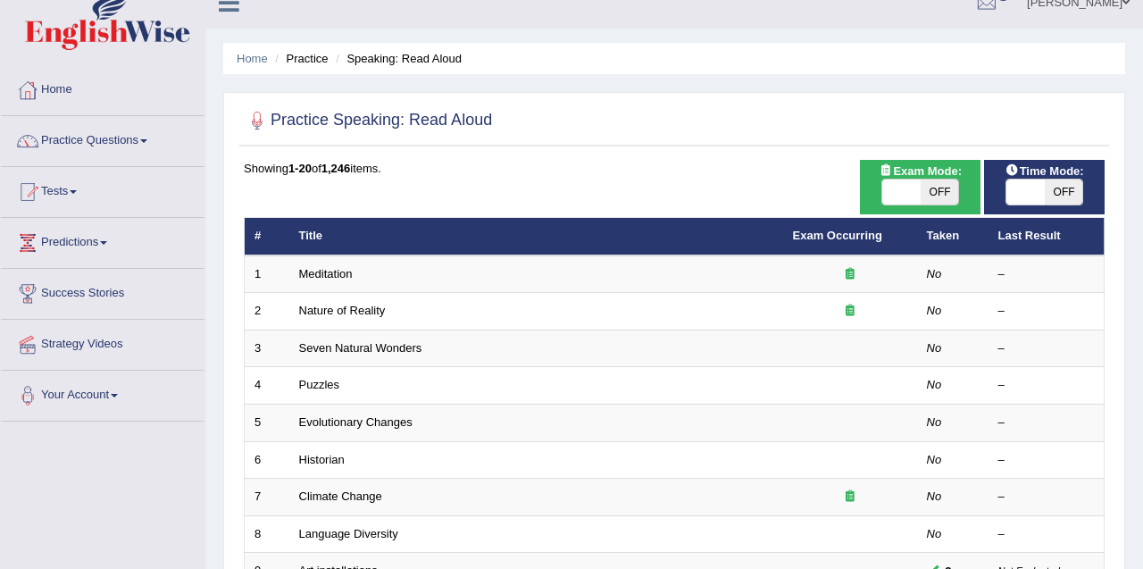
scroll to position [21, 0]
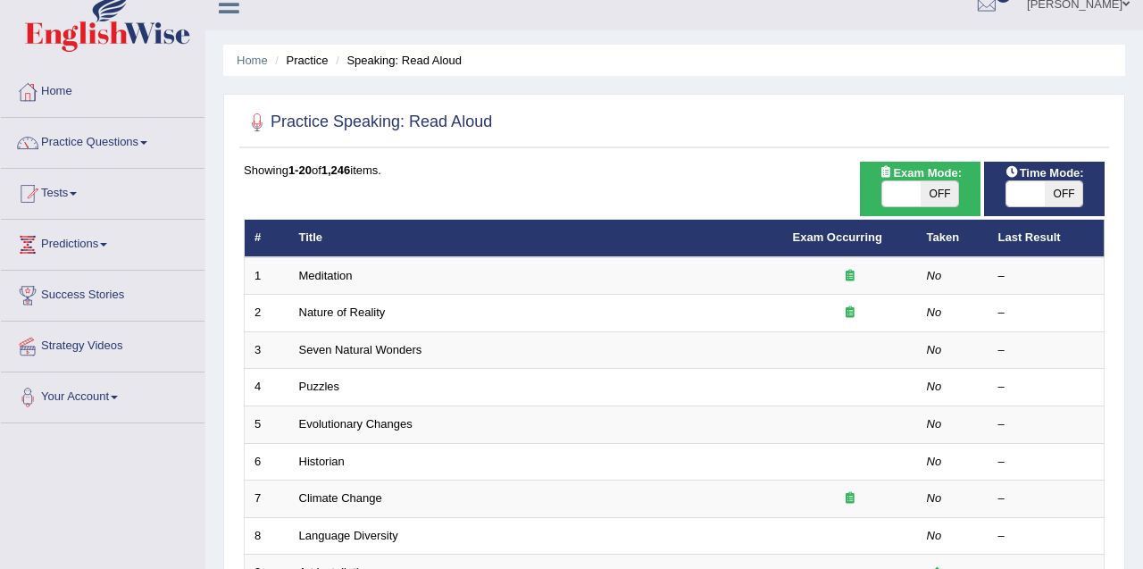
click at [916, 207] on div "Exam Mode: ON OFF" at bounding box center [920, 189] width 121 height 54
click at [912, 191] on span at bounding box center [901, 193] width 38 height 25
checkbox input "true"
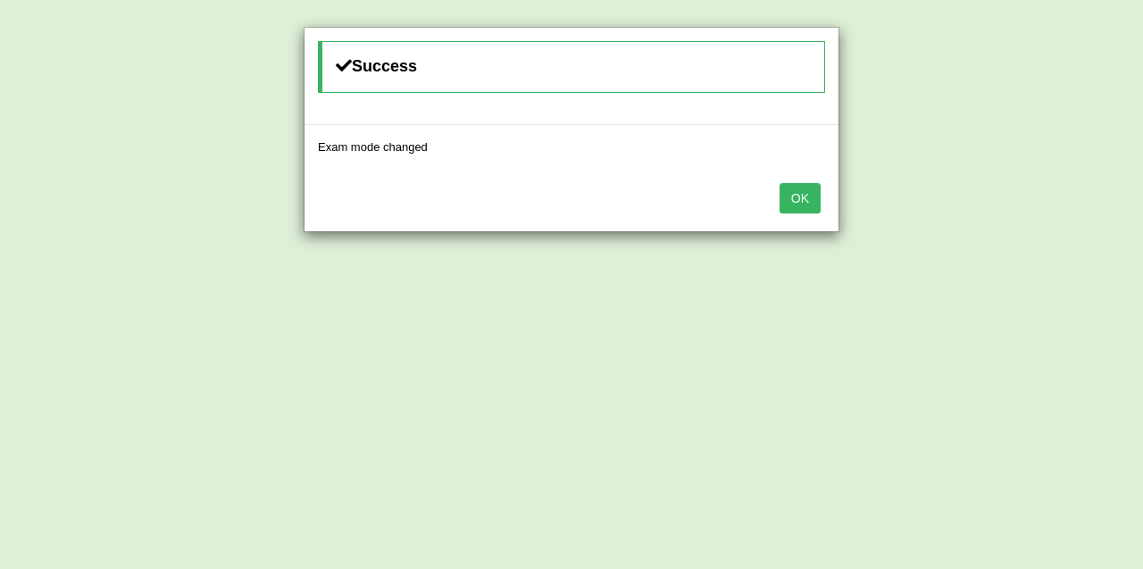
click at [788, 204] on button "OK" at bounding box center [800, 198] width 41 height 30
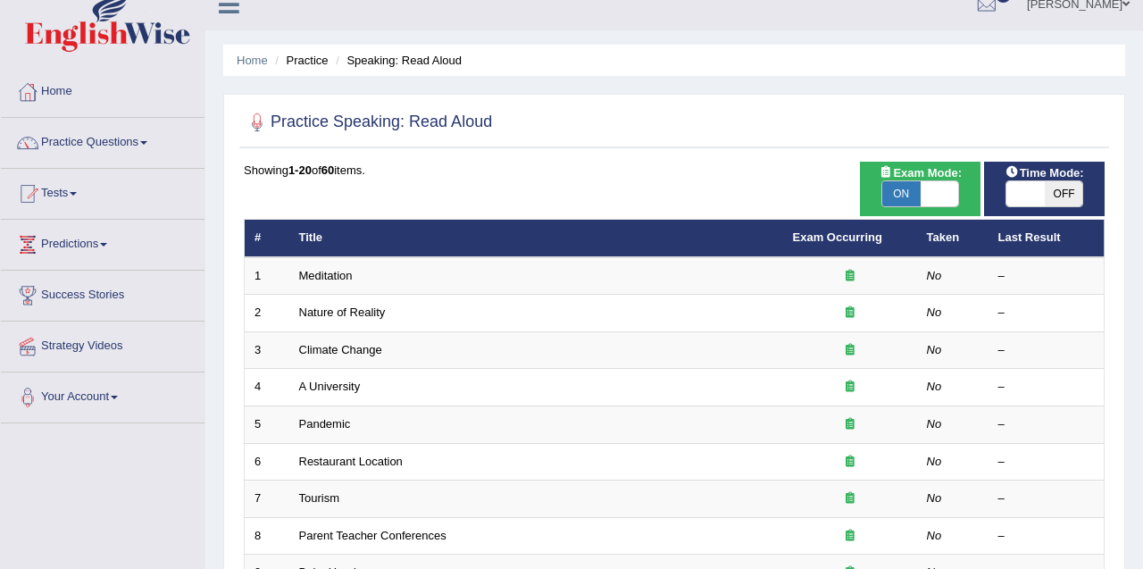
click at [1025, 198] on span at bounding box center [1025, 193] width 38 height 25
checkbox input "true"
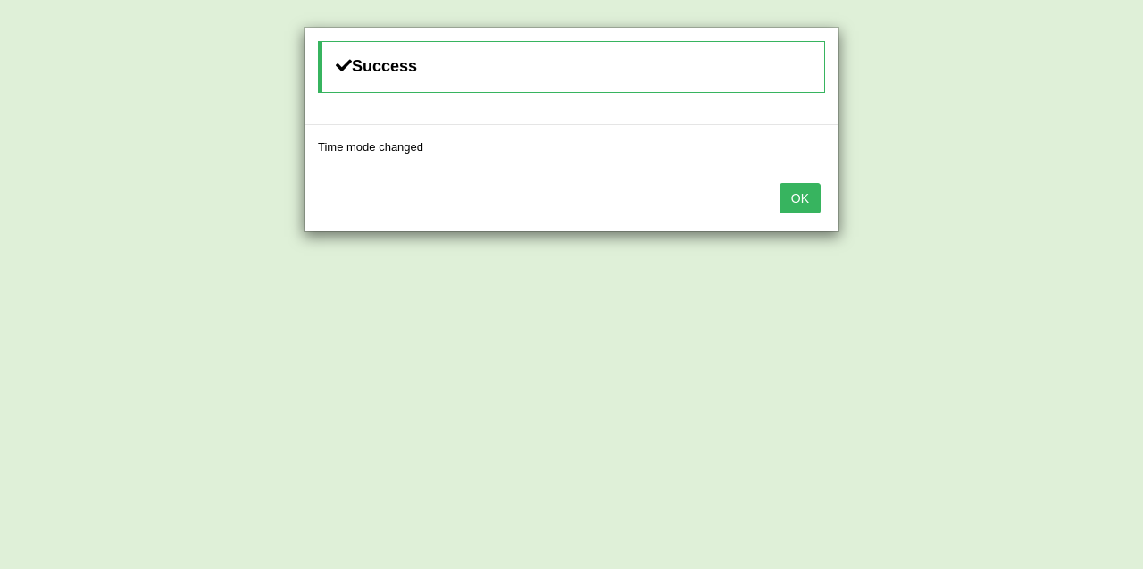
click at [815, 195] on button "OK" at bounding box center [800, 198] width 41 height 30
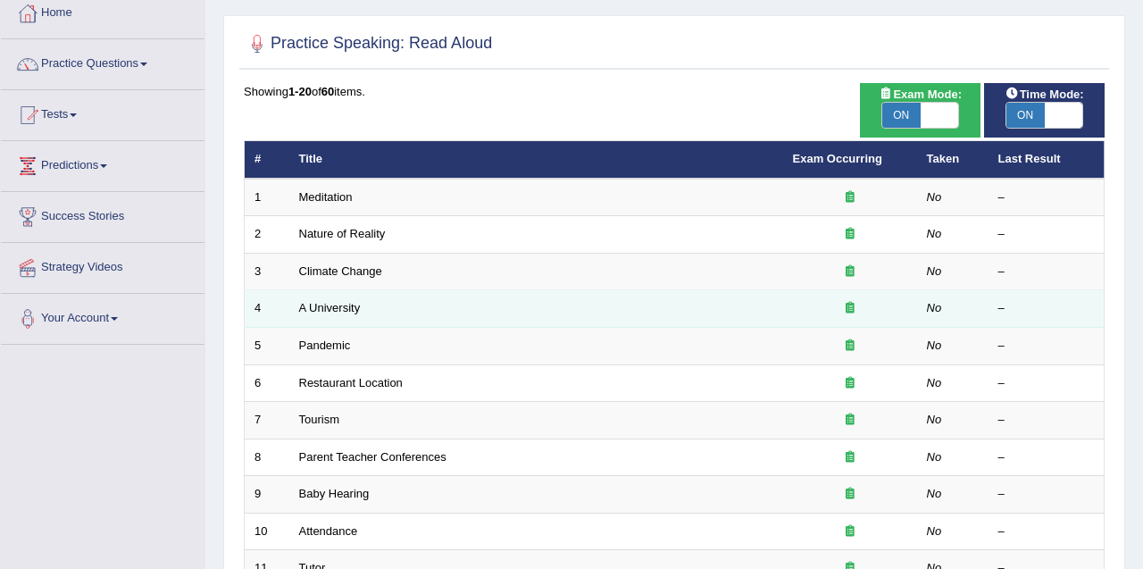
scroll to position [99, 0]
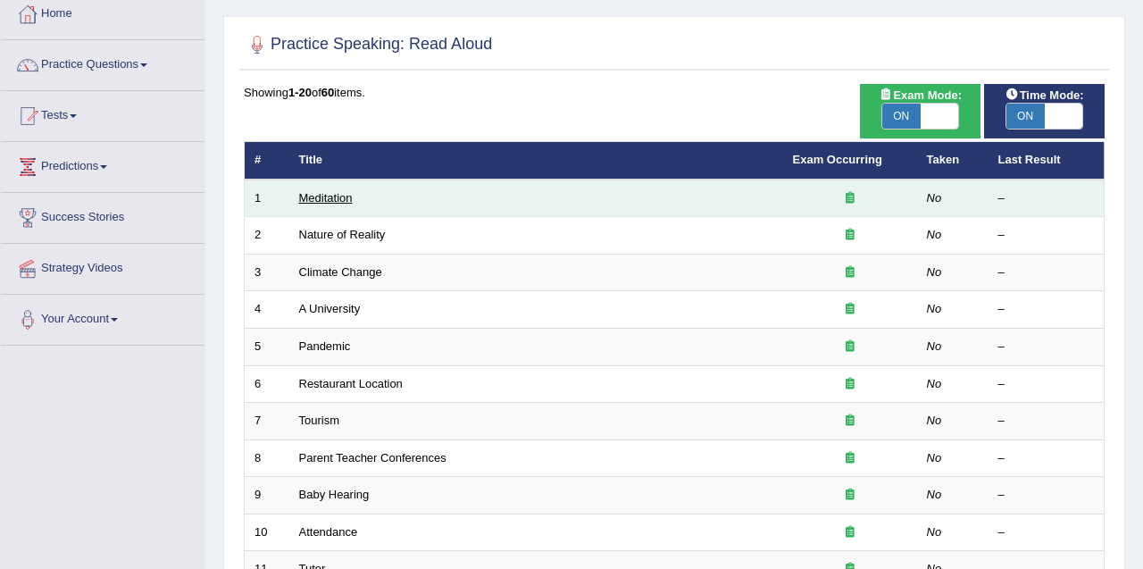
click at [341, 199] on link "Meditation" at bounding box center [326, 197] width 54 height 13
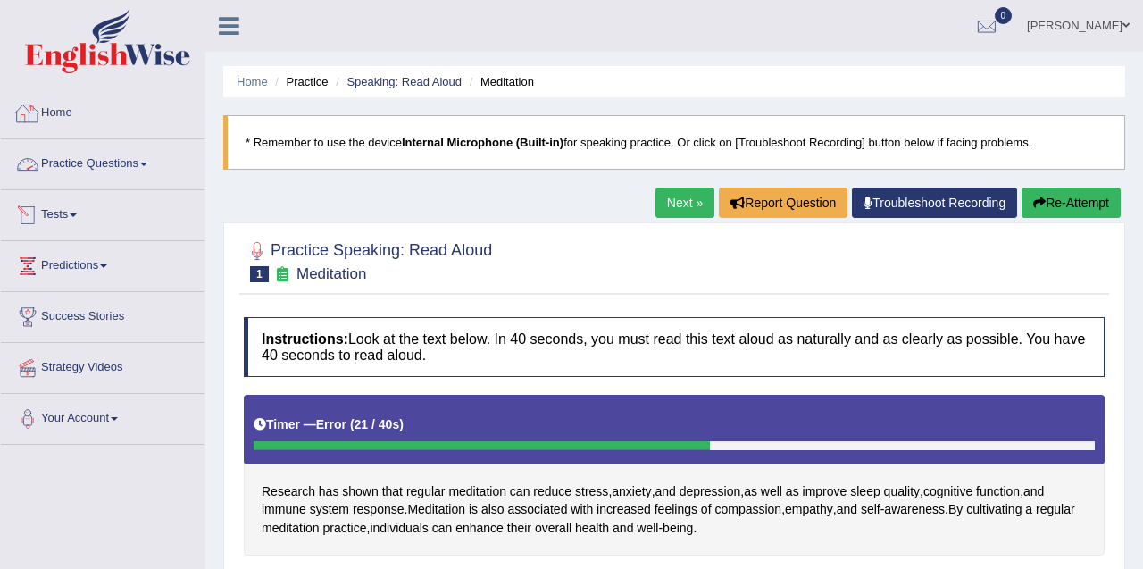
click at [105, 176] on link "Practice Questions" at bounding box center [103, 161] width 204 height 45
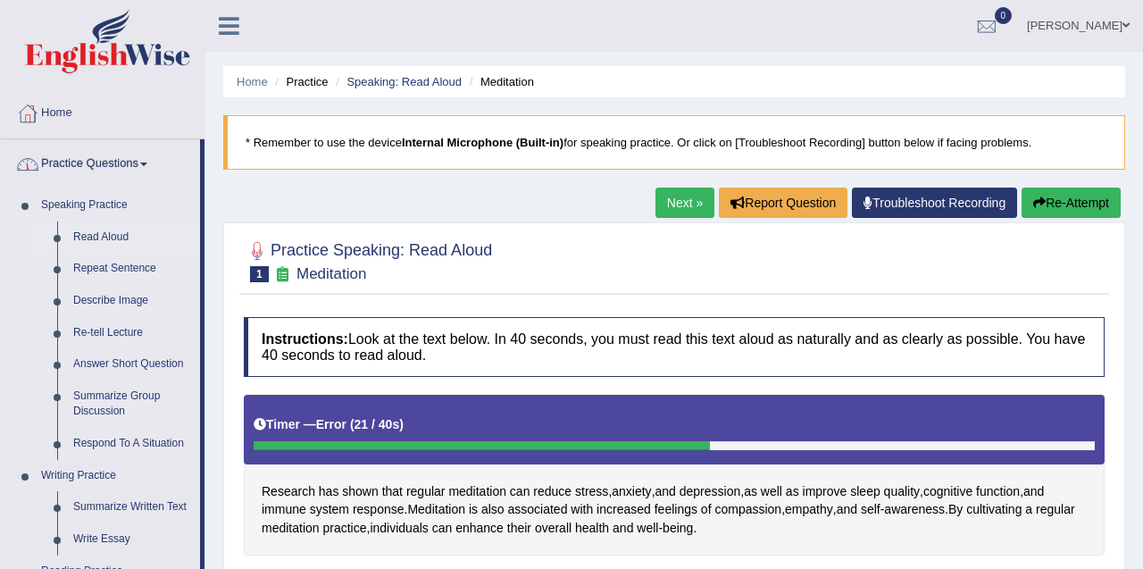
click at [118, 230] on link "Read Aloud" at bounding box center [132, 237] width 135 height 32
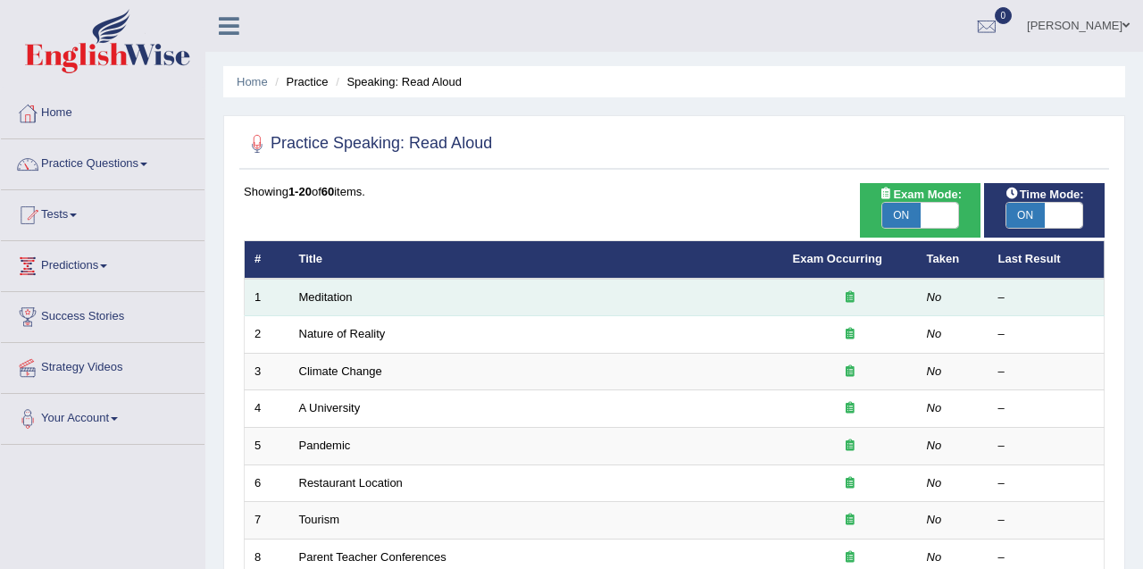
click at [361, 295] on td "Meditation" at bounding box center [536, 298] width 494 height 38
click at [337, 299] on link "Meditation" at bounding box center [326, 296] width 54 height 13
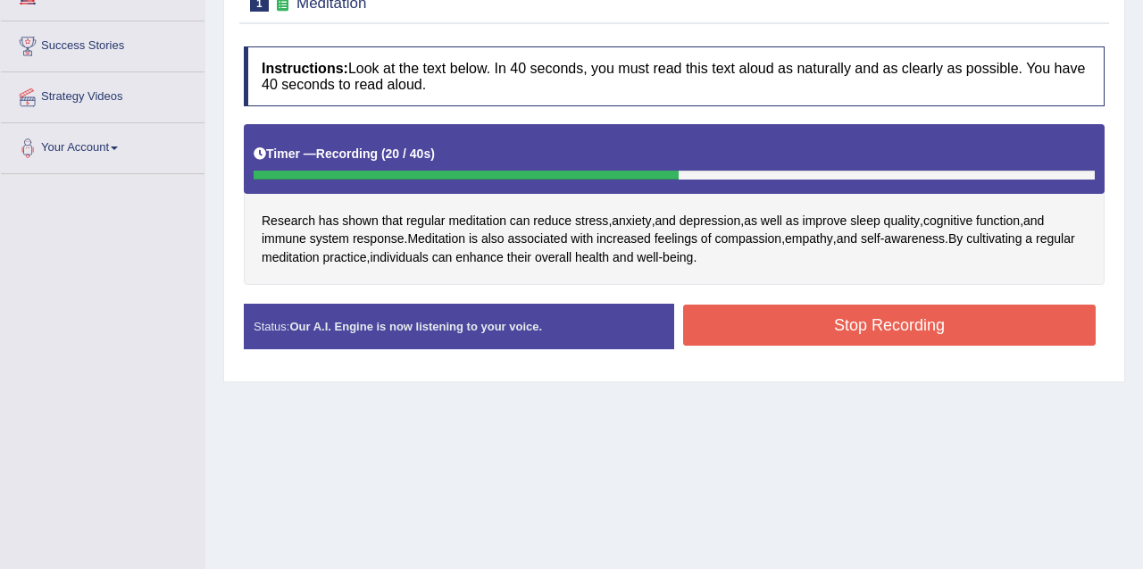
click at [865, 346] on div "Stop Recording" at bounding box center [889, 328] width 430 height 46
click at [853, 331] on button "Stop Recording" at bounding box center [889, 325] width 413 height 41
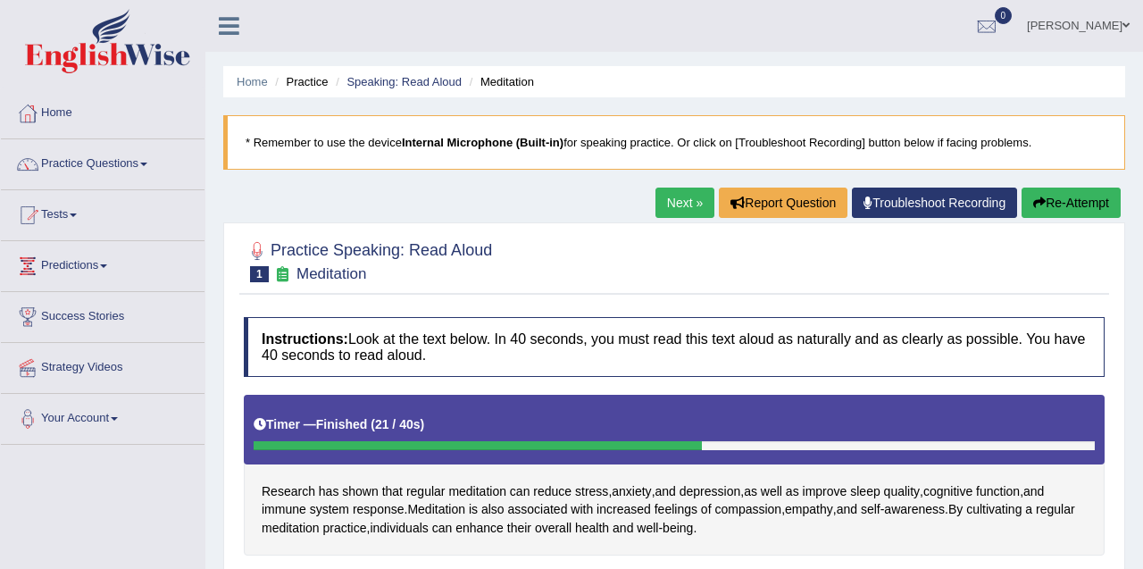
click at [669, 201] on link "Next »" at bounding box center [684, 203] width 59 height 30
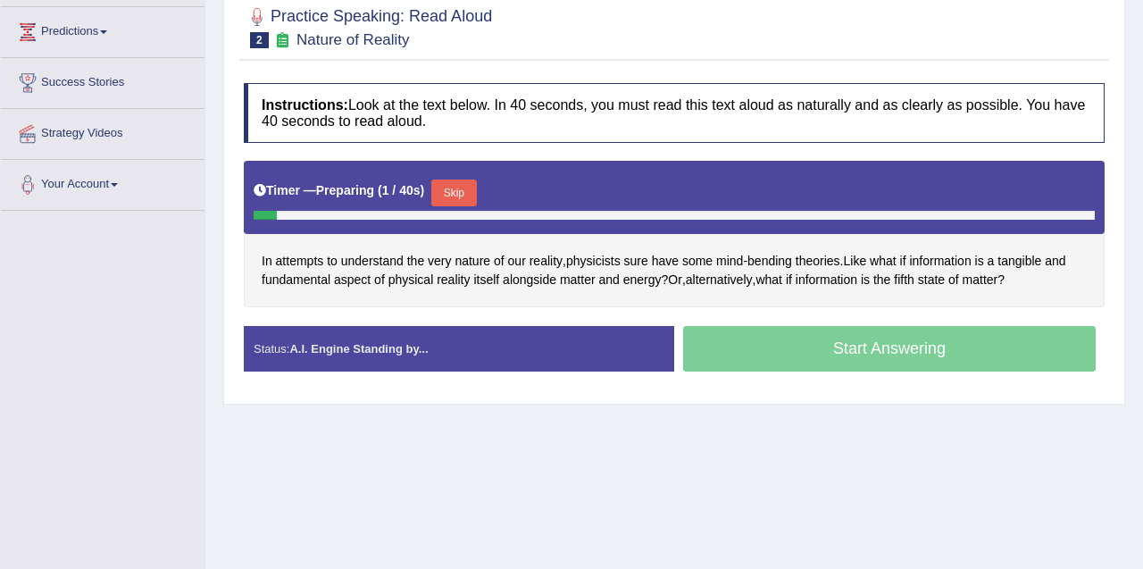
scroll to position [237, 0]
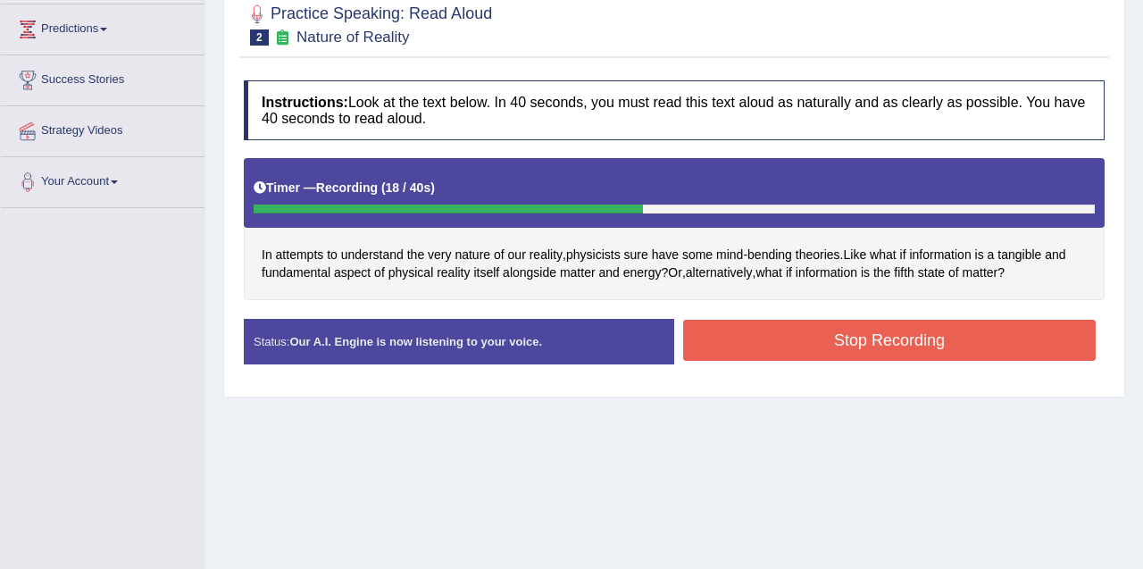
click at [910, 363] on div "Stop Recording" at bounding box center [889, 343] width 430 height 46
click at [897, 333] on button "Stop Recording" at bounding box center [889, 340] width 413 height 41
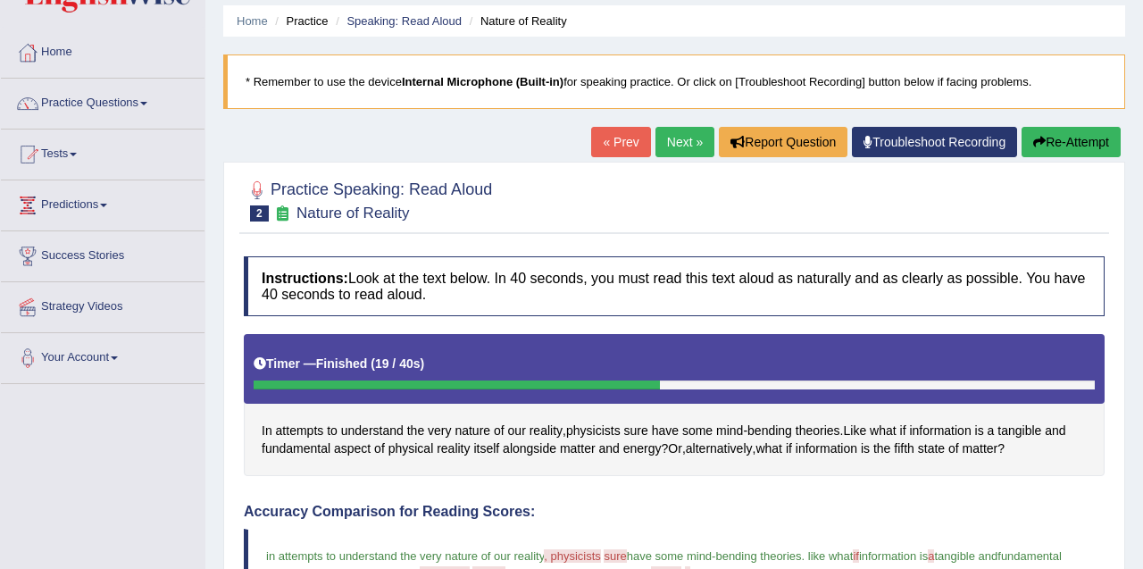
scroll to position [29, 0]
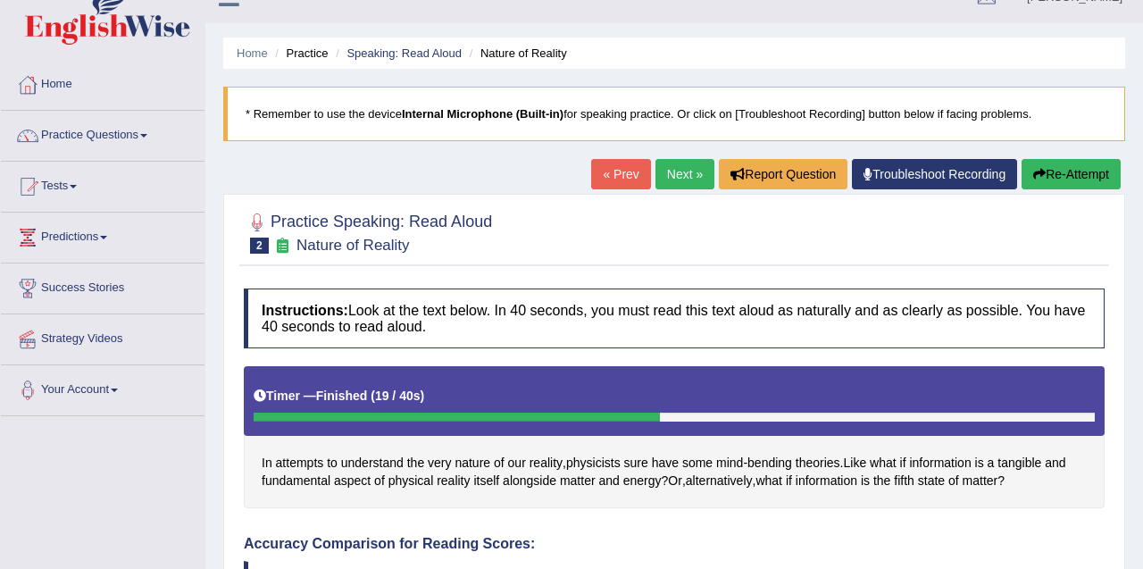
click at [663, 175] on link "Next »" at bounding box center [684, 174] width 59 height 30
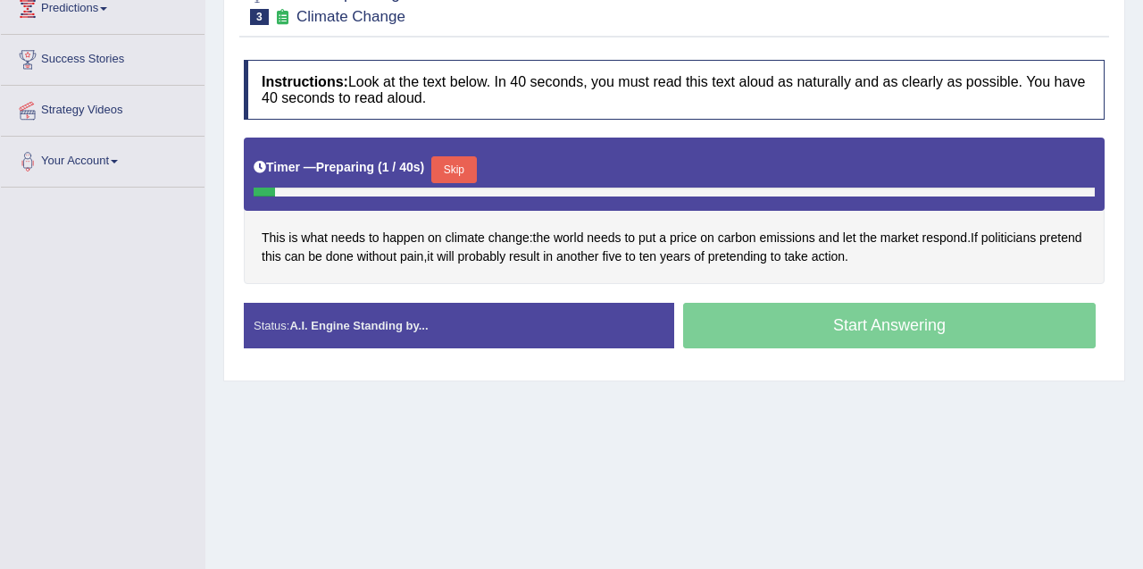
scroll to position [260, 0]
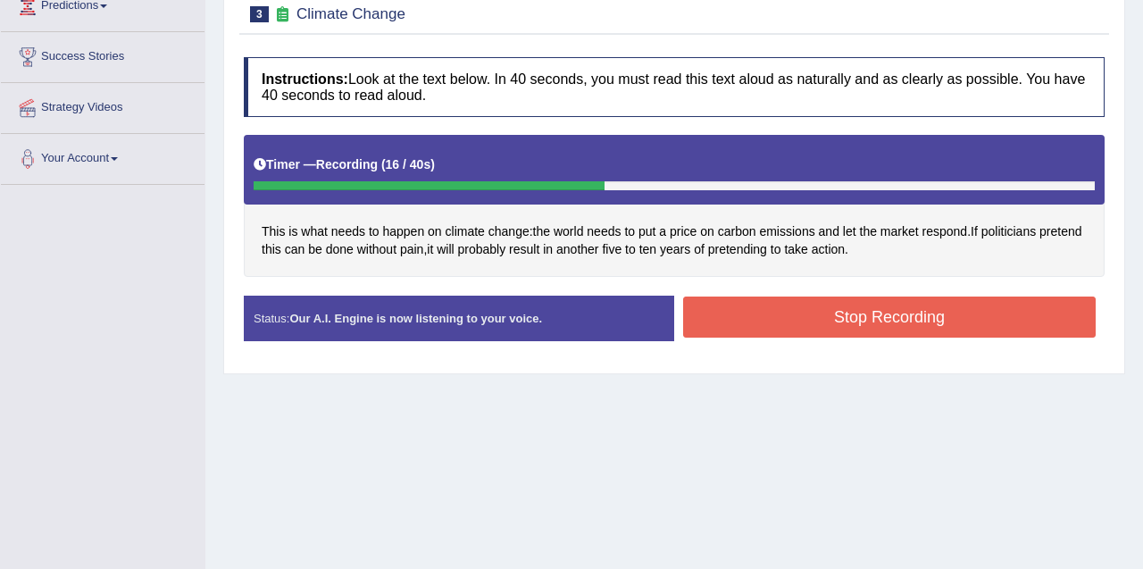
click at [808, 317] on button "Stop Recording" at bounding box center [889, 316] width 413 height 41
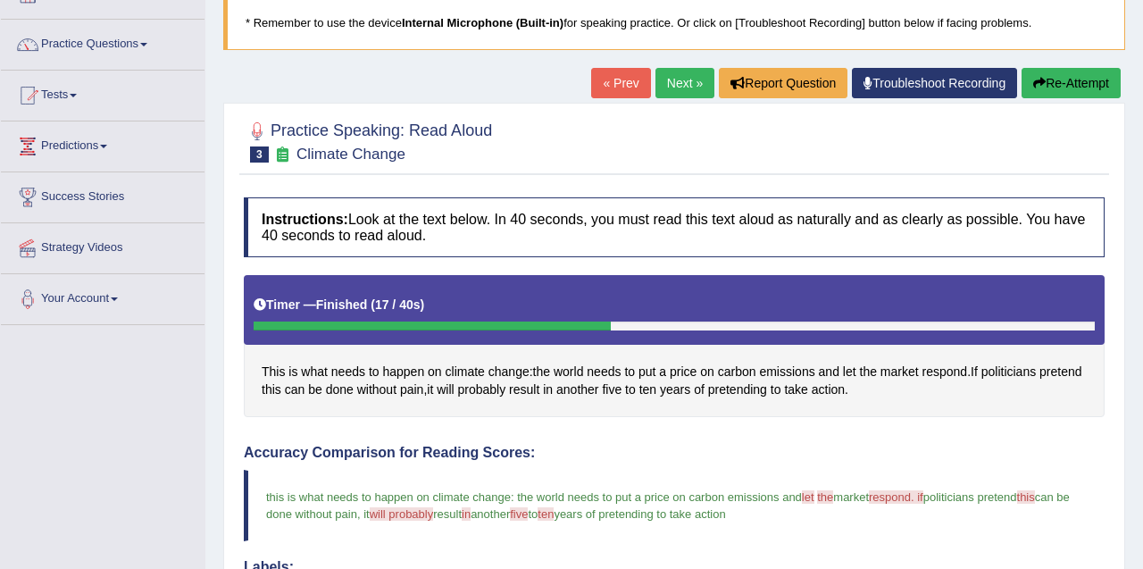
scroll to position [95, 0]
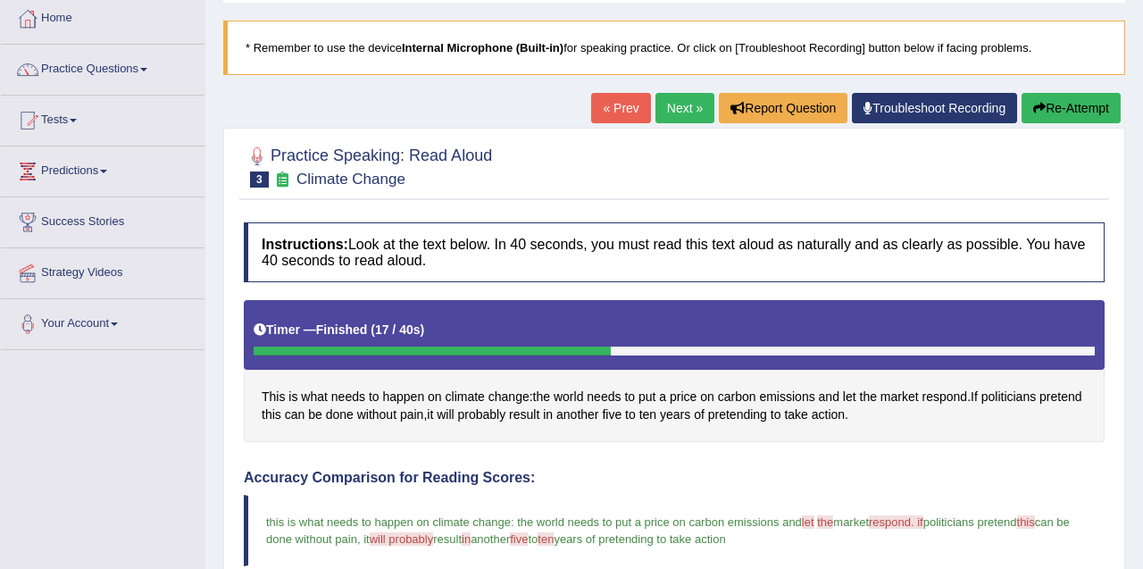
click at [672, 116] on link "Next »" at bounding box center [684, 108] width 59 height 30
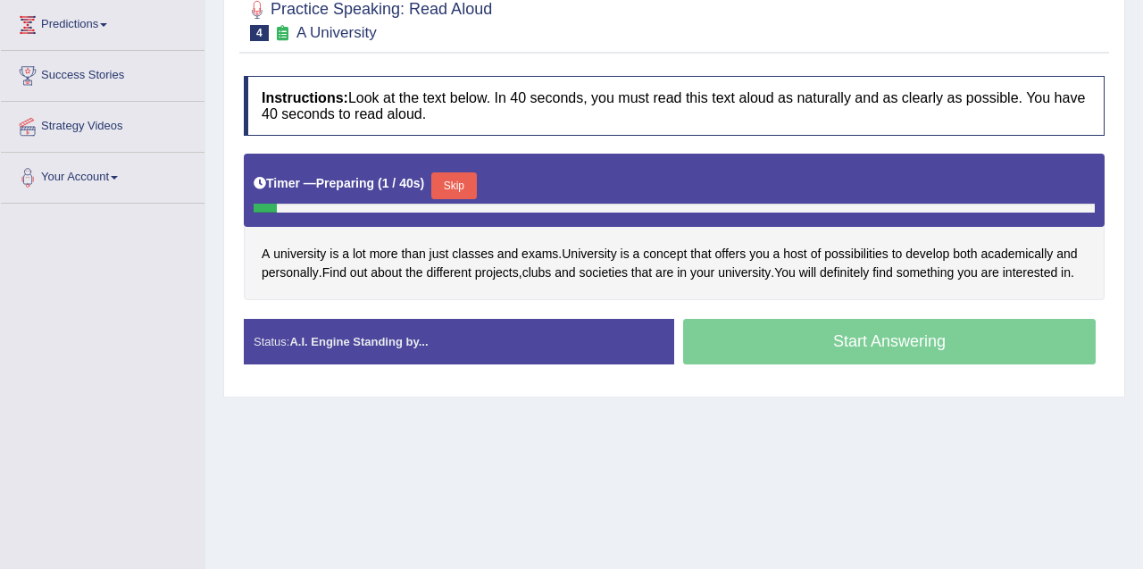
scroll to position [234, 0]
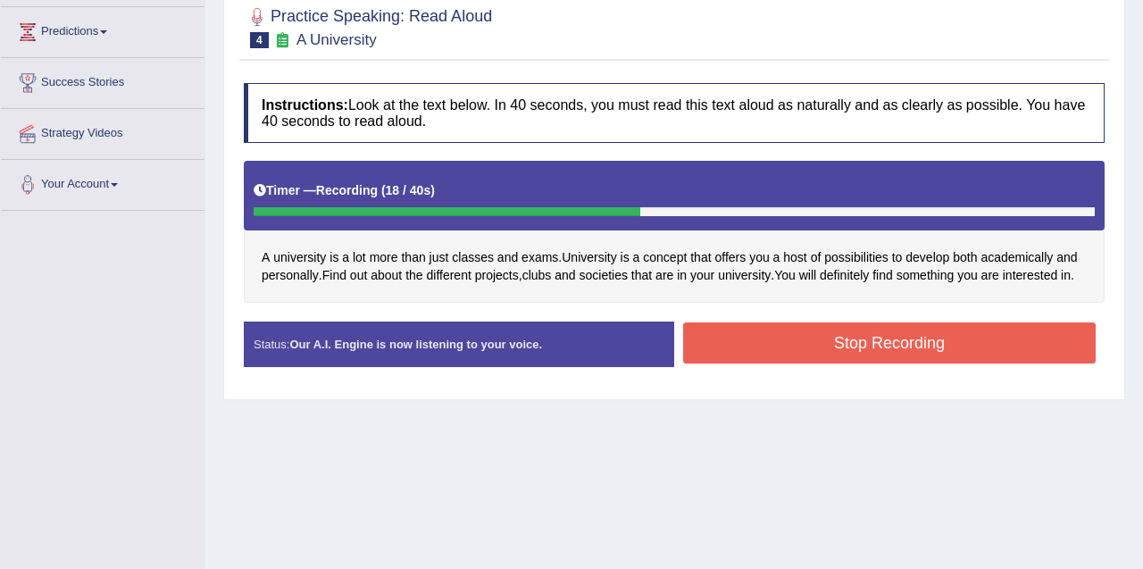
click at [906, 363] on button "Stop Recording" at bounding box center [889, 342] width 413 height 41
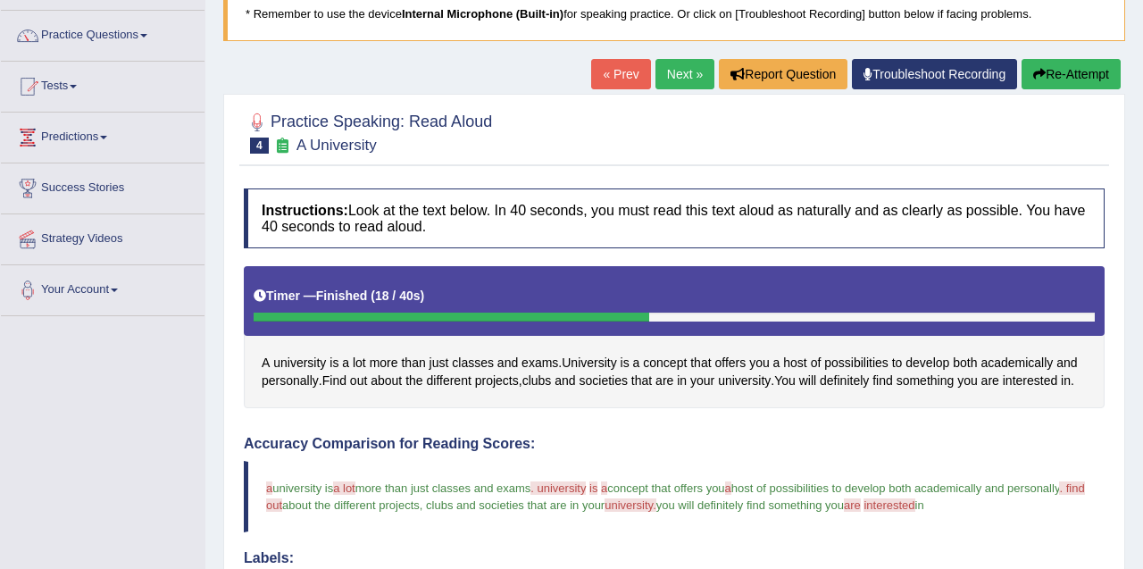
scroll to position [53, 0]
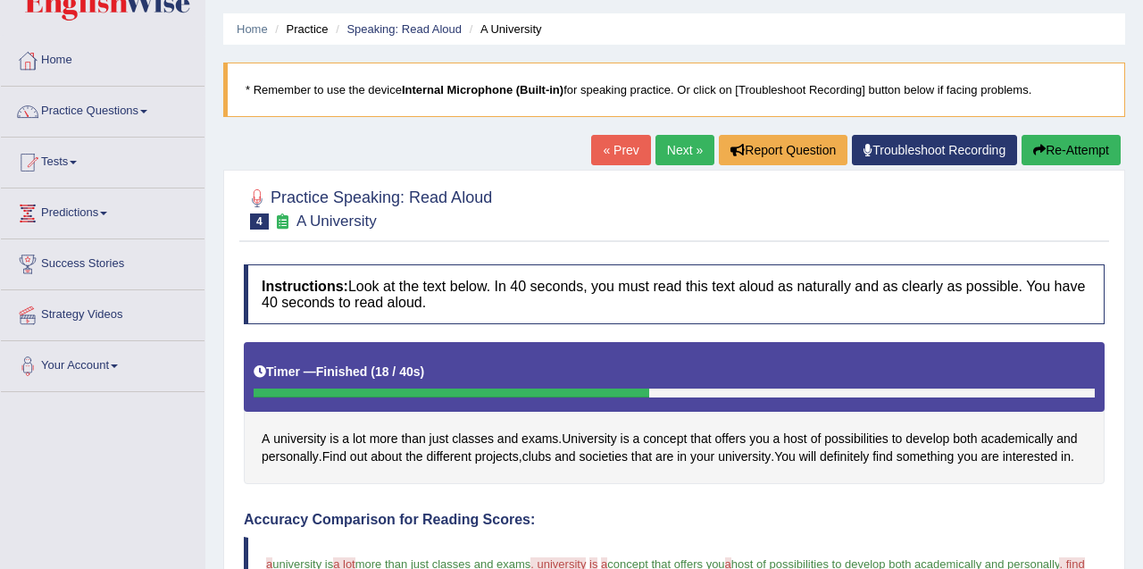
click at [659, 160] on link "Next »" at bounding box center [684, 150] width 59 height 30
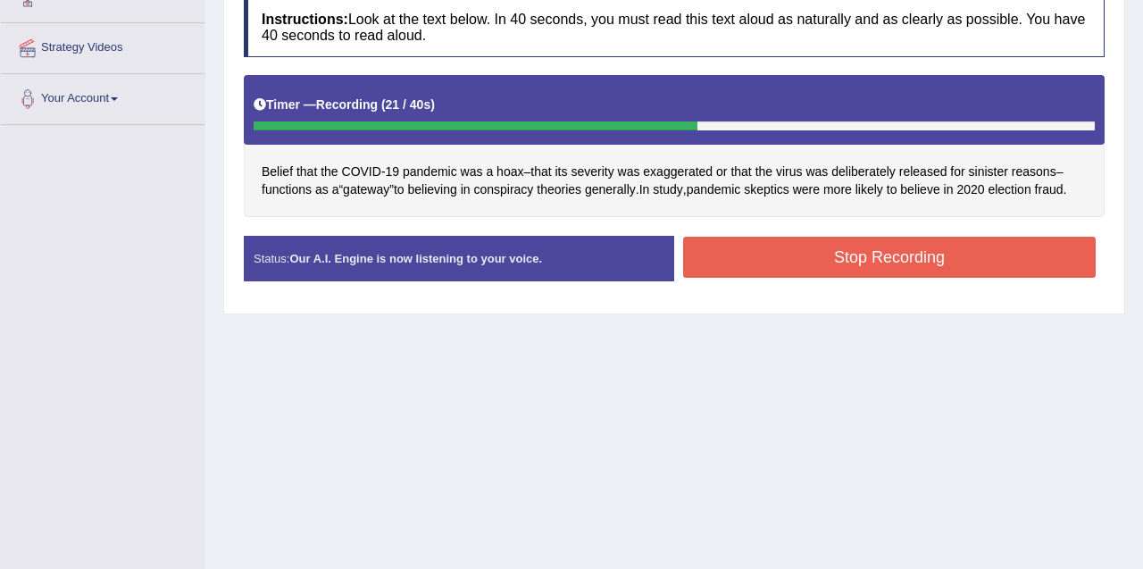
click at [790, 274] on button "Stop Recording" at bounding box center [889, 257] width 413 height 41
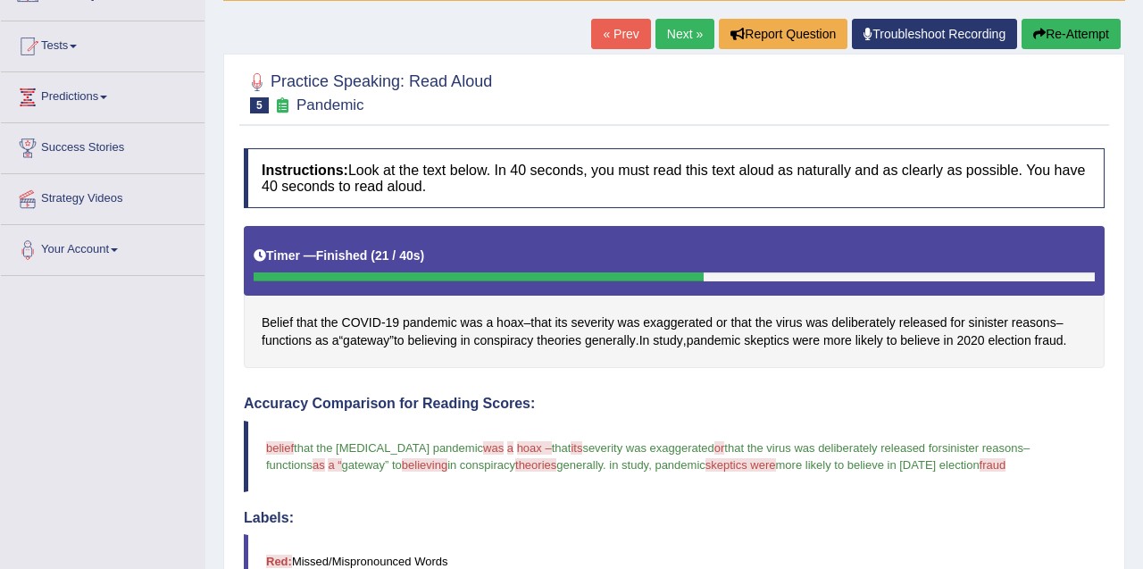
scroll to position [137, 0]
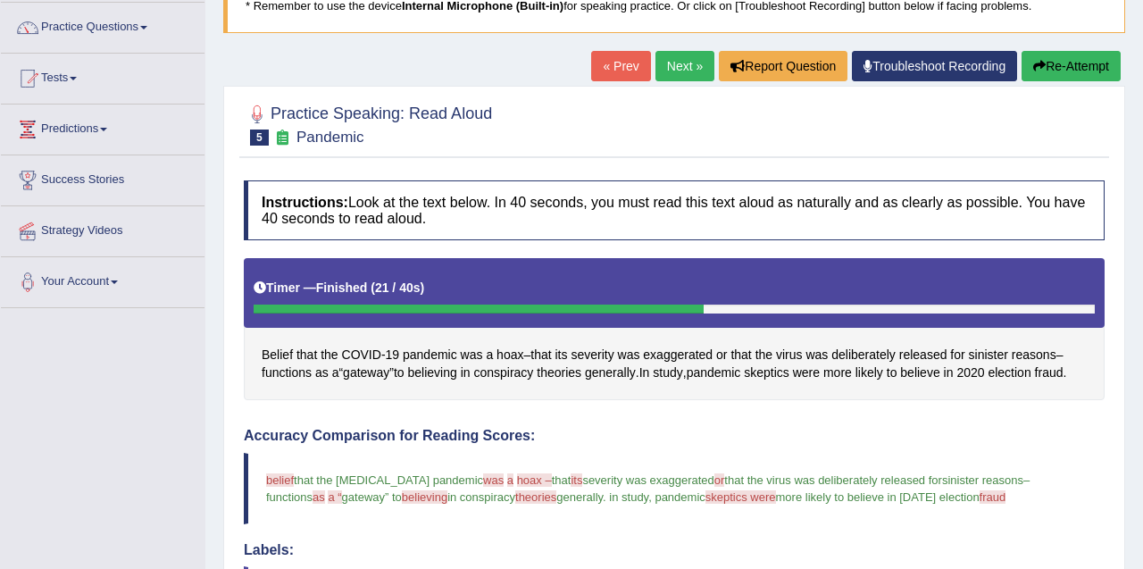
click at [666, 74] on link "Next »" at bounding box center [684, 66] width 59 height 30
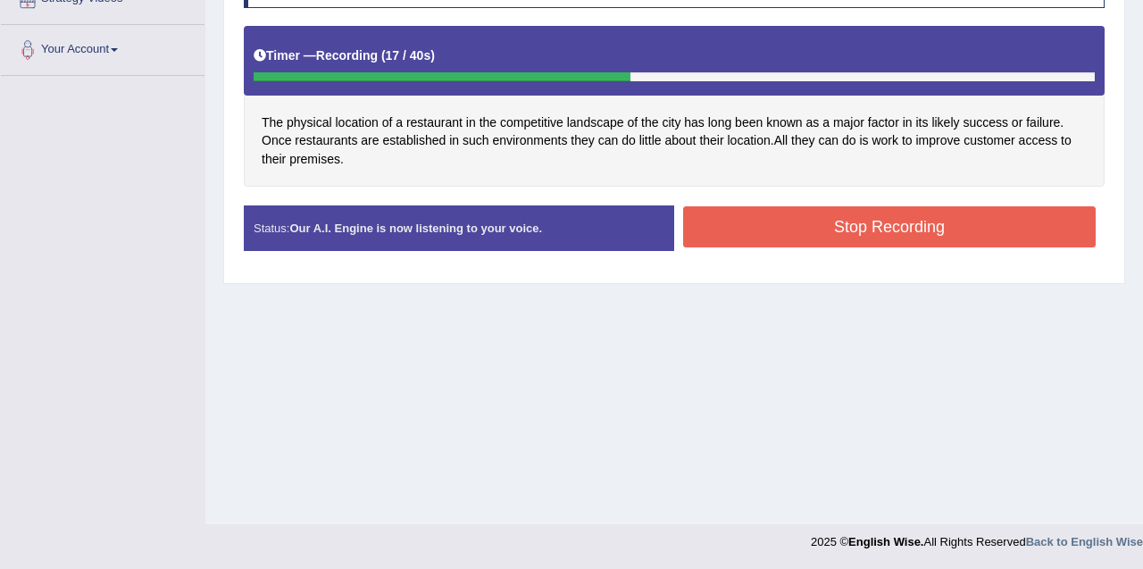
click at [874, 242] on button "Stop Recording" at bounding box center [889, 226] width 413 height 41
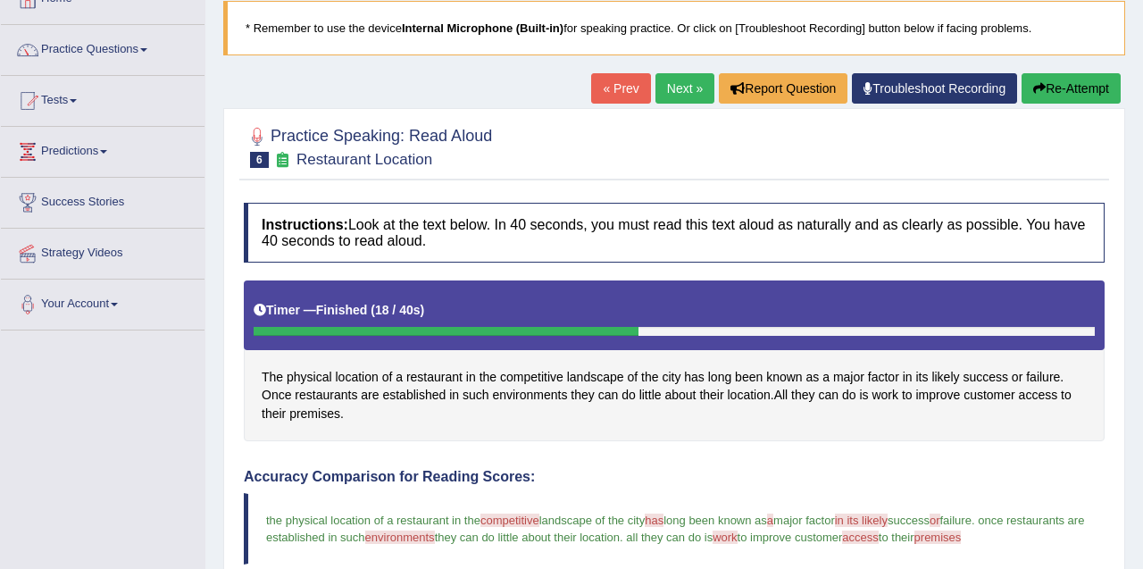
scroll to position [71, 0]
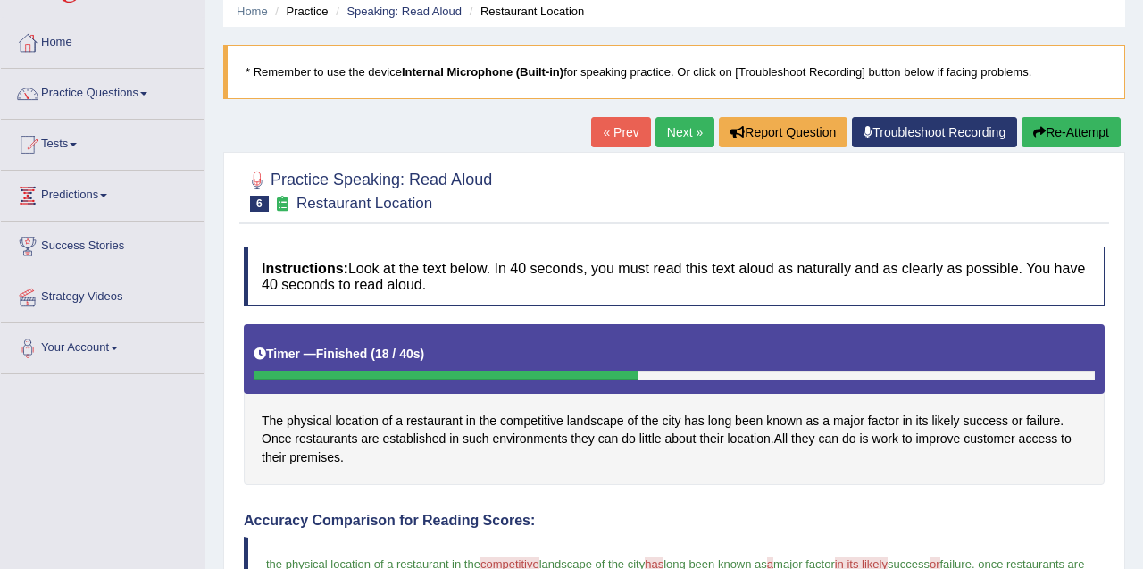
click at [683, 144] on link "Next »" at bounding box center [684, 132] width 59 height 30
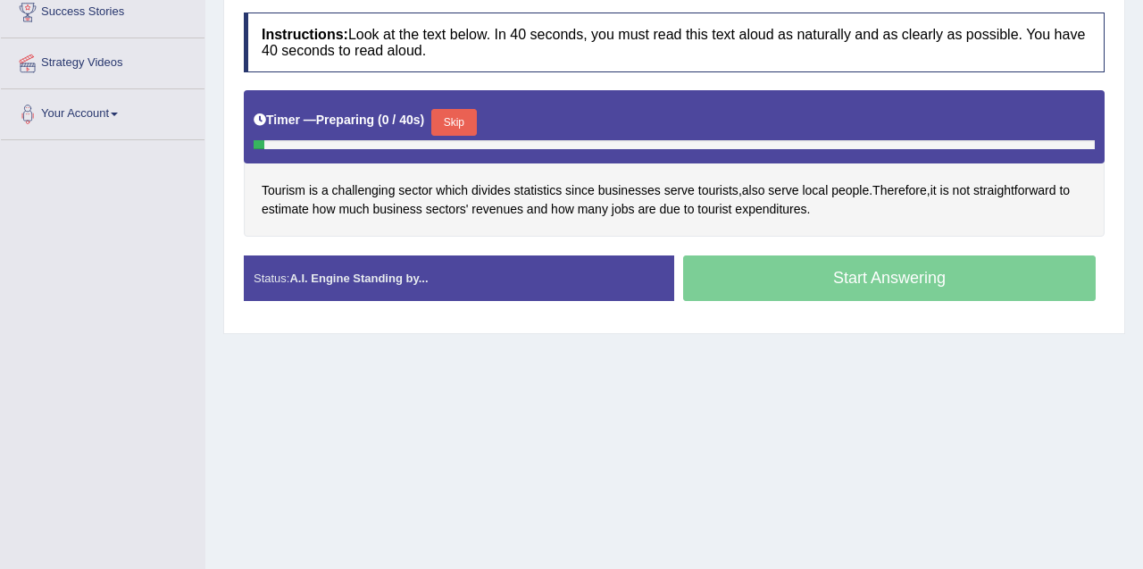
scroll to position [369, 0]
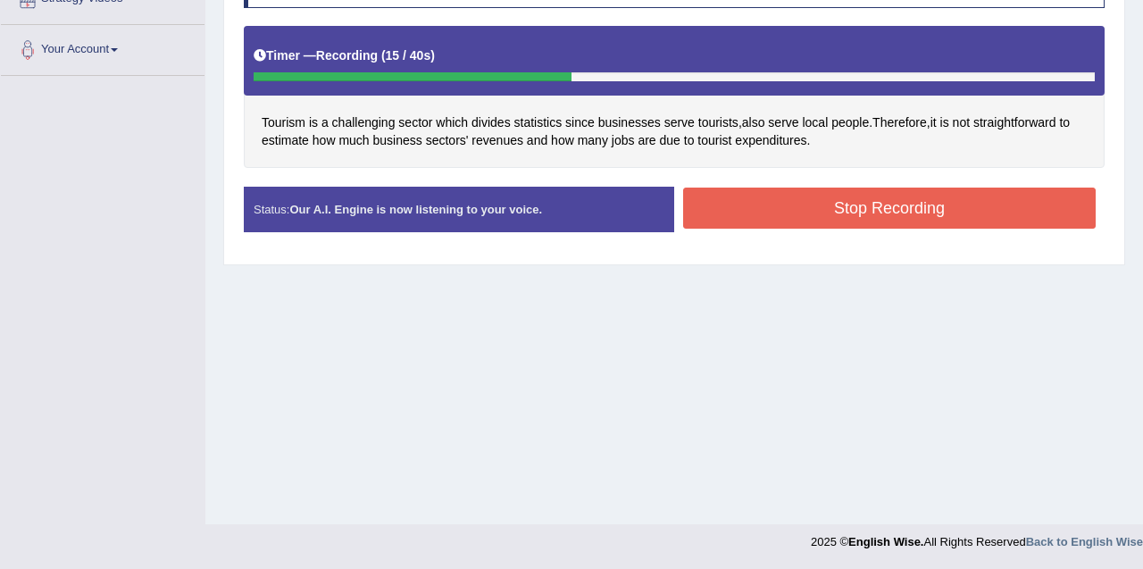
click at [845, 199] on button "Stop Recording" at bounding box center [889, 208] width 413 height 41
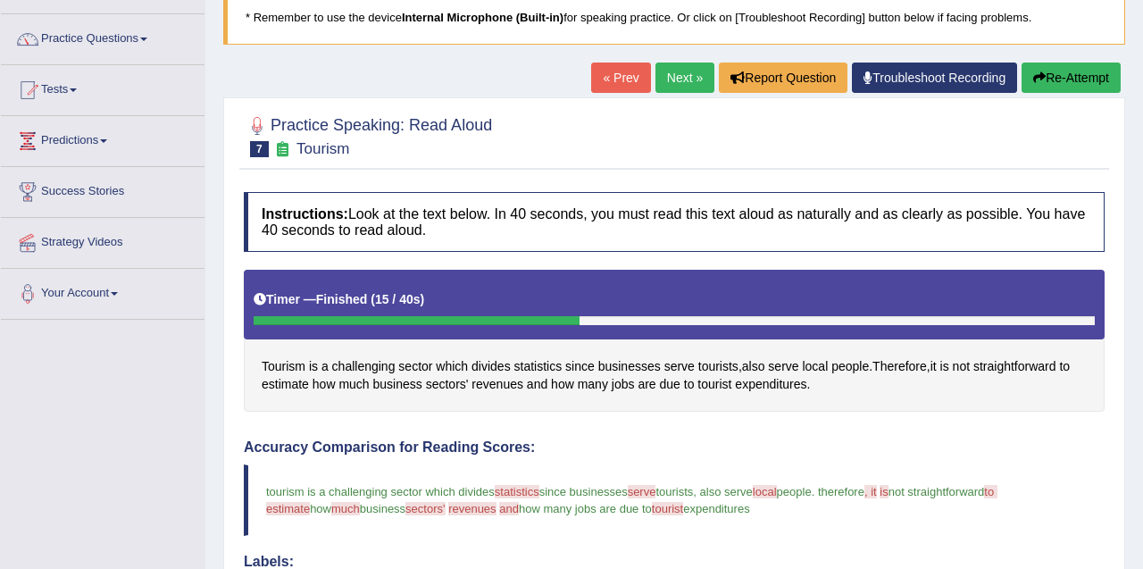
scroll to position [0, 0]
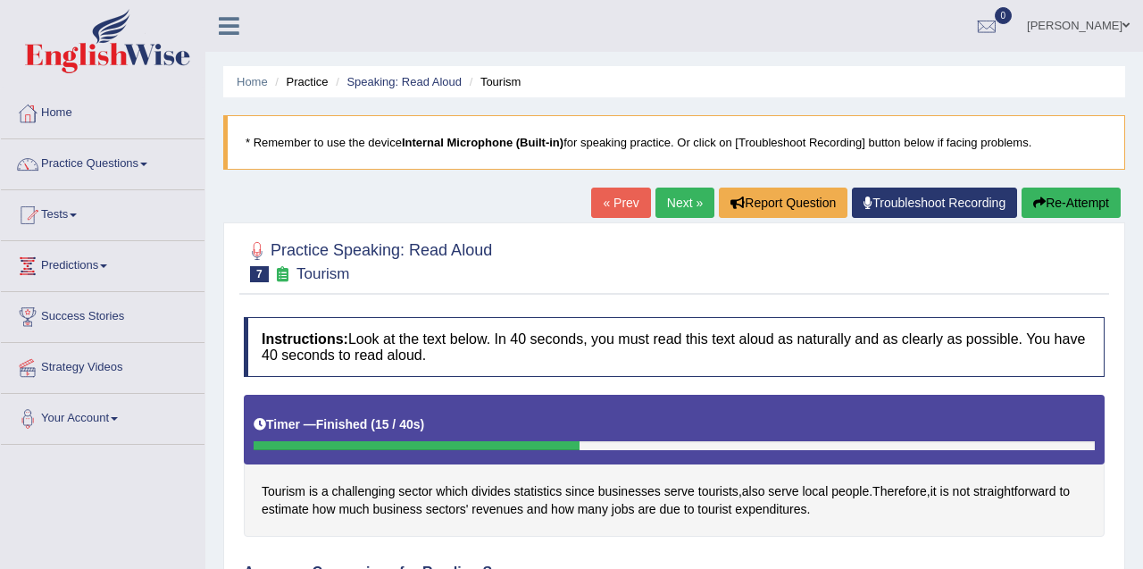
click at [678, 217] on link "Next »" at bounding box center [684, 203] width 59 height 30
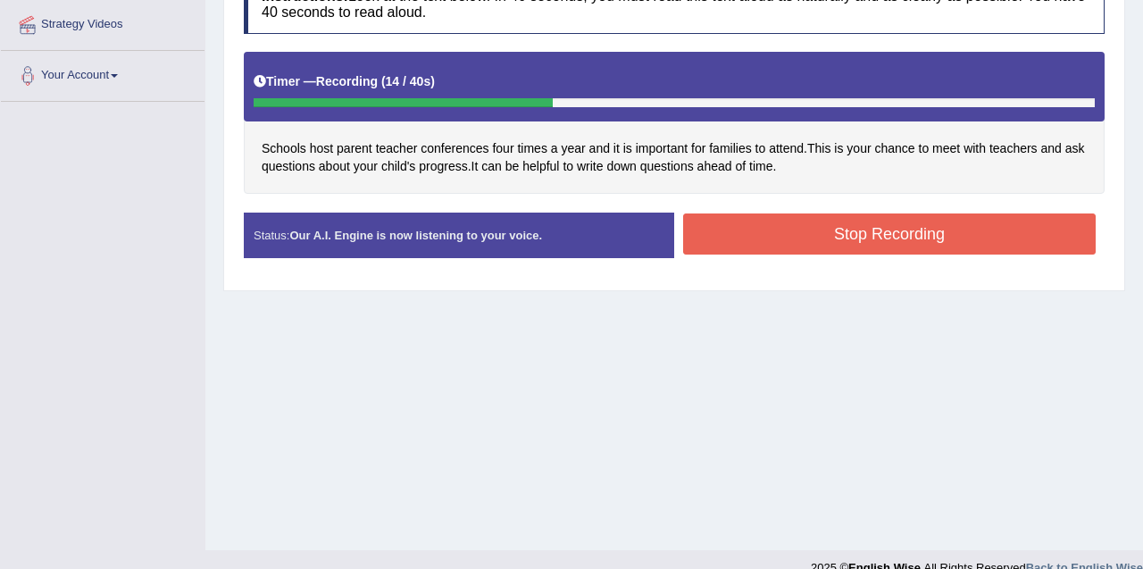
click at [863, 230] on button "Stop Recording" at bounding box center [889, 233] width 413 height 41
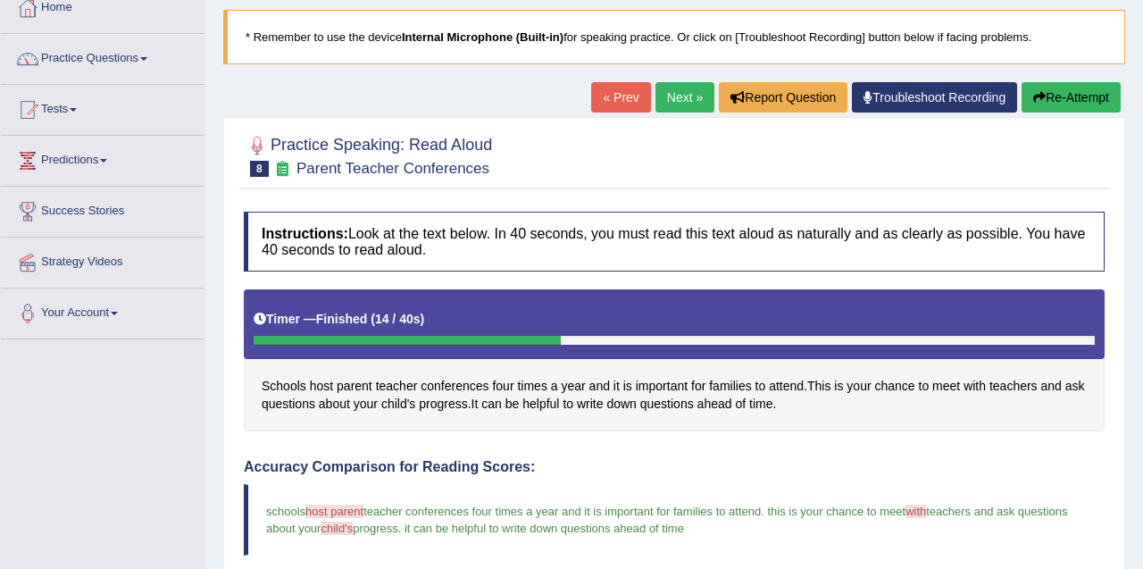
scroll to position [86, 0]
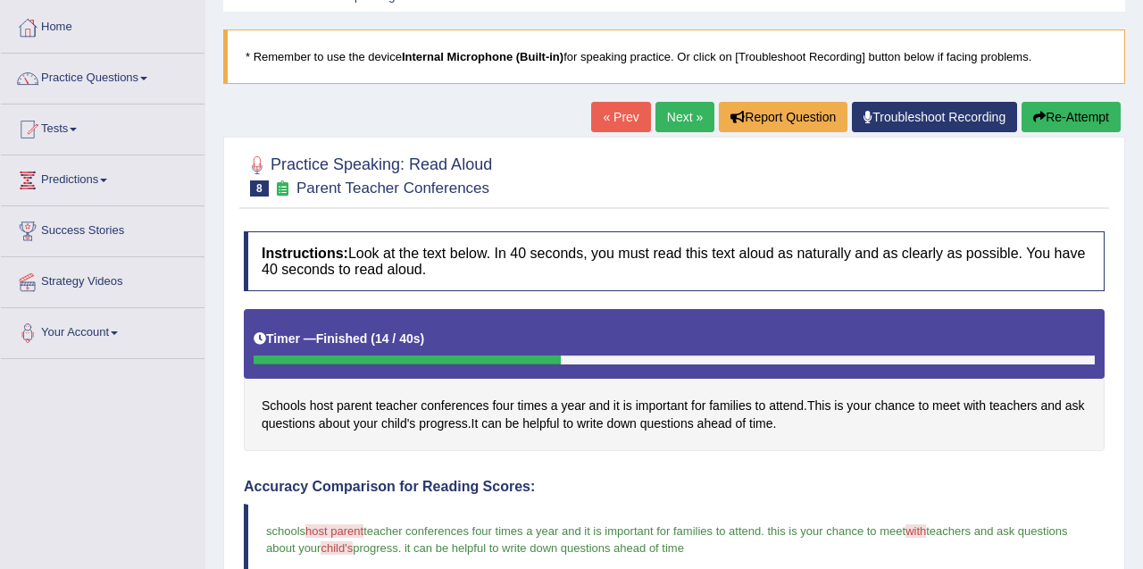
click at [679, 114] on link "Next »" at bounding box center [684, 117] width 59 height 30
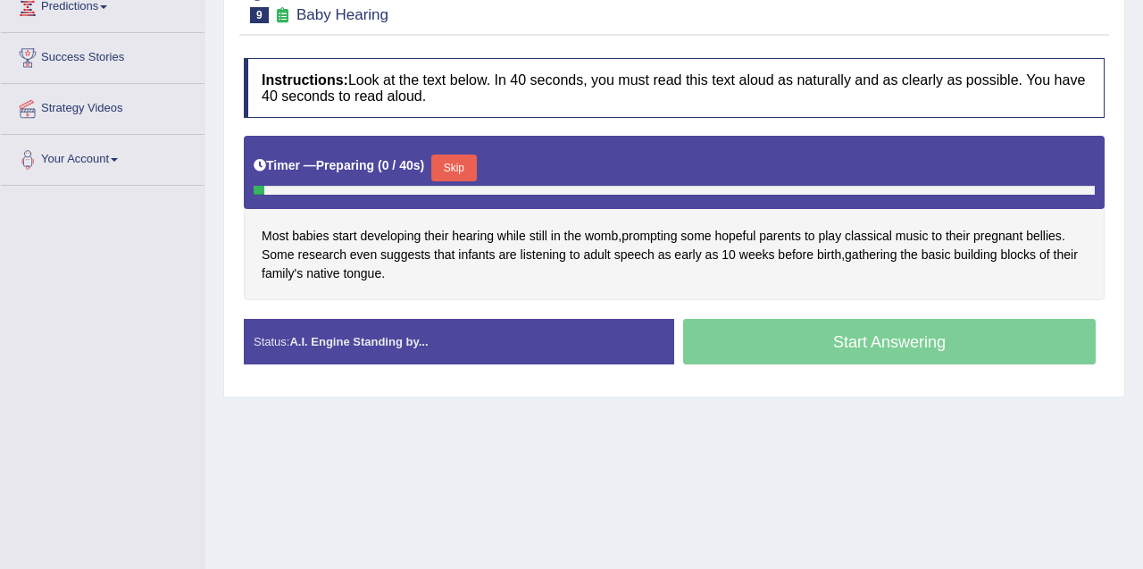
scroll to position [263, 0]
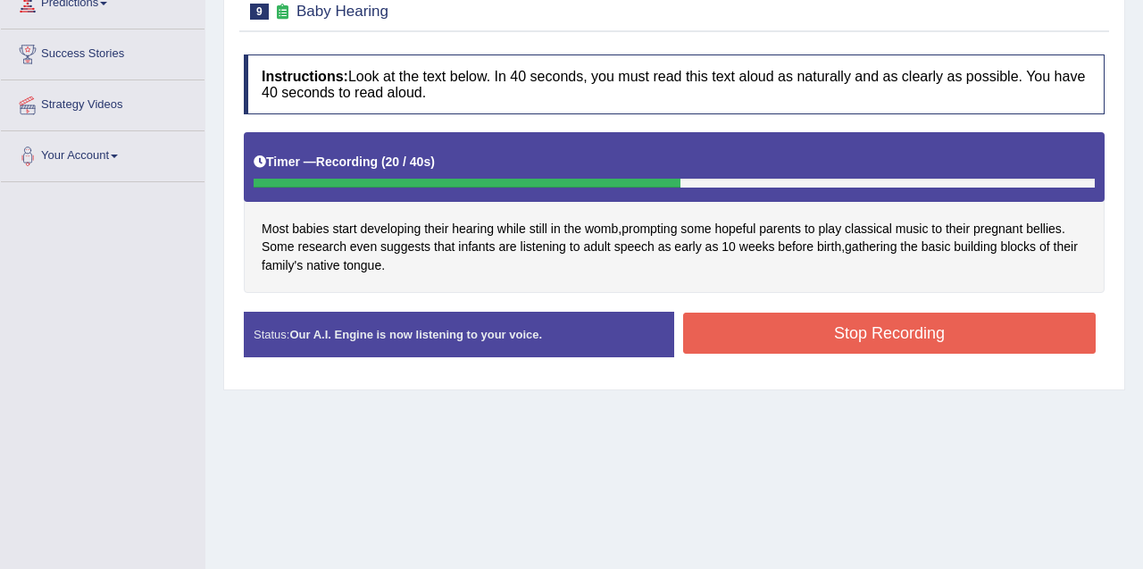
click at [904, 329] on button "Stop Recording" at bounding box center [889, 333] width 413 height 41
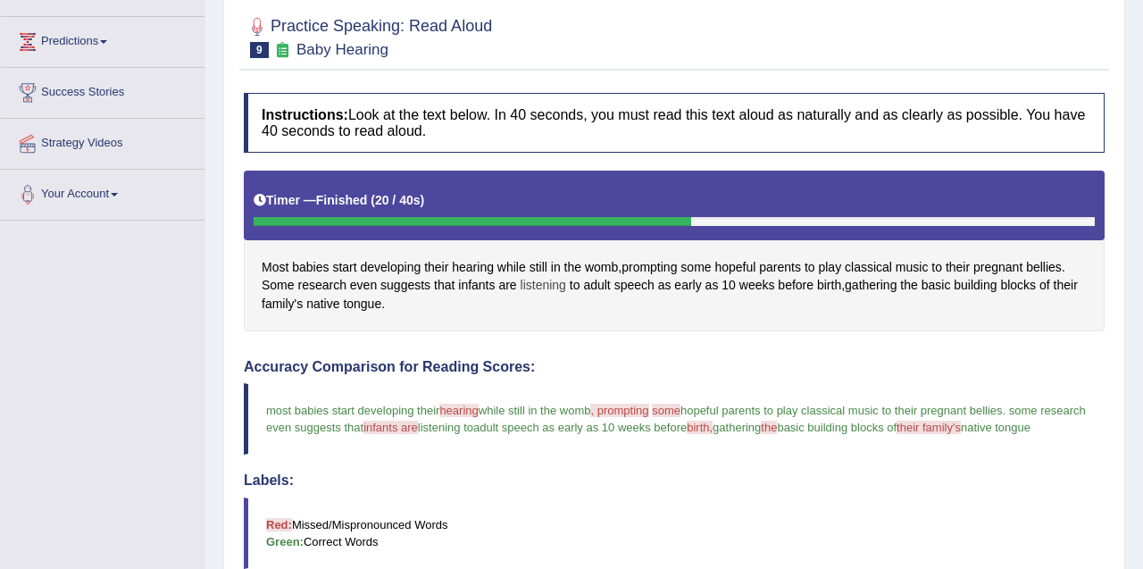
scroll to position [152, 0]
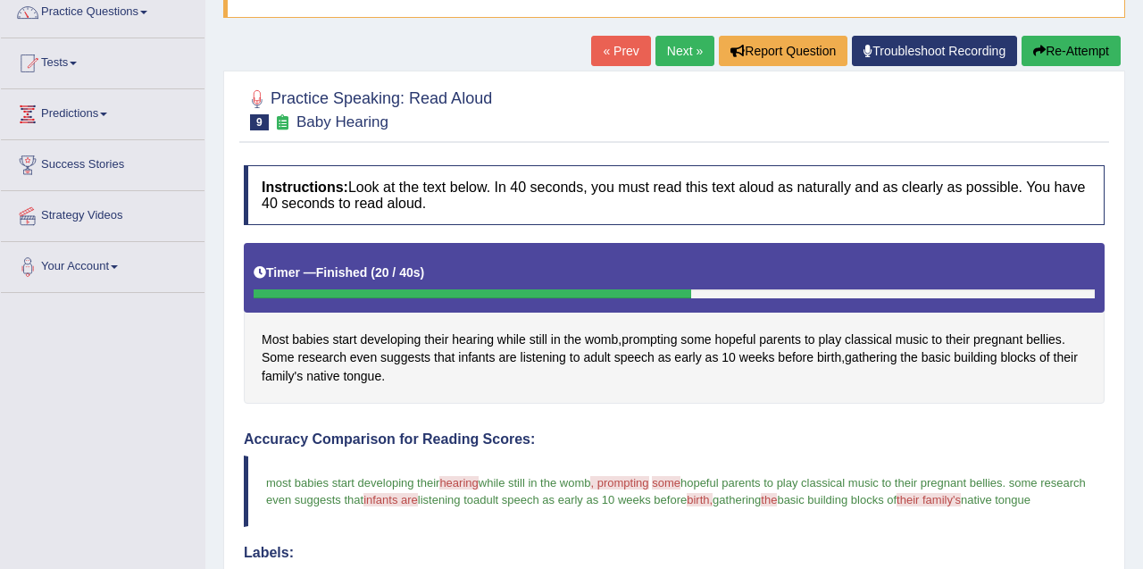
click at [675, 46] on link "Next »" at bounding box center [684, 51] width 59 height 30
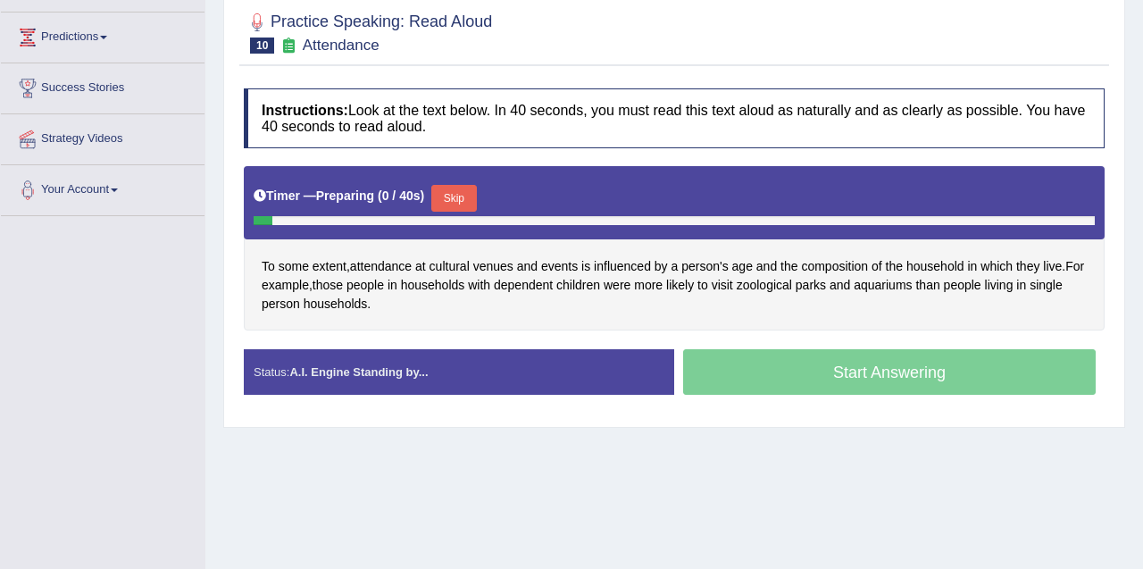
scroll to position [251, 0]
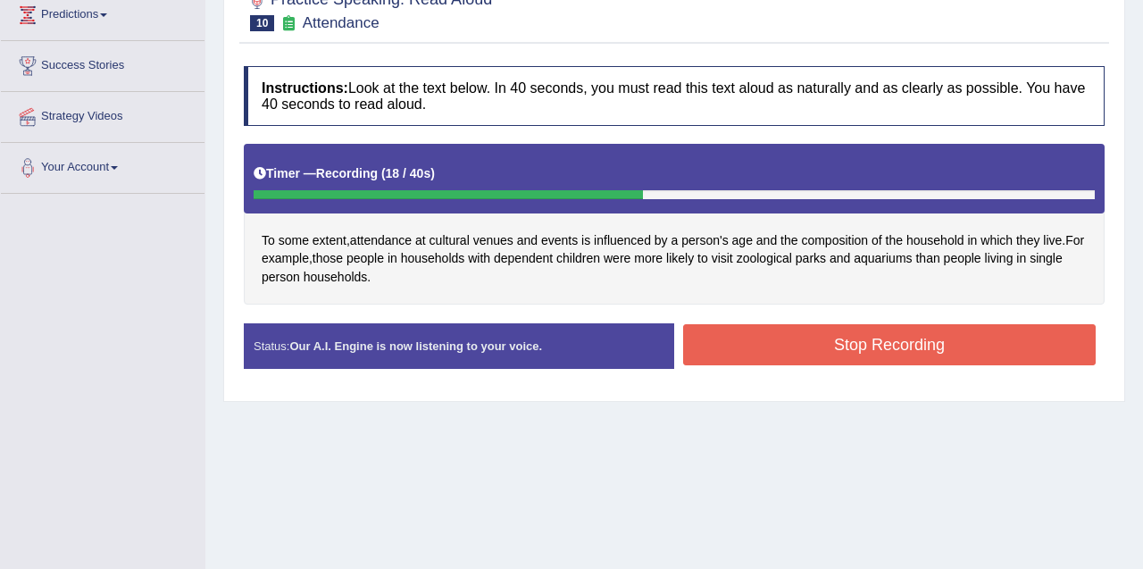
click at [863, 362] on button "Stop Recording" at bounding box center [889, 344] width 413 height 41
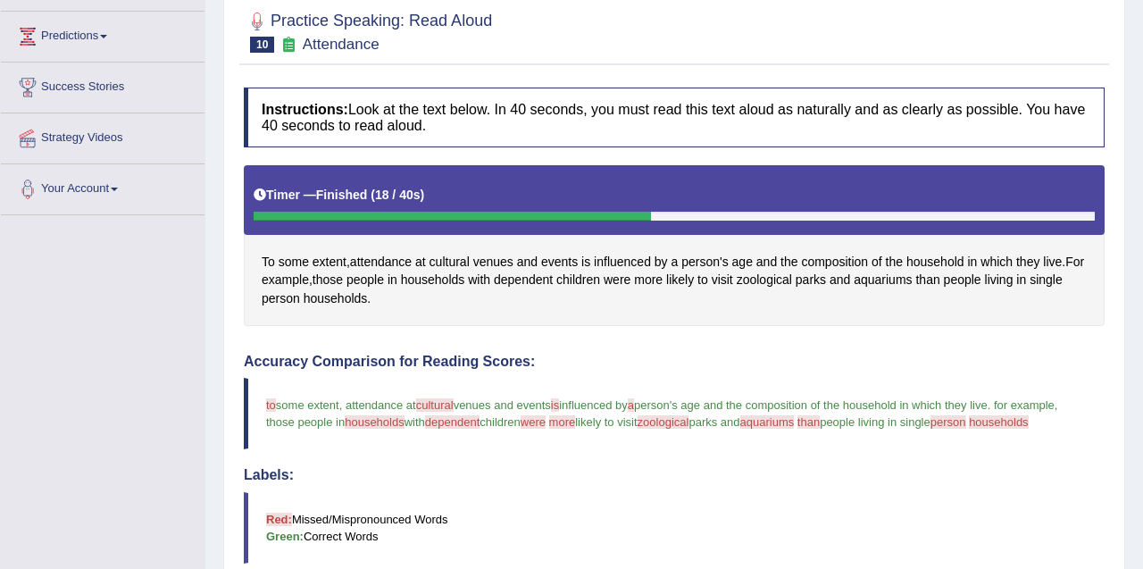
scroll to position [22, 0]
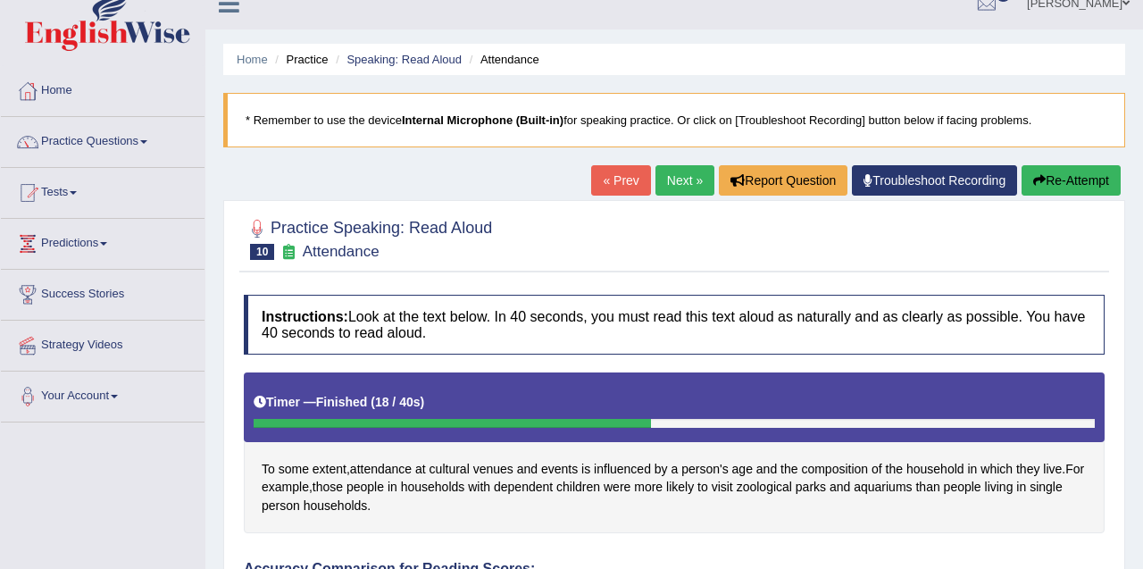
click at [695, 177] on link "Next »" at bounding box center [684, 180] width 59 height 30
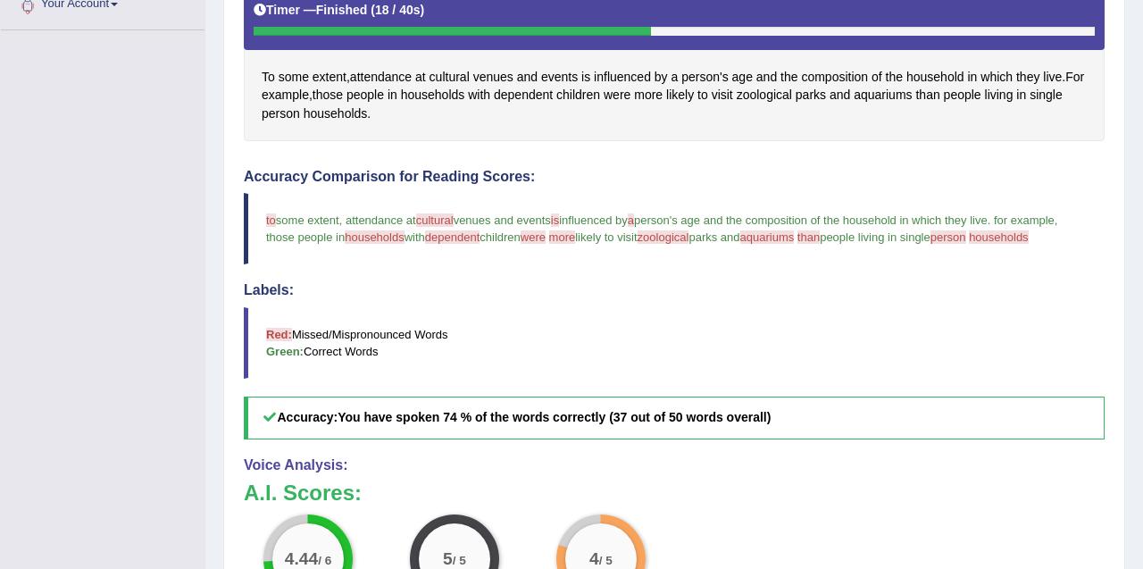
scroll to position [704, 0]
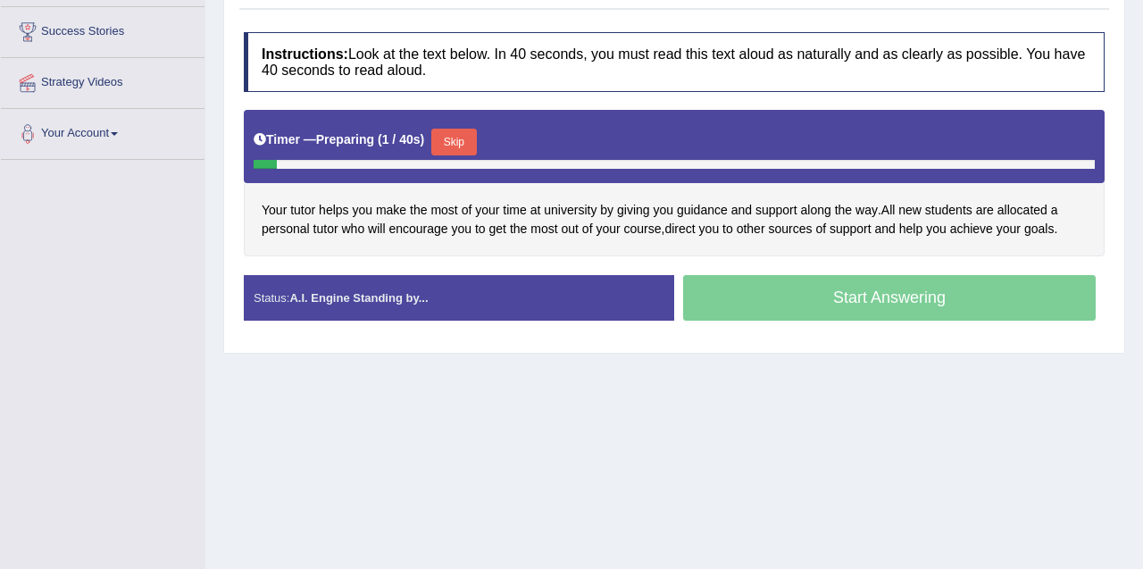
scroll to position [293, 0]
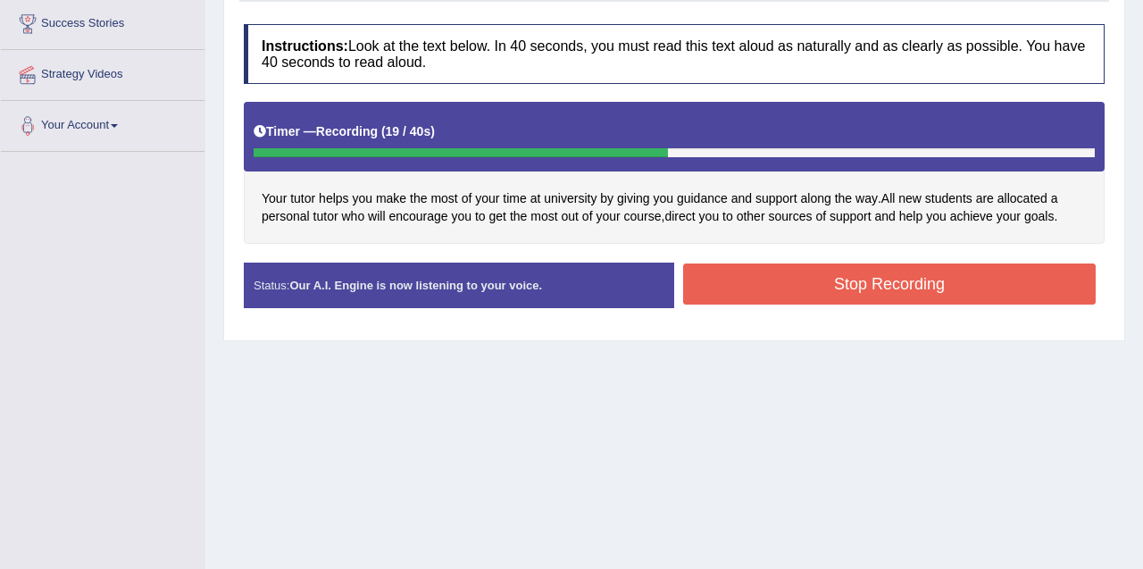
click at [827, 280] on button "Stop Recording" at bounding box center [889, 283] width 413 height 41
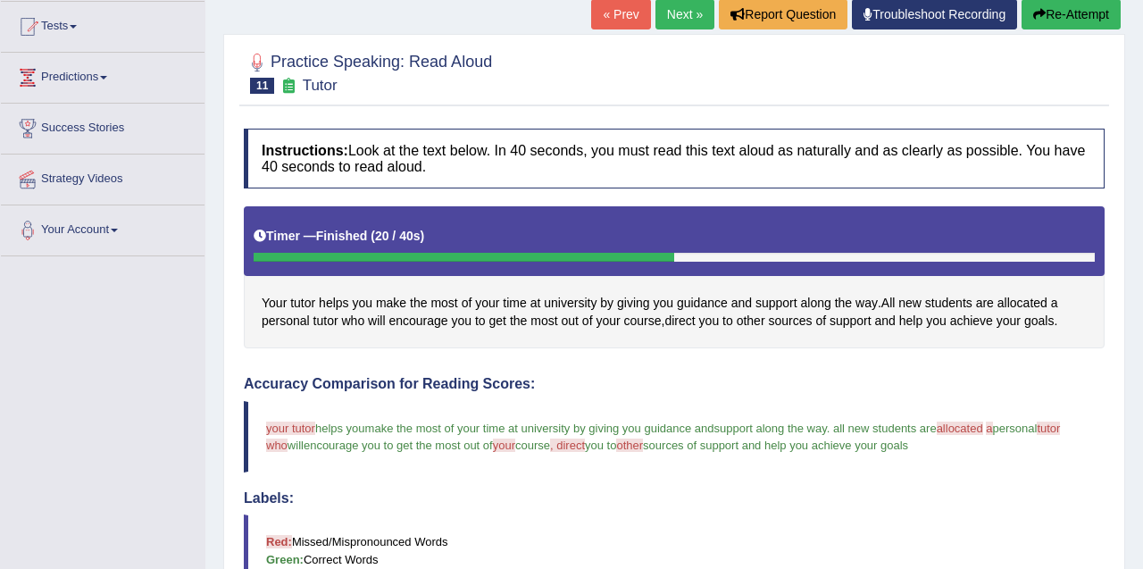
scroll to position [144, 0]
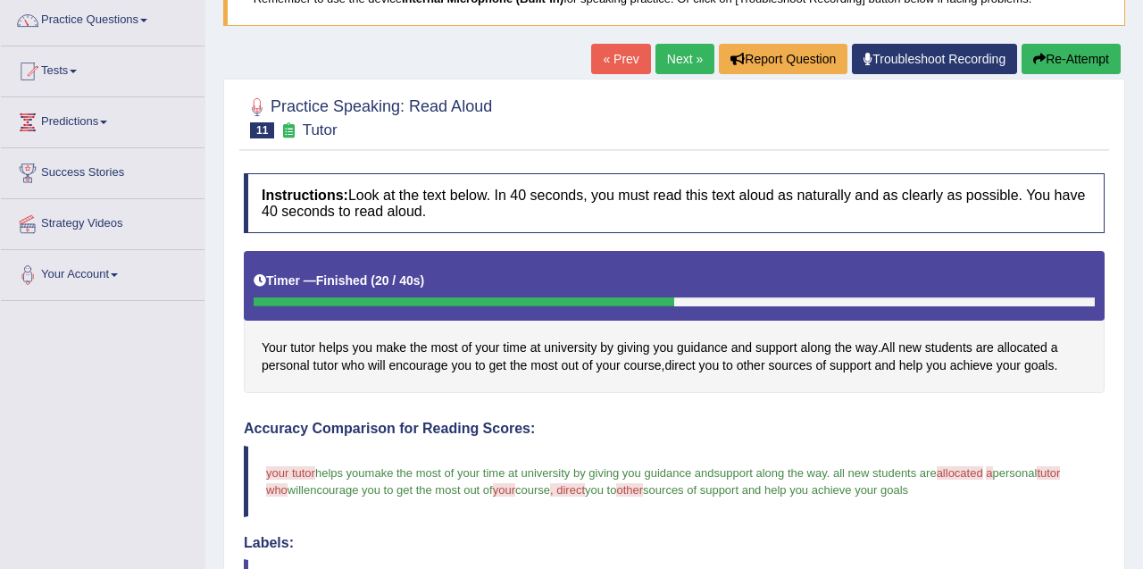
click at [660, 59] on link "Next »" at bounding box center [684, 59] width 59 height 30
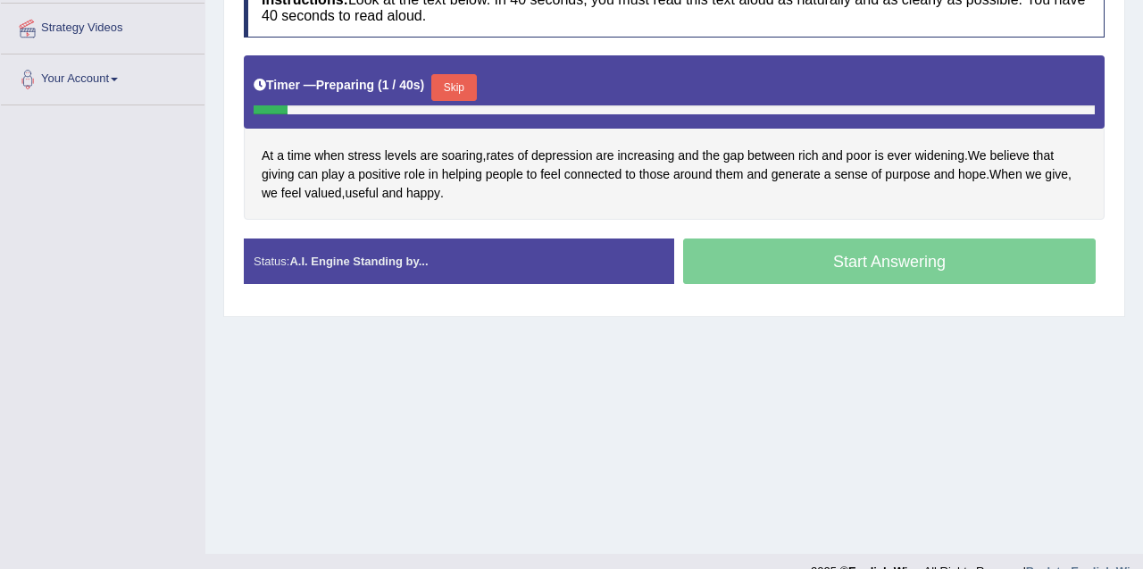
scroll to position [338, 0]
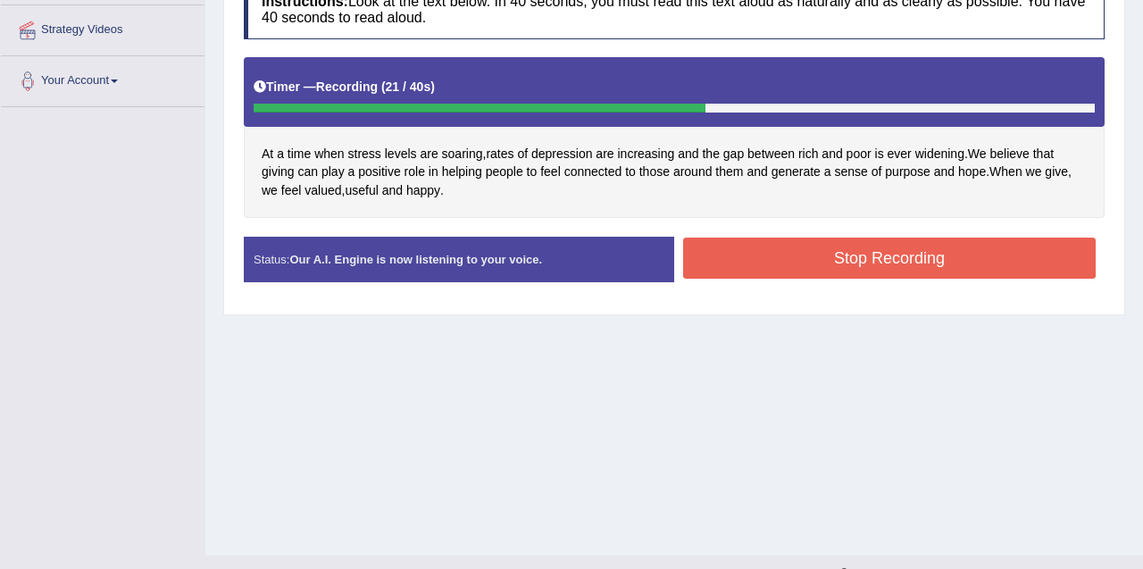
click at [876, 248] on button "Stop Recording" at bounding box center [889, 258] width 413 height 41
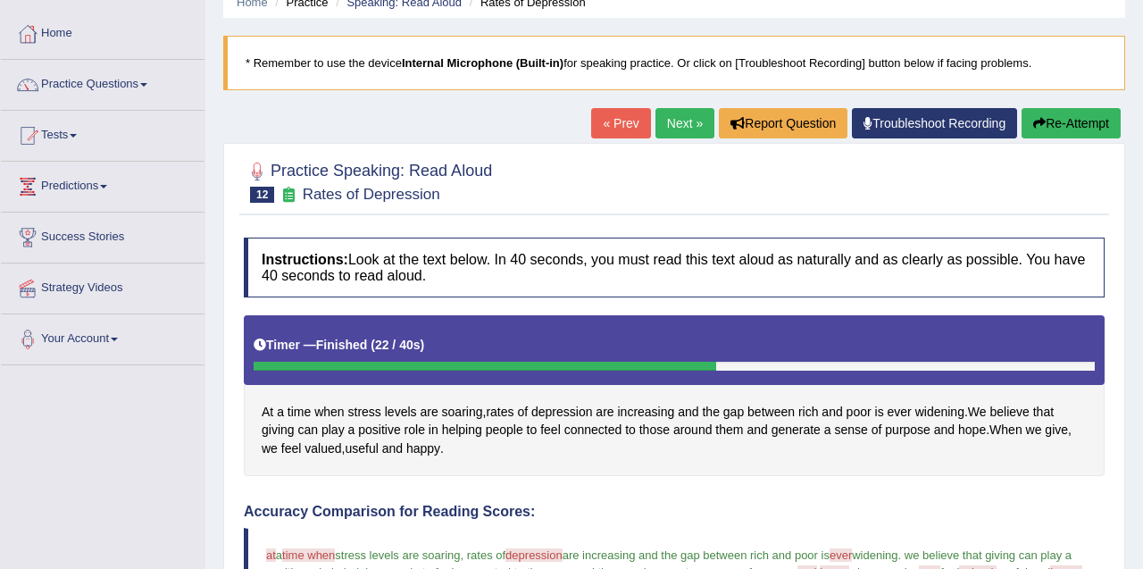
scroll to position [58, 0]
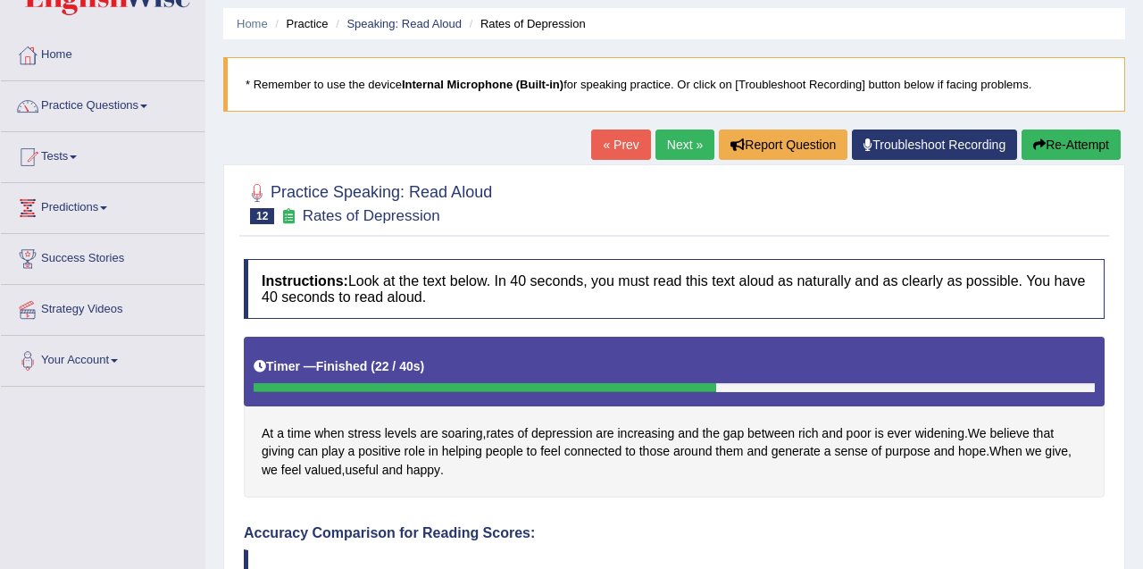
click at [662, 145] on link "Next »" at bounding box center [684, 144] width 59 height 30
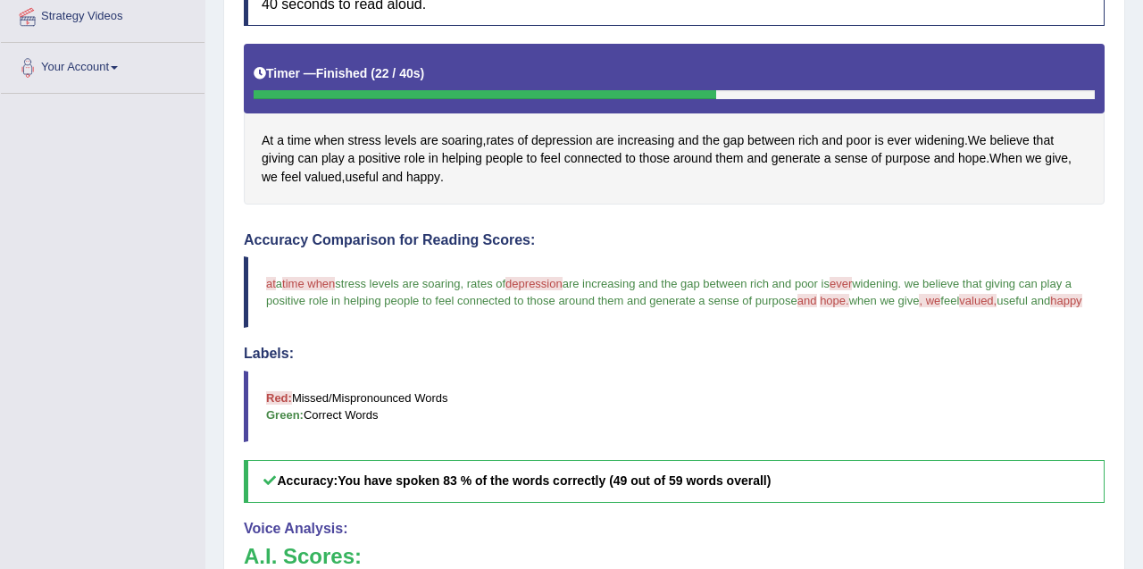
scroll to position [363, 0]
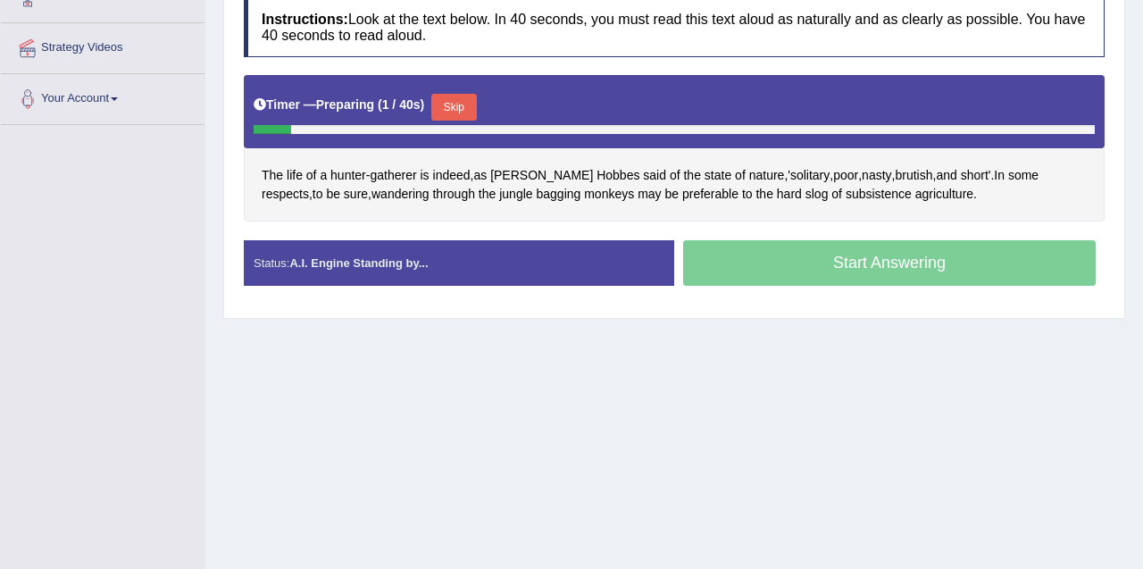
scroll to position [324, 0]
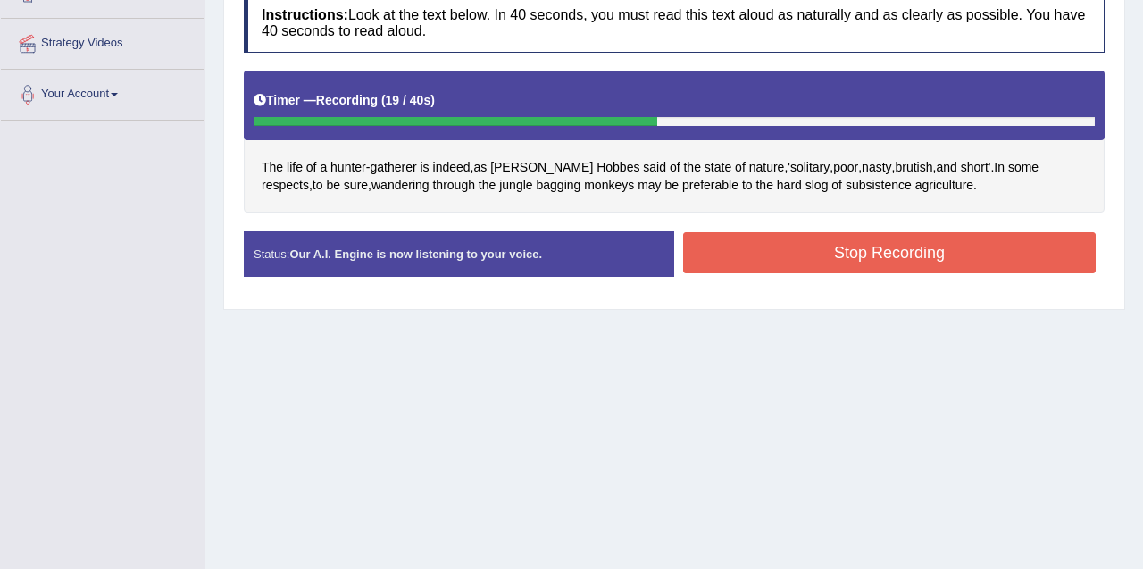
click at [826, 257] on button "Stop Recording" at bounding box center [889, 252] width 413 height 41
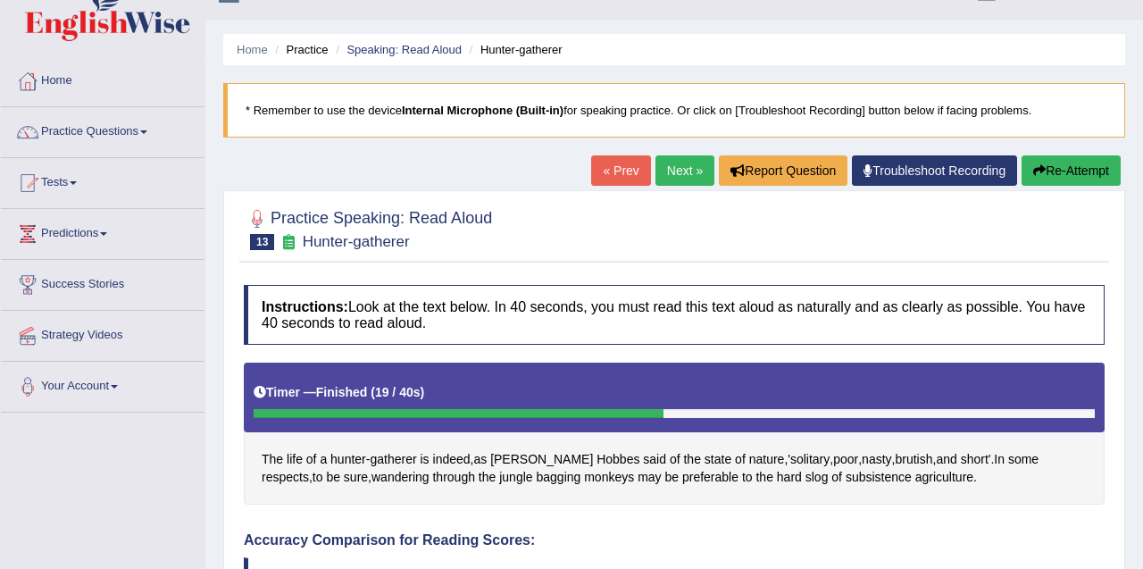
scroll to position [25, 0]
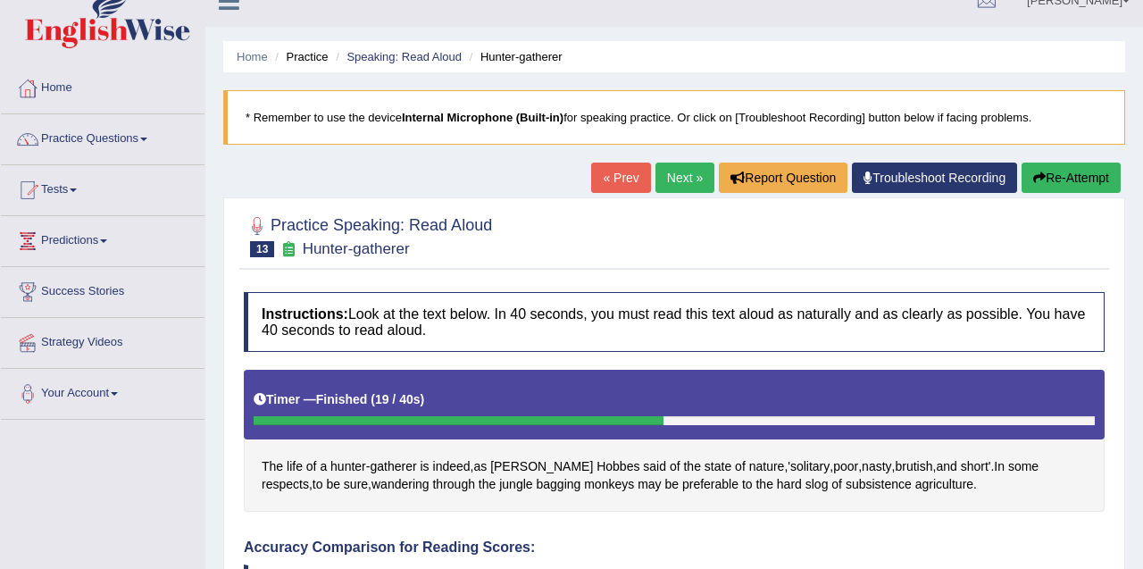
click at [1088, 188] on button "Re-Attempt" at bounding box center [1071, 178] width 99 height 30
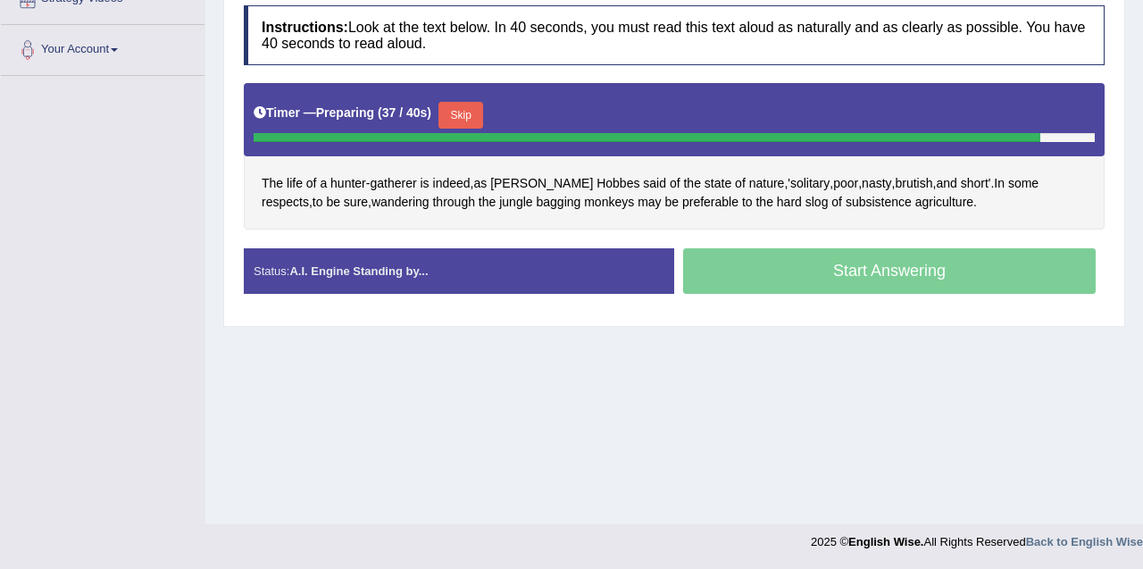
click at [847, 284] on div "Start Answering" at bounding box center [889, 273] width 430 height 50
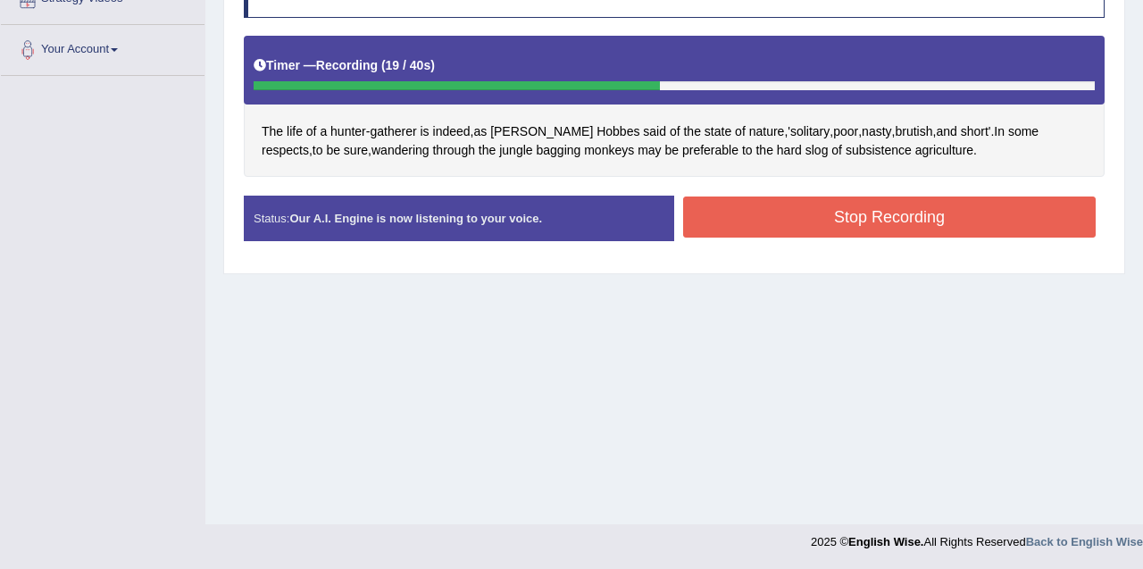
click at [939, 223] on button "Stop Recording" at bounding box center [889, 216] width 413 height 41
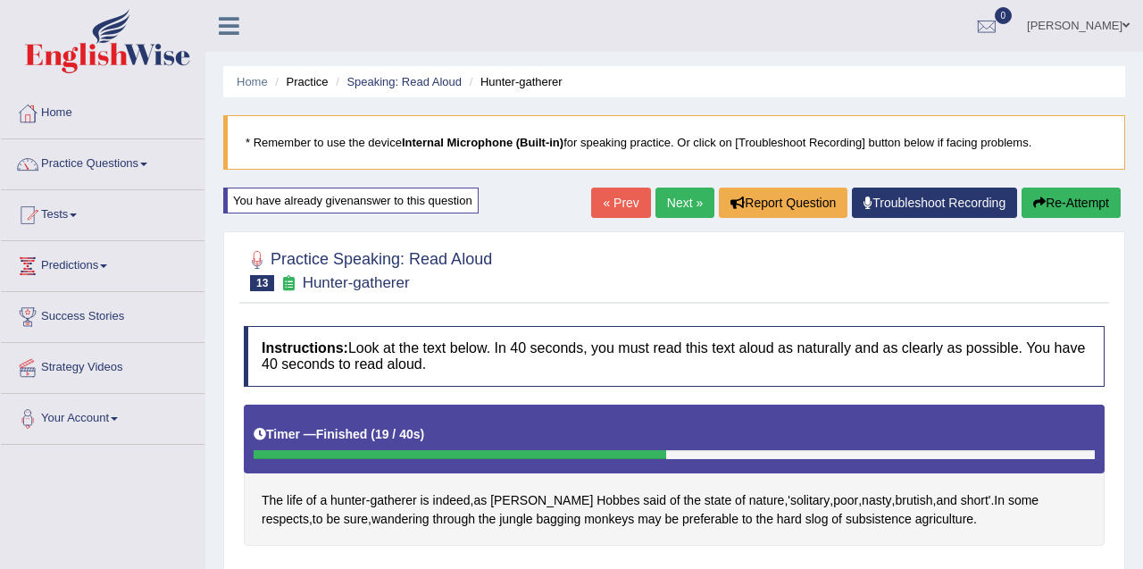
click at [688, 209] on link "Next »" at bounding box center [684, 203] width 59 height 30
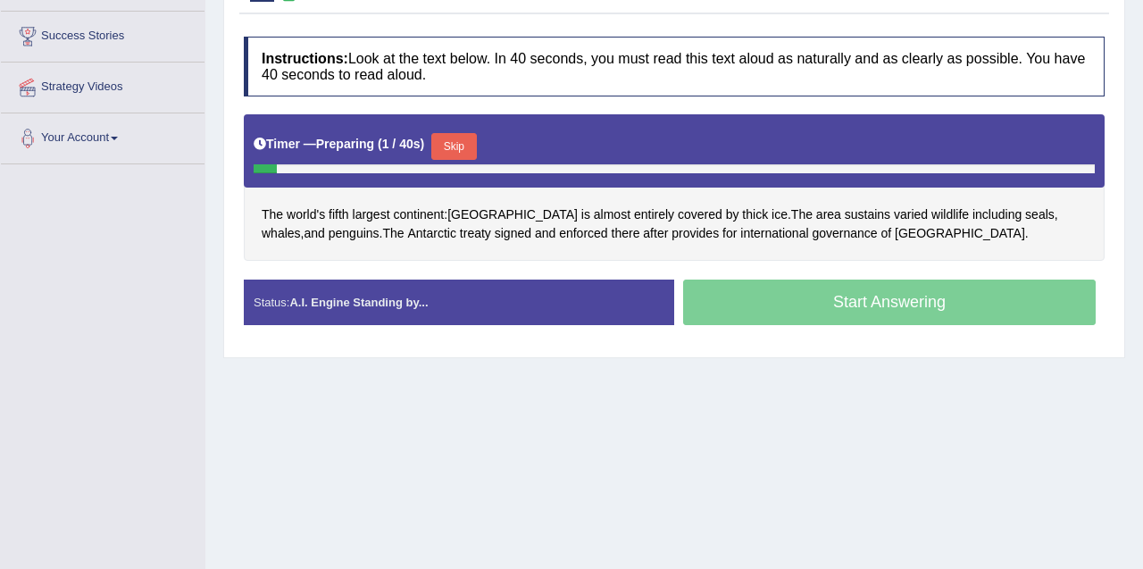
scroll to position [281, 0]
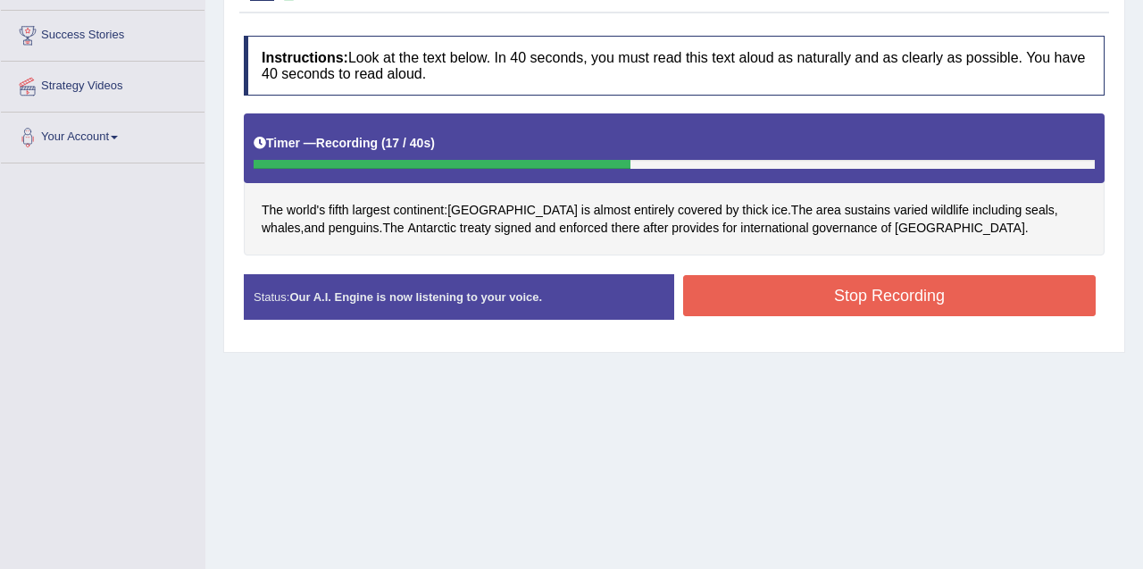
click at [926, 299] on button "Stop Recording" at bounding box center [889, 295] width 413 height 41
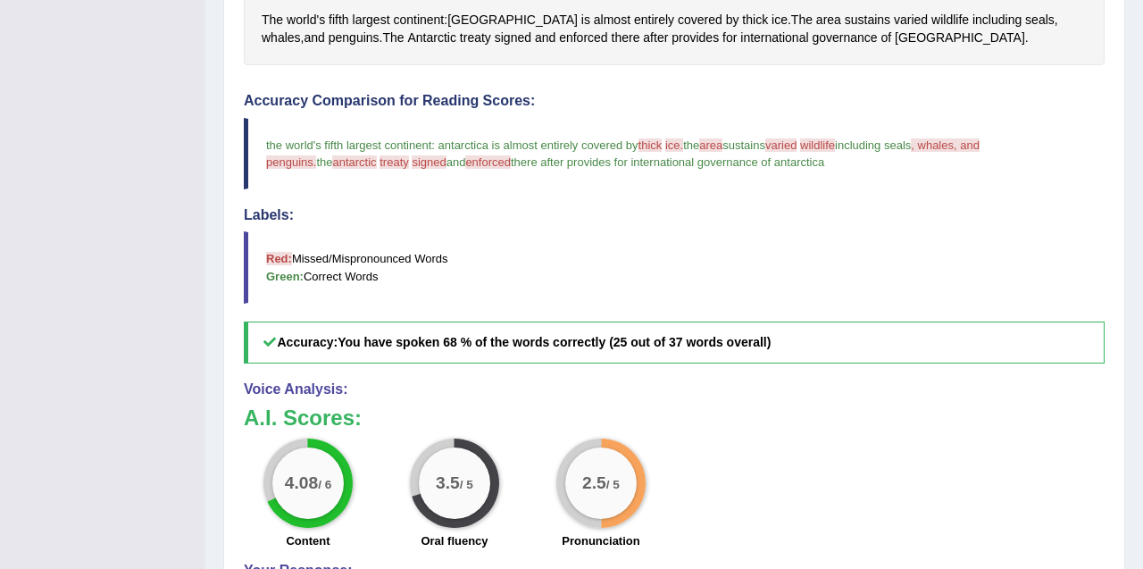
scroll to position [452, 0]
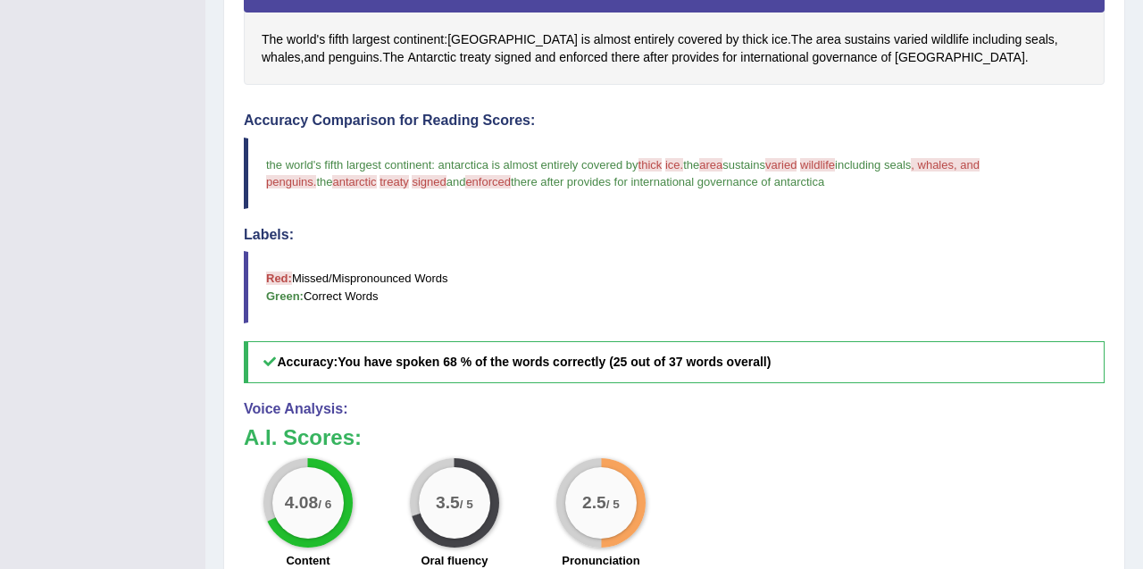
click at [465, 183] on span "enforced" at bounding box center [488, 181] width 46 height 13
click at [559, 61] on span "enforced" at bounding box center [583, 57] width 48 height 19
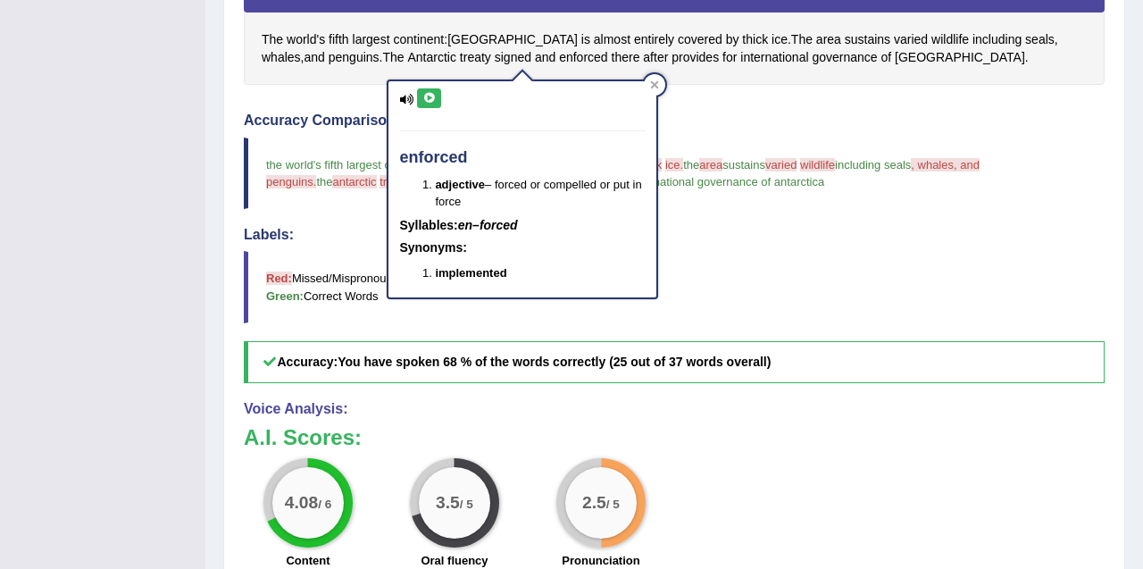
click at [424, 93] on icon at bounding box center [428, 98] width 13 height 11
click at [405, 94] on icon at bounding box center [406, 100] width 14 height 12
click at [406, 103] on icon at bounding box center [406, 100] width 14 height 12
click at [655, 80] on icon at bounding box center [654, 84] width 9 height 9
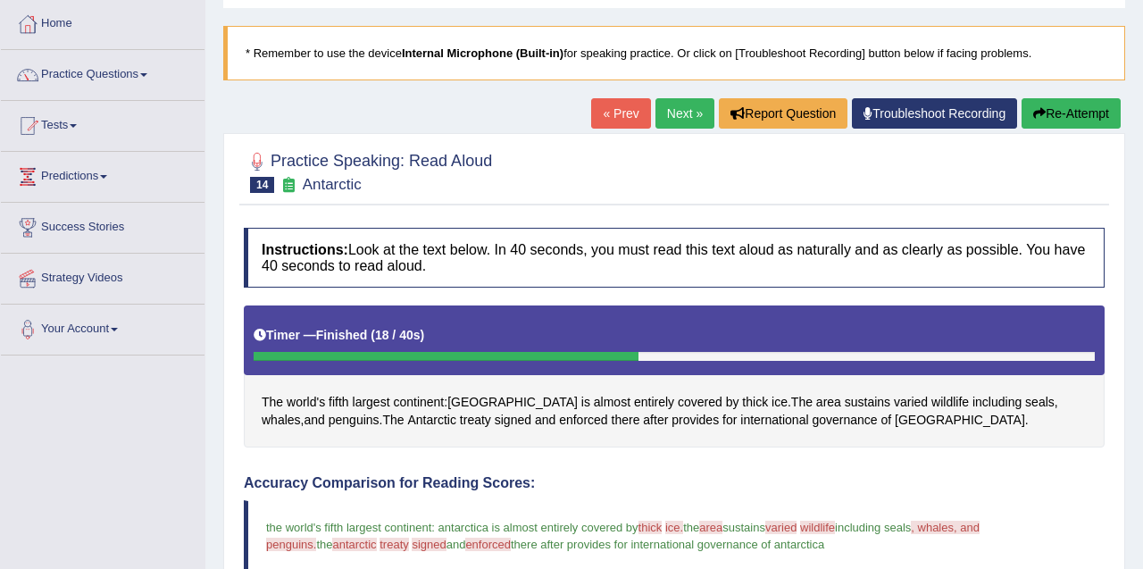
scroll to position [0, 0]
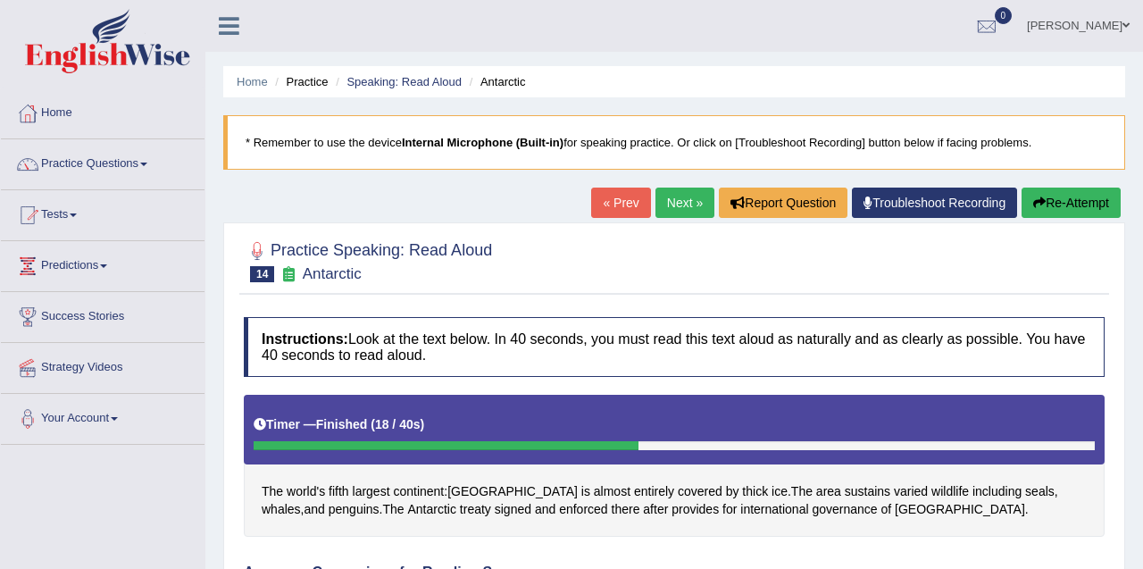
click at [696, 203] on link "Next »" at bounding box center [684, 203] width 59 height 30
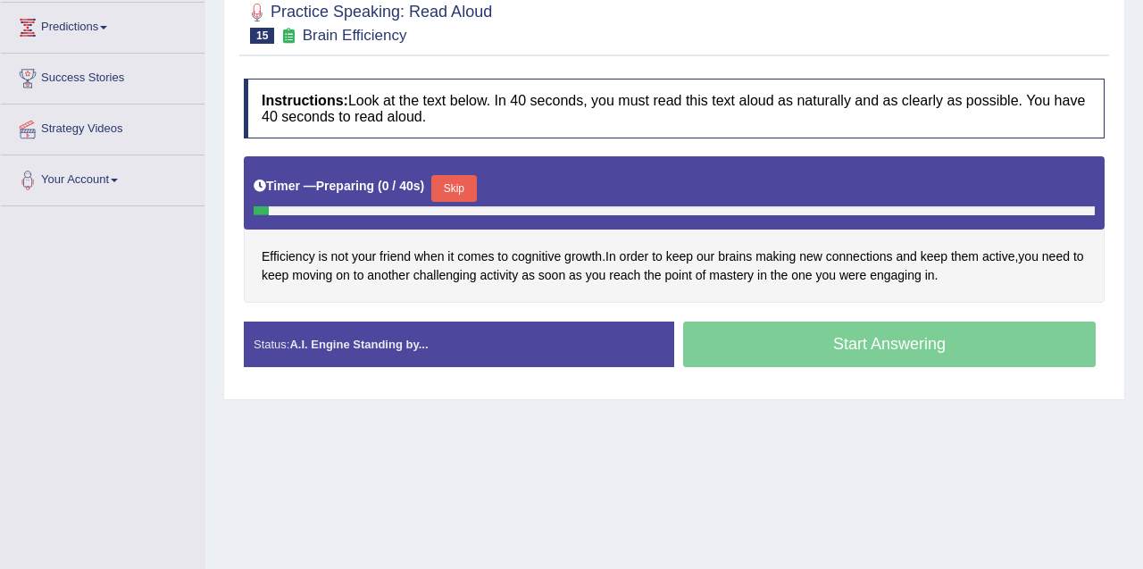
scroll to position [245, 0]
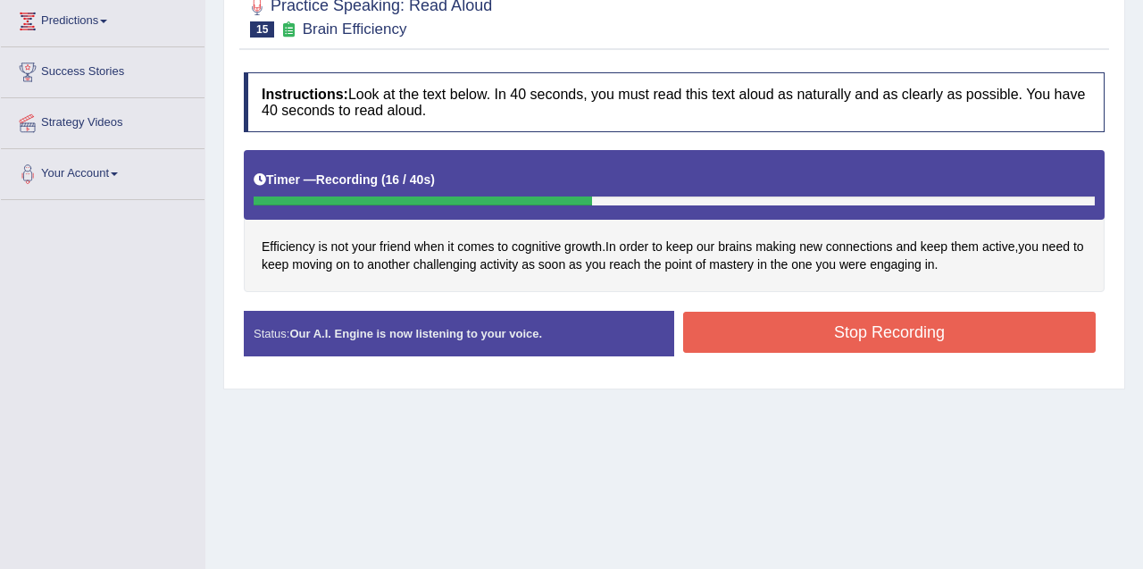
click at [914, 338] on button "Stop Recording" at bounding box center [889, 332] width 413 height 41
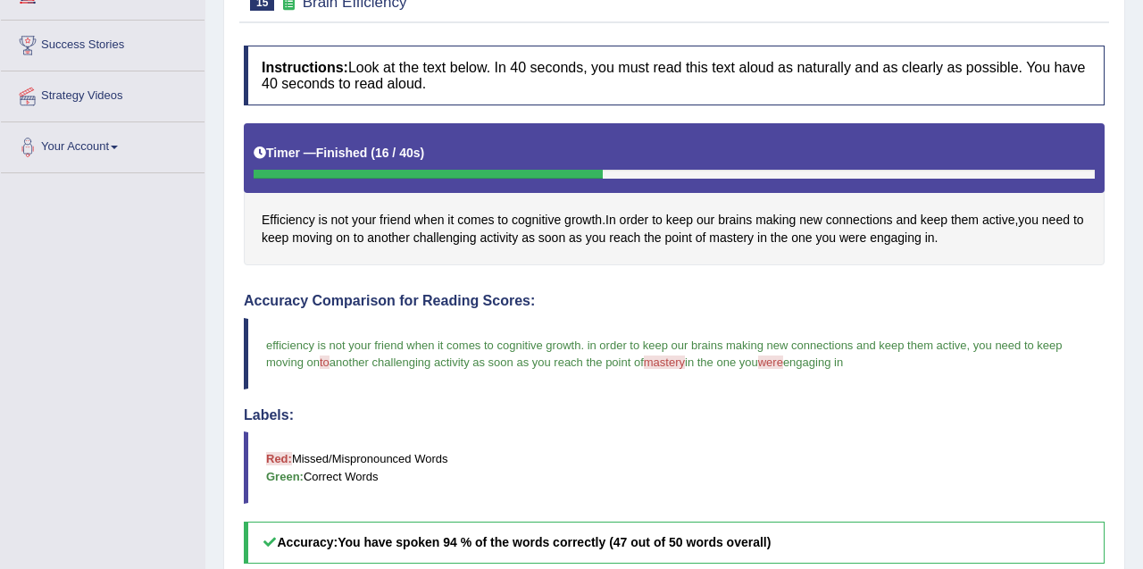
scroll to position [182, 0]
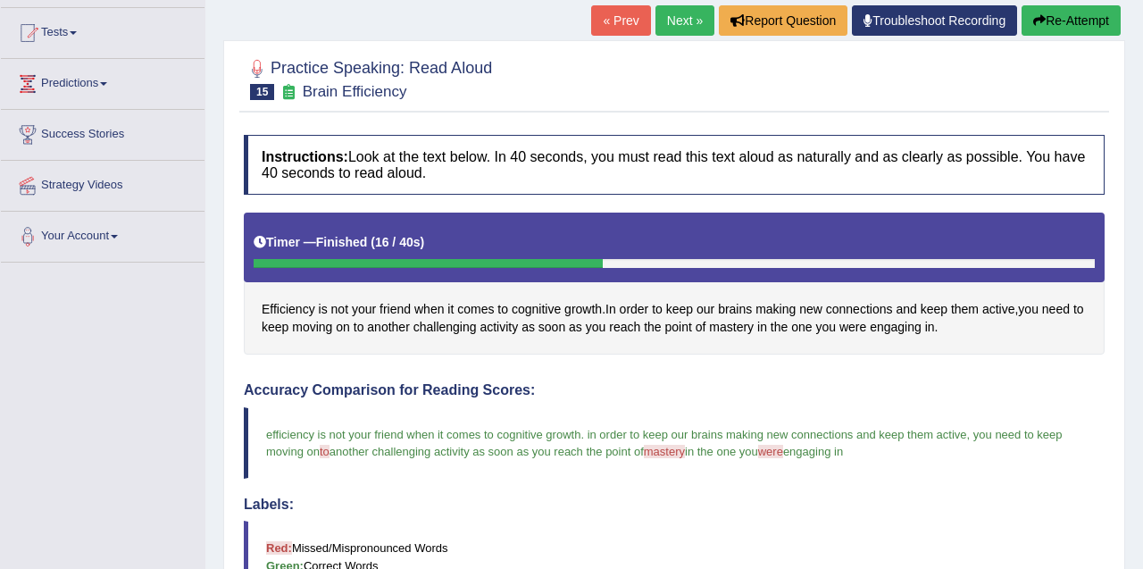
click at [664, 21] on link "Next »" at bounding box center [684, 20] width 59 height 30
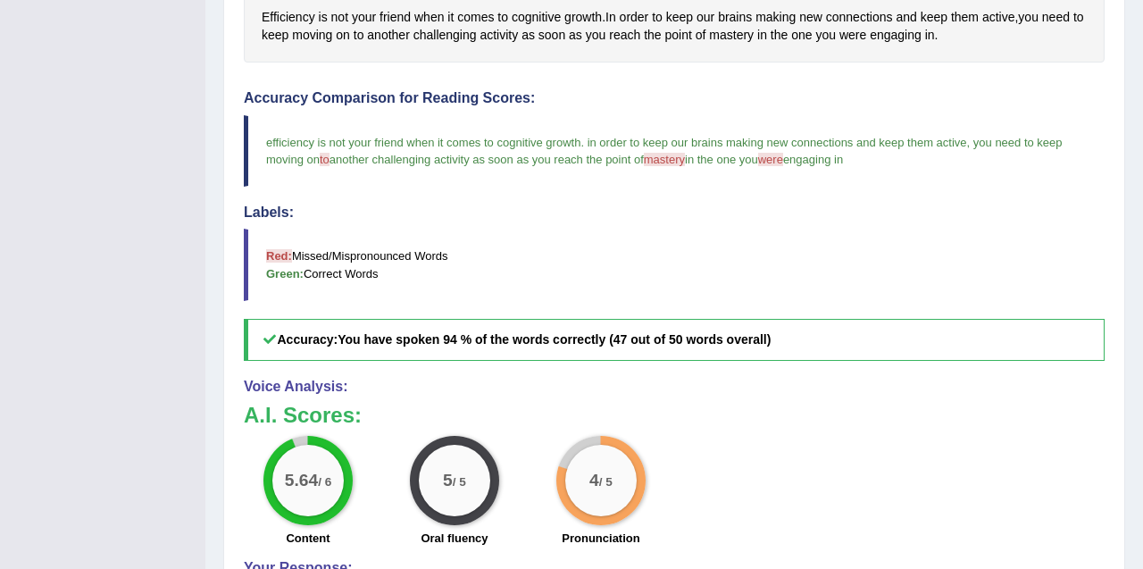
scroll to position [500, 0]
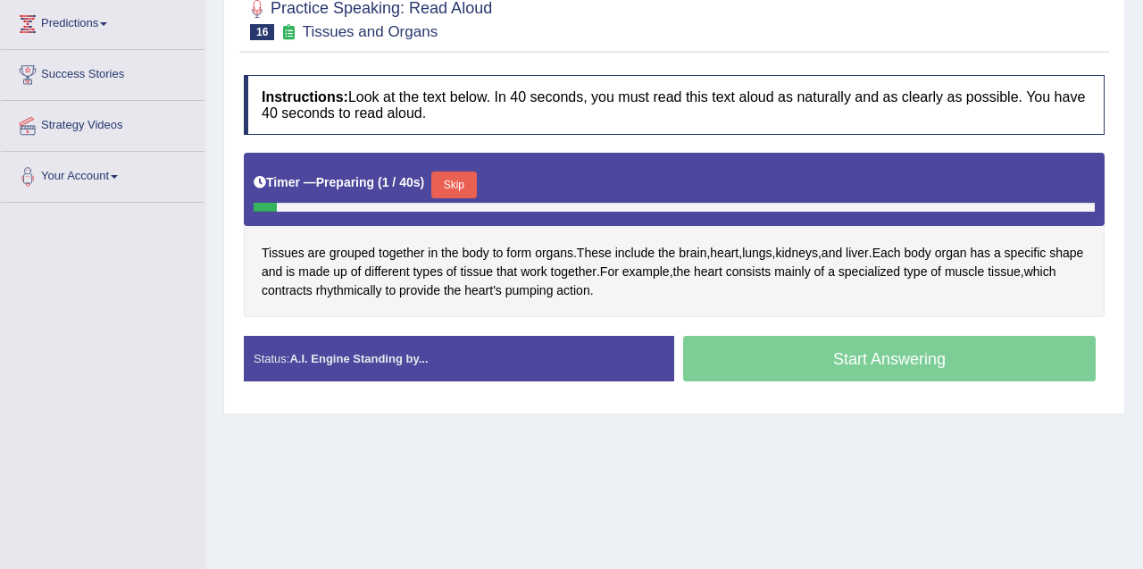
scroll to position [246, 0]
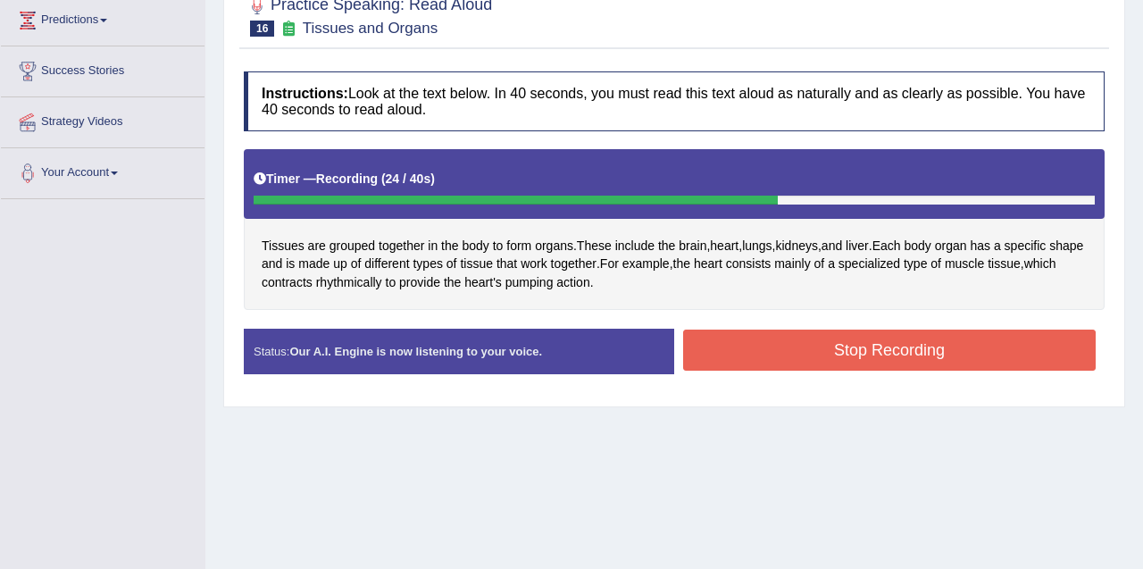
click at [876, 346] on button "Stop Recording" at bounding box center [889, 350] width 413 height 41
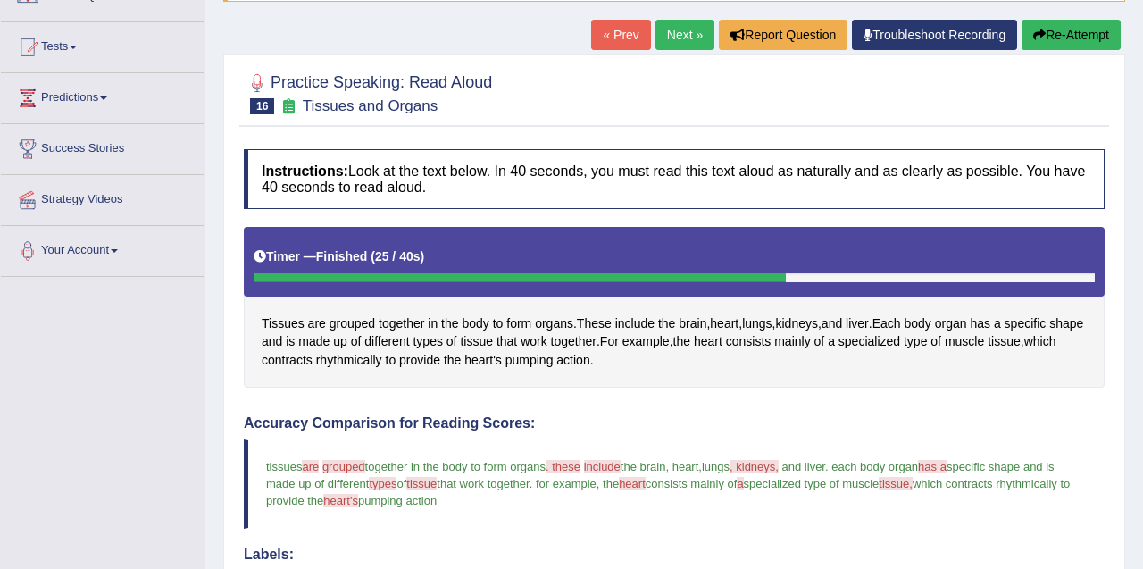
scroll to position [0, 0]
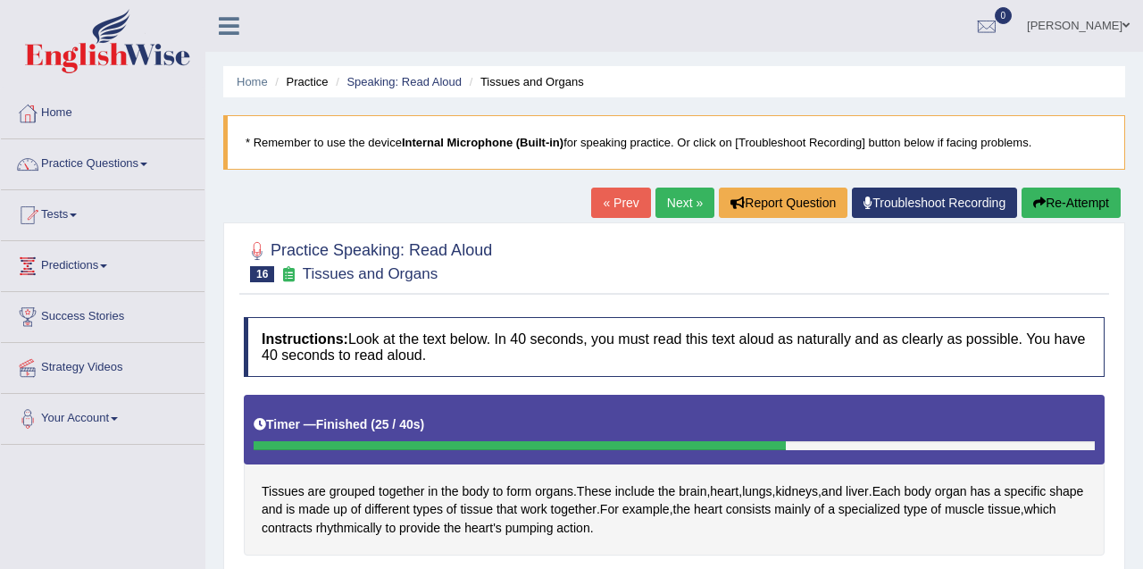
click at [676, 210] on link "Next »" at bounding box center [684, 203] width 59 height 30
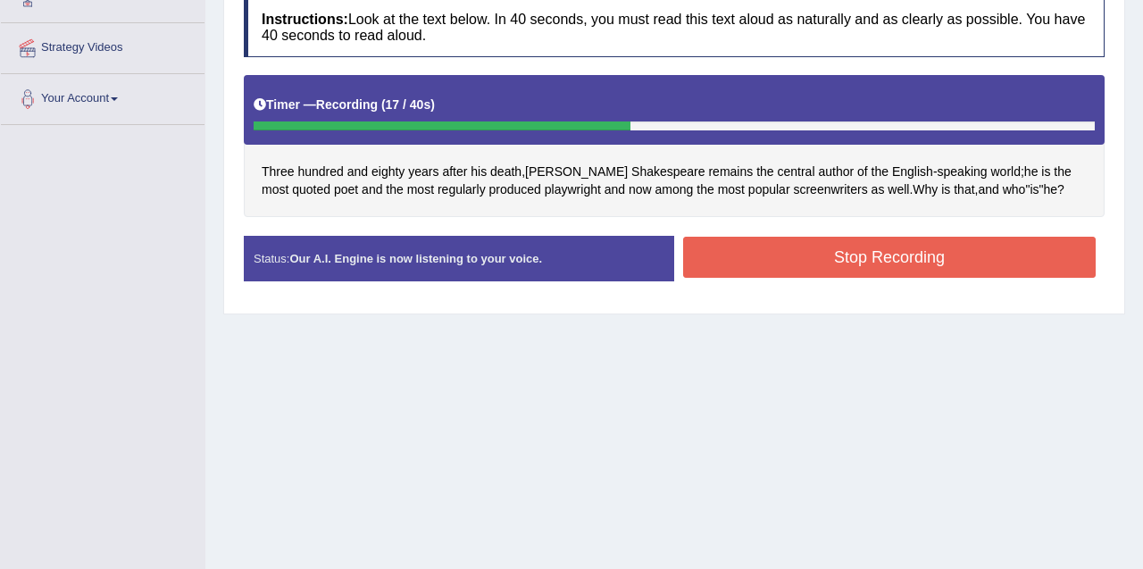
click at [872, 257] on button "Stop Recording" at bounding box center [889, 257] width 413 height 41
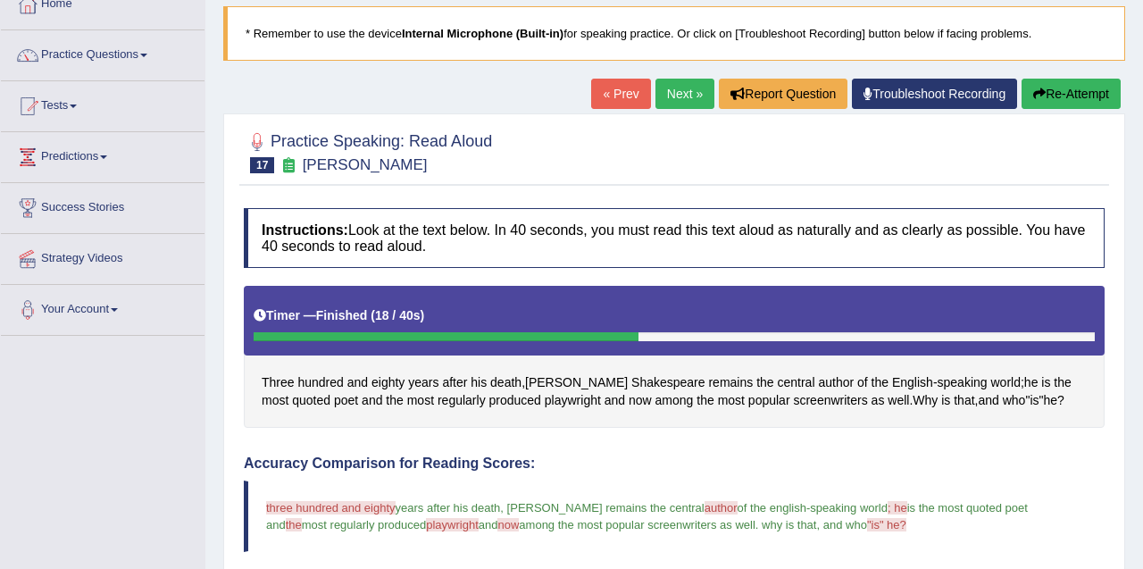
scroll to position [48, 0]
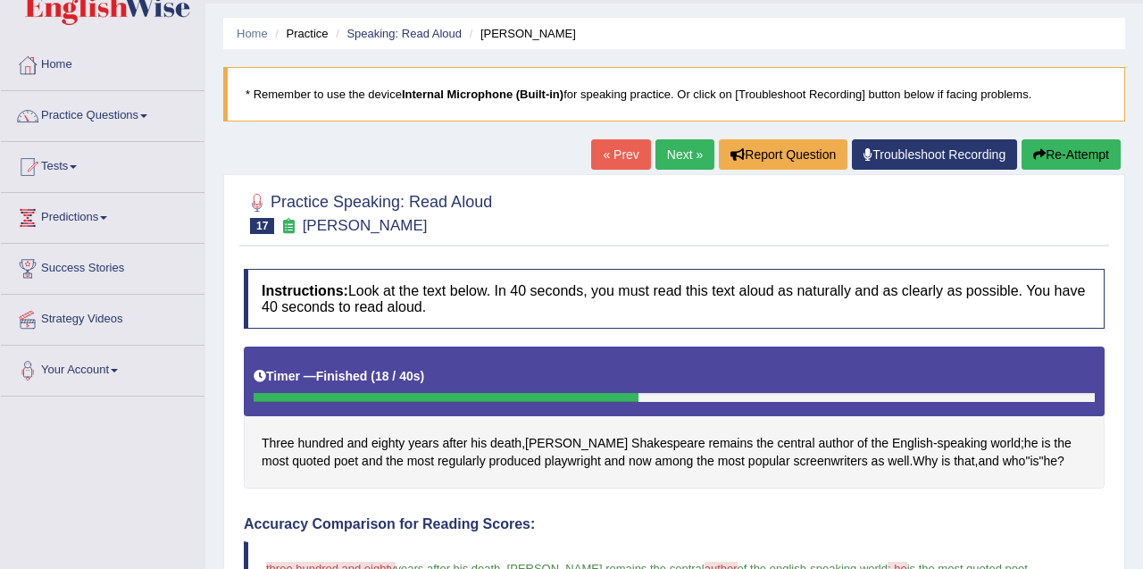
click at [668, 165] on link "Next »" at bounding box center [684, 154] width 59 height 30
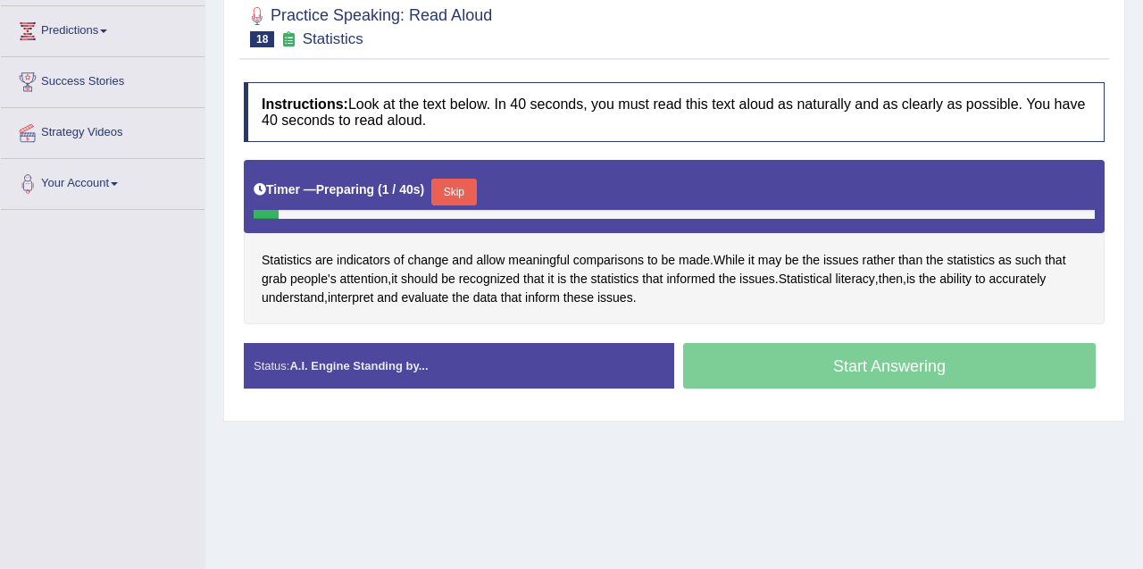
scroll to position [246, 0]
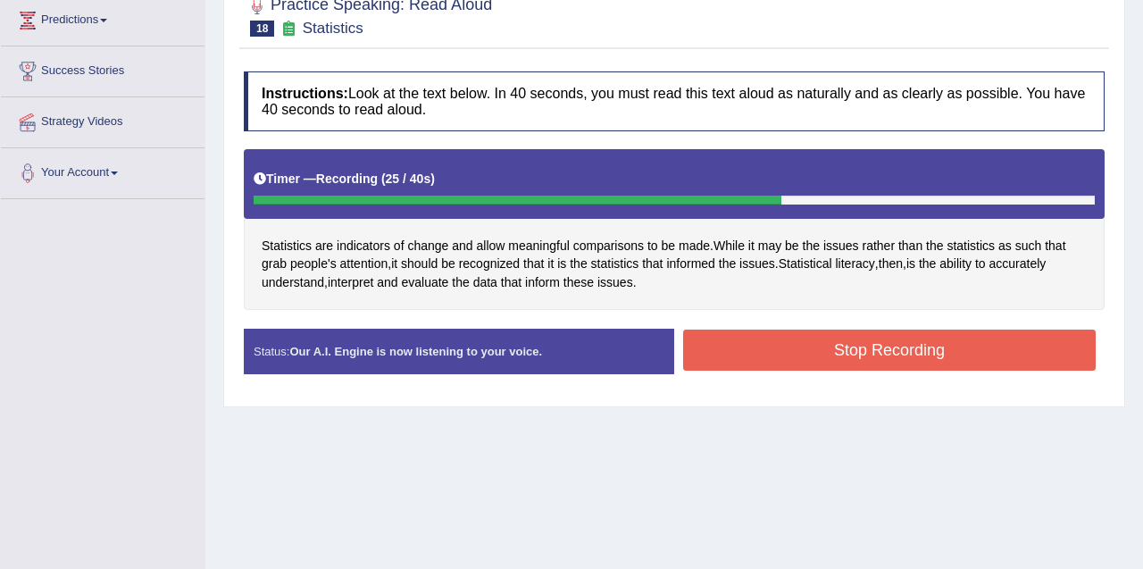
click at [841, 365] on button "Stop Recording" at bounding box center [889, 350] width 413 height 41
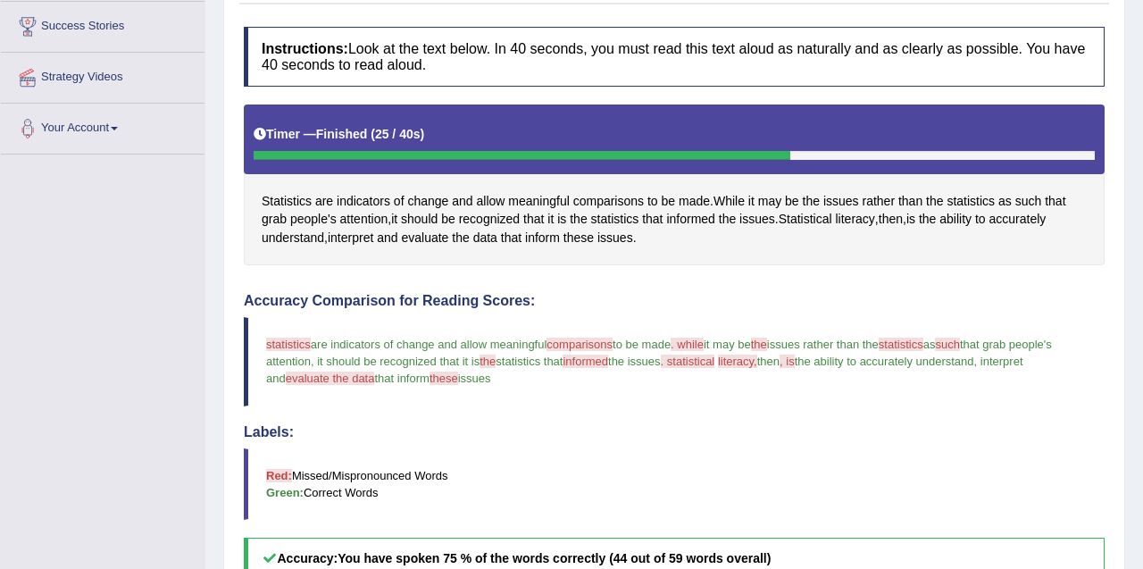
scroll to position [71, 0]
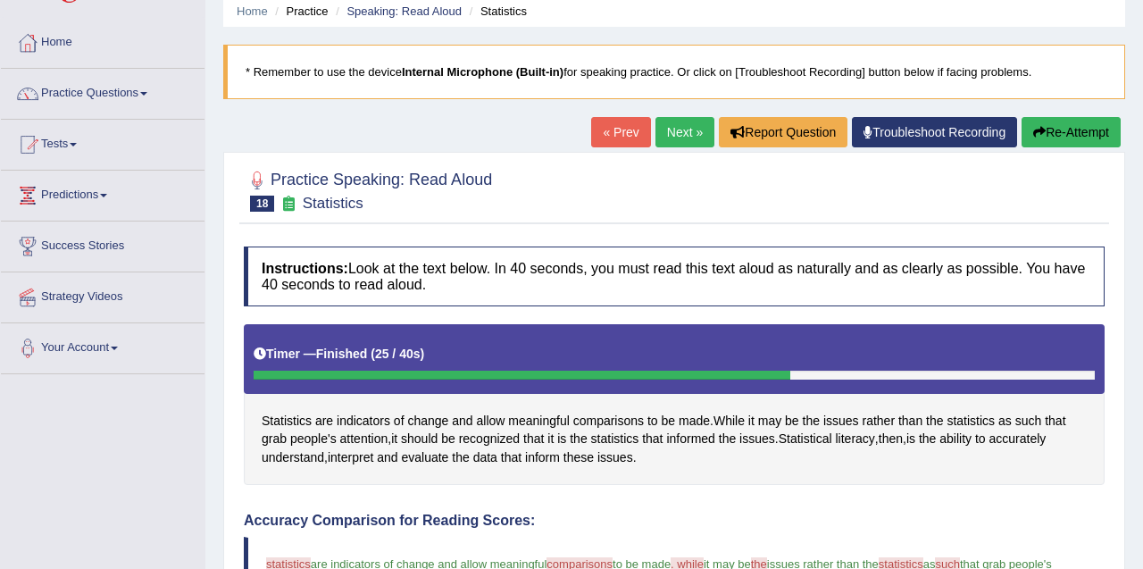
click at [672, 129] on link "Next »" at bounding box center [684, 132] width 59 height 30
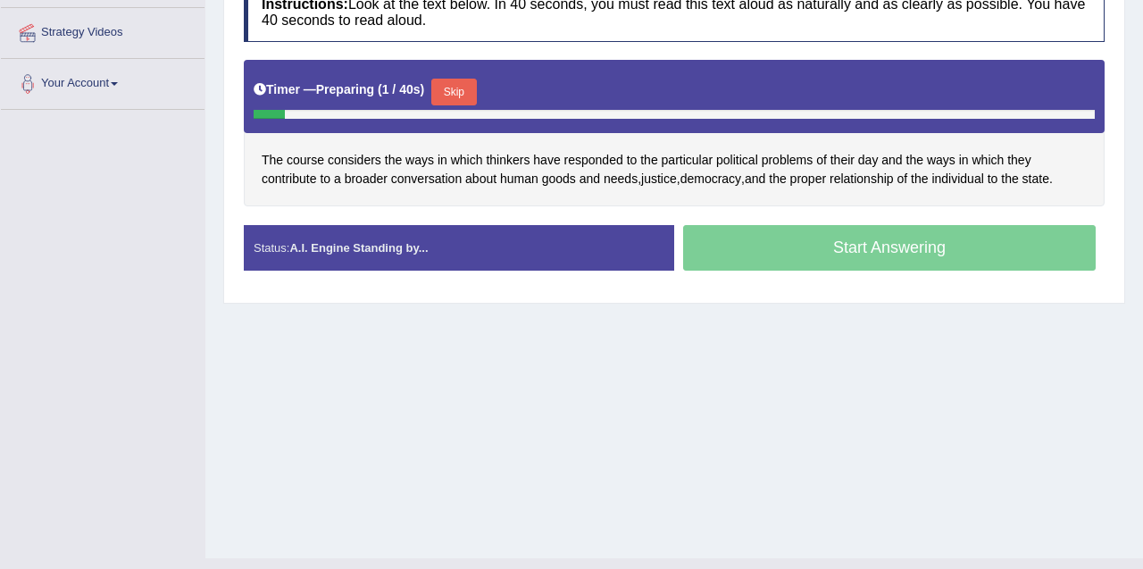
scroll to position [316, 0]
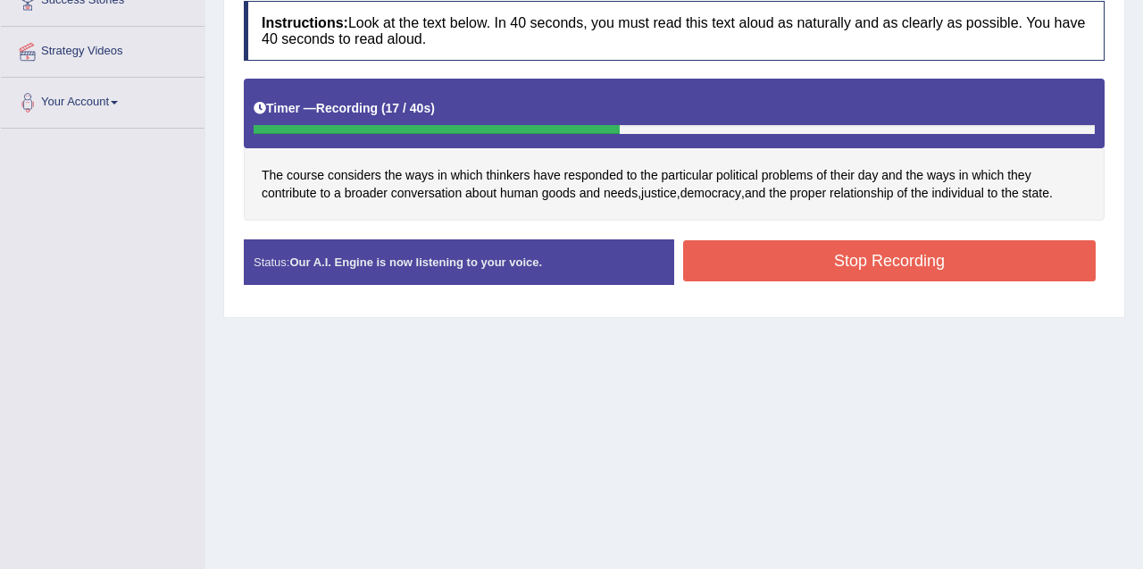
click at [863, 271] on button "Stop Recording" at bounding box center [889, 260] width 413 height 41
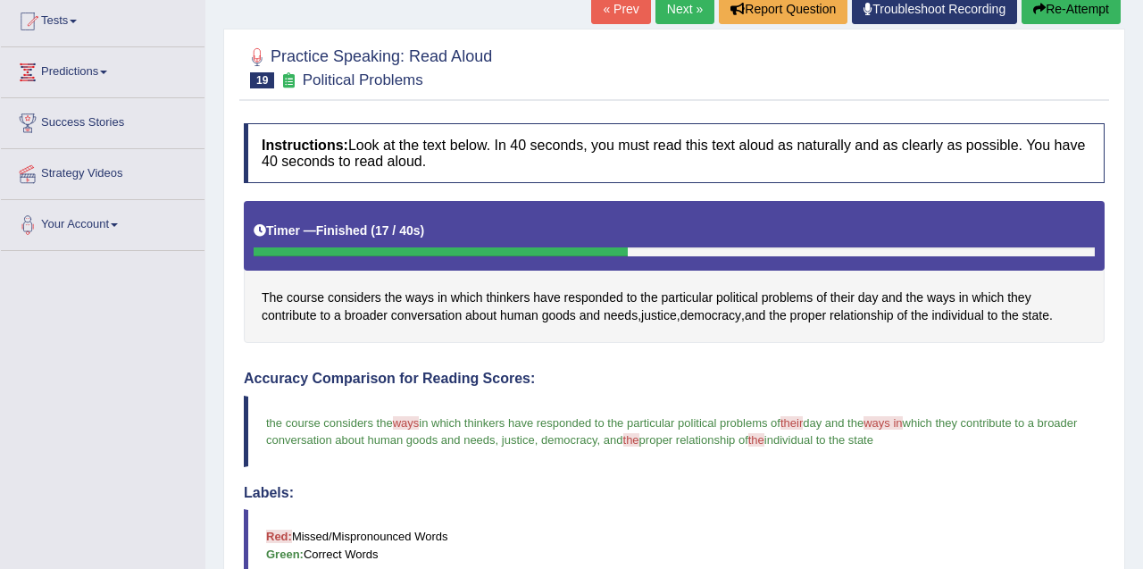
scroll to position [176, 0]
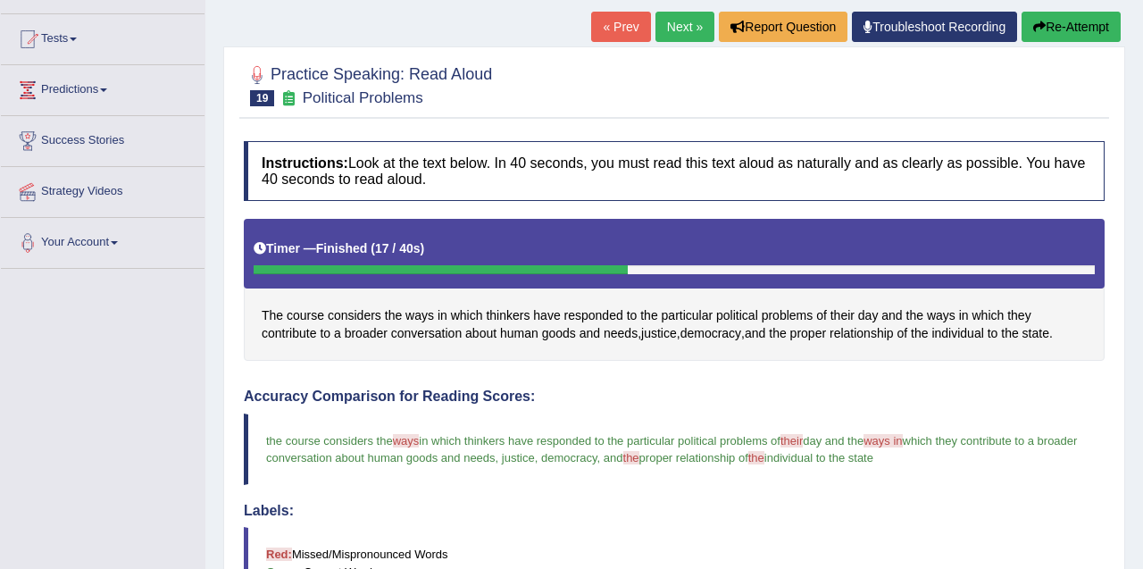
click at [662, 38] on link "Next »" at bounding box center [684, 27] width 59 height 30
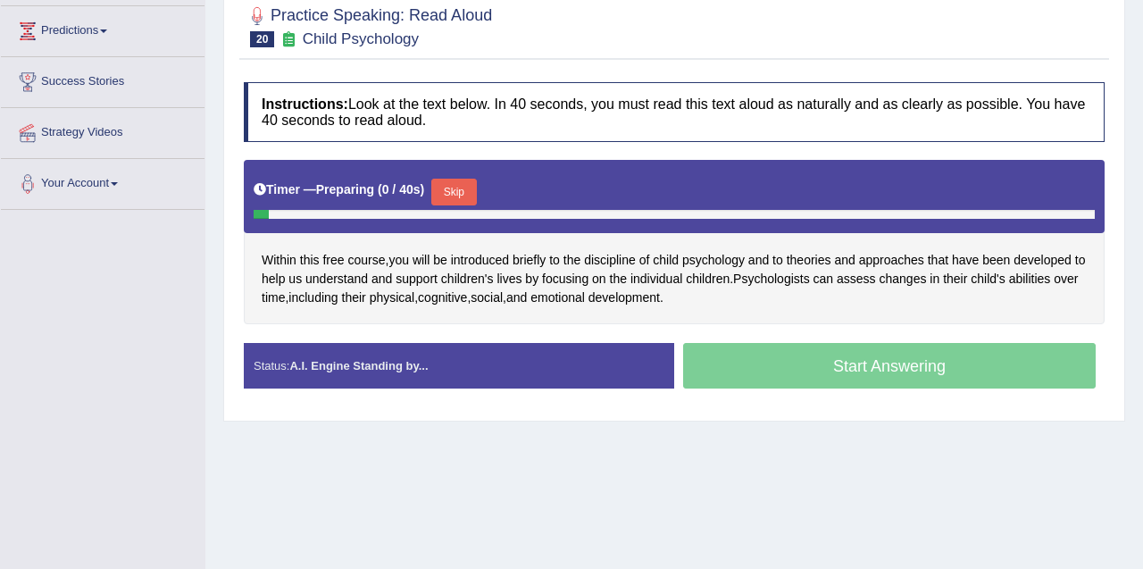
scroll to position [295, 0]
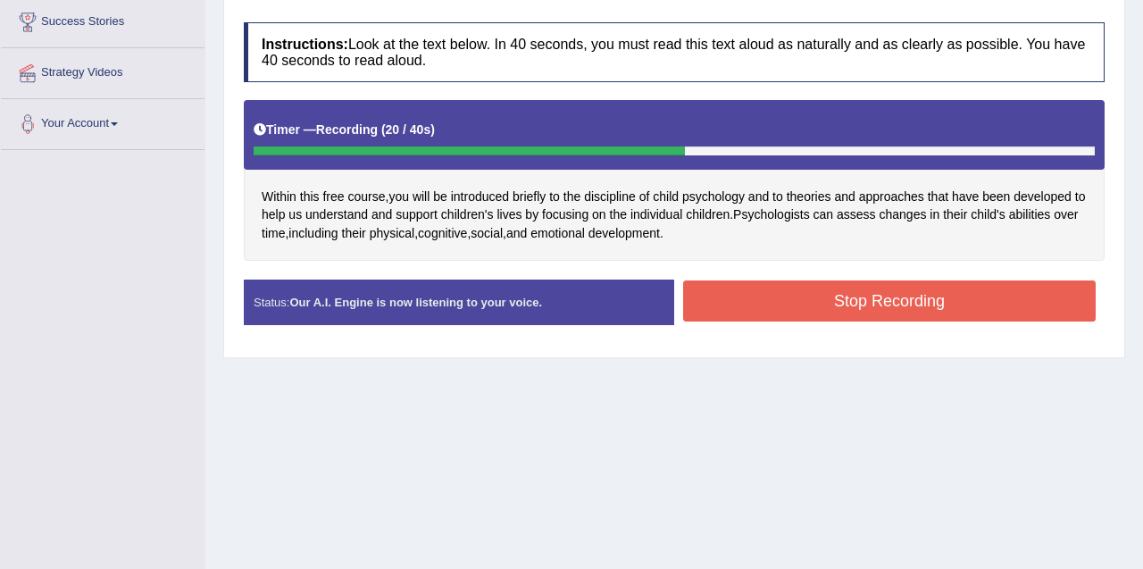
click at [938, 296] on button "Stop Recording" at bounding box center [889, 300] width 413 height 41
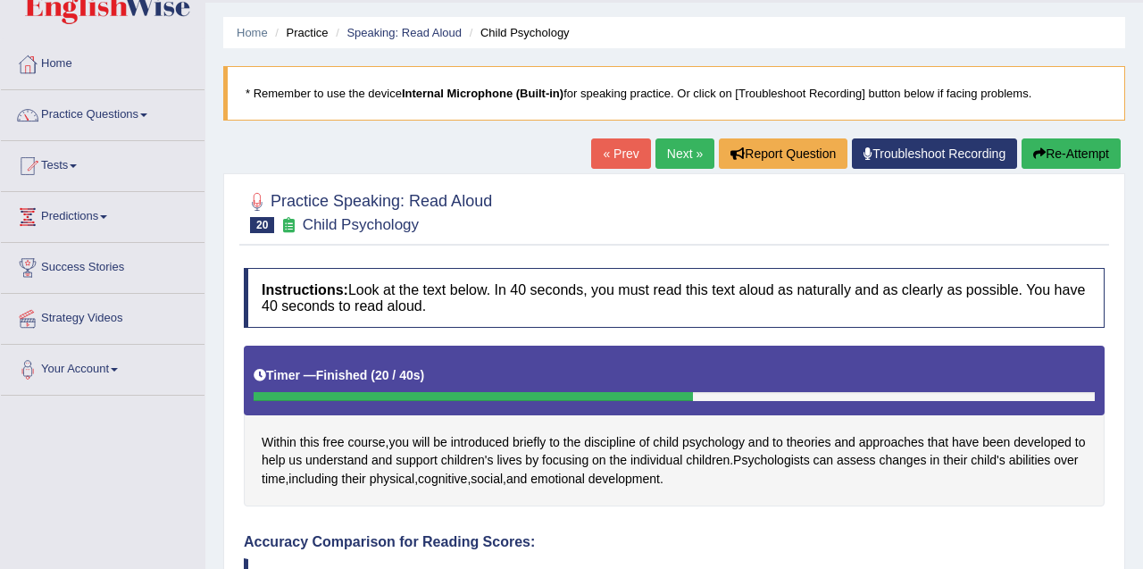
scroll to position [0, 0]
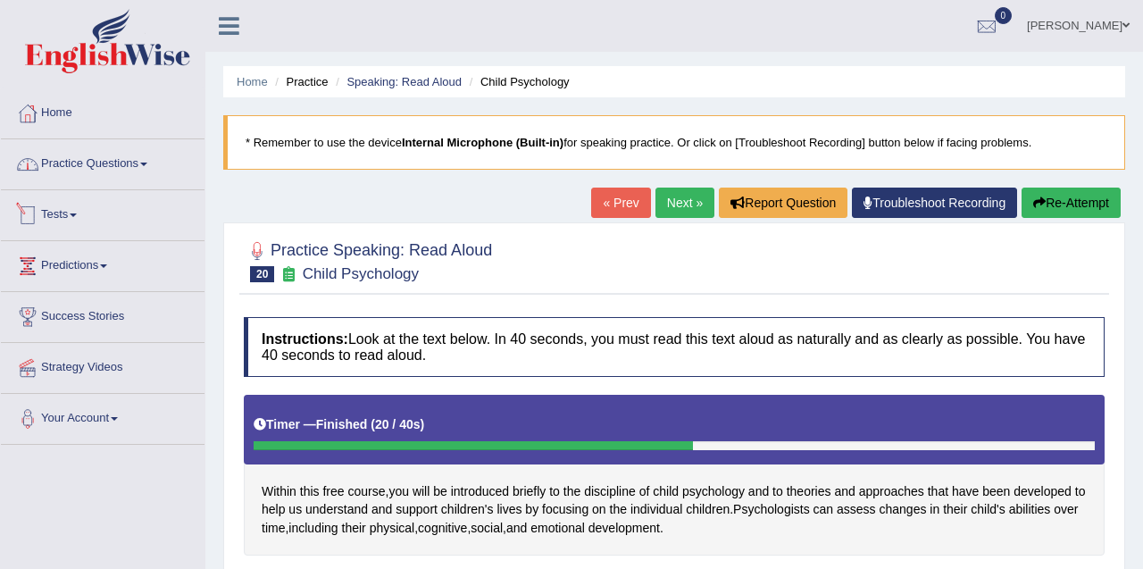
click at [103, 167] on link "Practice Questions" at bounding box center [103, 161] width 204 height 45
